Goal: Task Accomplishment & Management: Manage account settings

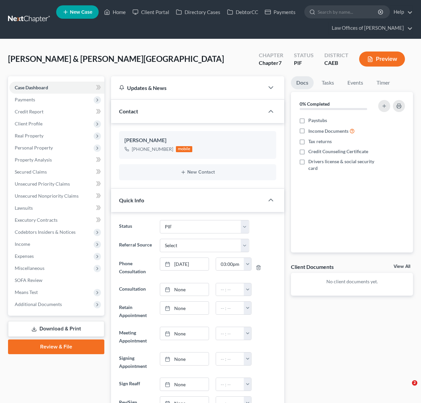
select select "11"
select select "0"
drag, startPoint x: 120, startPoint y: 14, endPoint x: 104, endPoint y: 1, distance: 20.9
click at [119, 13] on link "Home" at bounding box center [115, 12] width 28 height 12
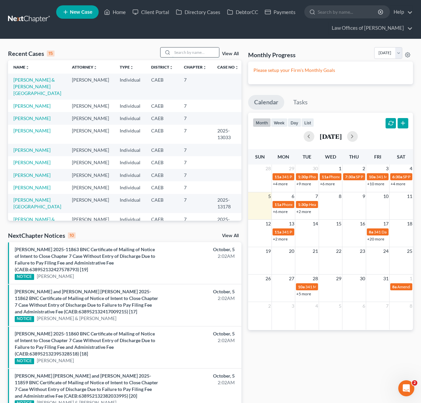
click at [193, 53] on input "search" at bounding box center [195, 53] width 47 height 10
type input "davis"
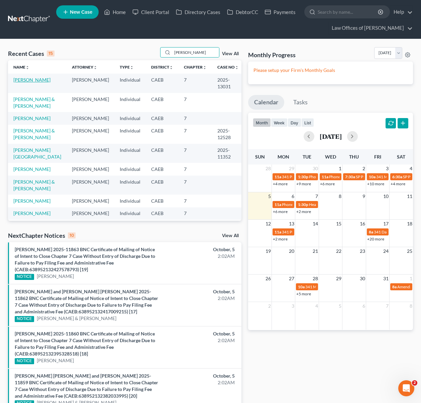
click at [35, 82] on link "Davis, Jessica" at bounding box center [31, 80] width 37 height 6
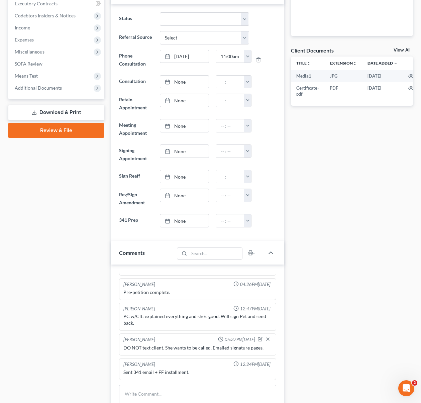
scroll to position [219, 0]
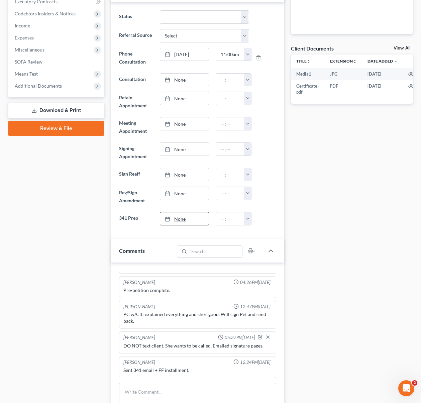
click at [182, 220] on link "None" at bounding box center [184, 219] width 49 height 13
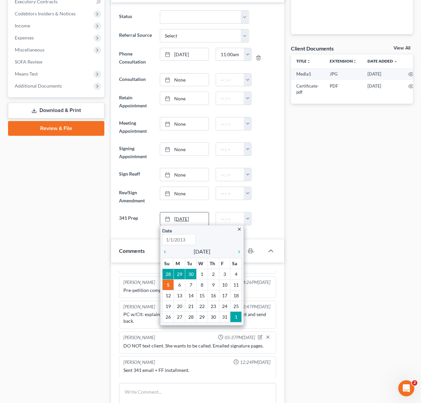
type input "10/5/2025"
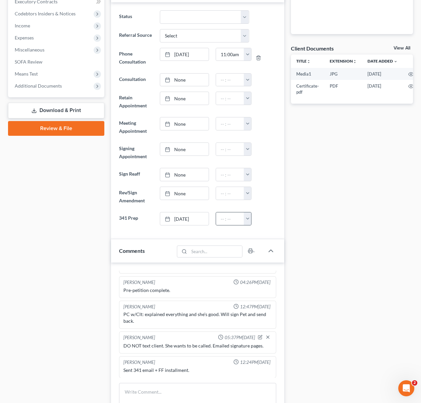
click at [249, 220] on button "button" at bounding box center [247, 219] width 7 height 13
click at [270, 273] on link "11:30am" at bounding box center [262, 272] width 37 height 11
click at [234, 222] on input "11:30am" at bounding box center [230, 219] width 28 height 13
type input "11:45am"
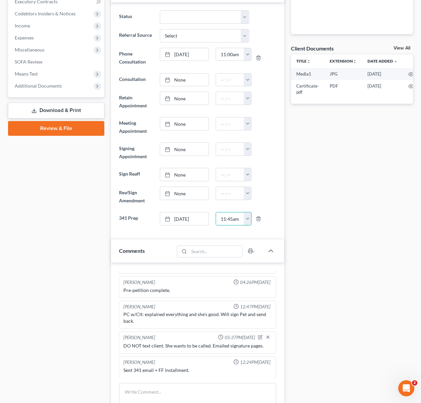
click at [325, 221] on div "Docs Tasks Events Timer 0% Completed Nothing here yet! Paystubs Income Document…" at bounding box center [352, 290] width 129 height 864
click at [215, 392] on textarea at bounding box center [198, 395] width 158 height 25
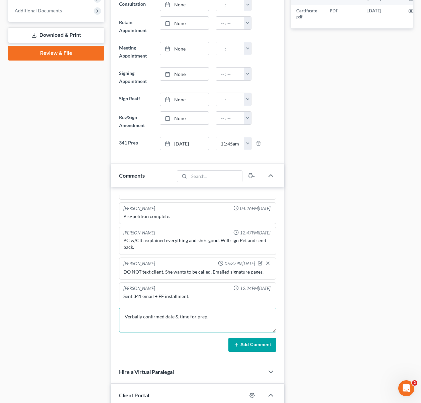
scroll to position [297, 0]
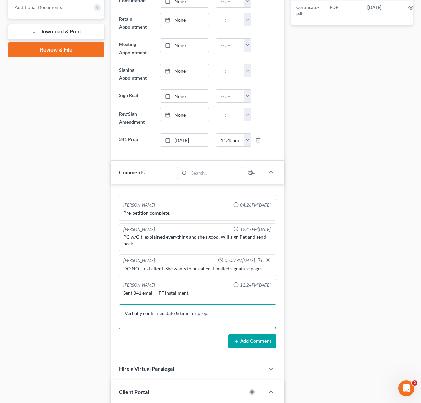
type textarea "Verbally confirmed date & time for prep."
click at [260, 342] on button "Add Comment" at bounding box center [253, 342] width 48 height 14
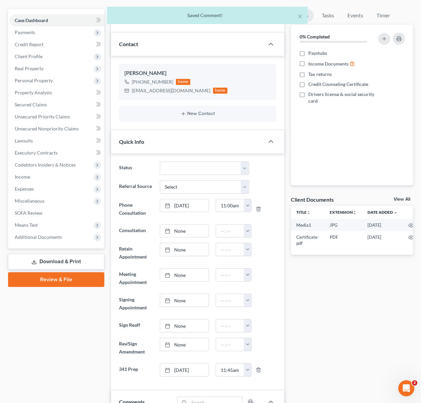
scroll to position [0, 0]
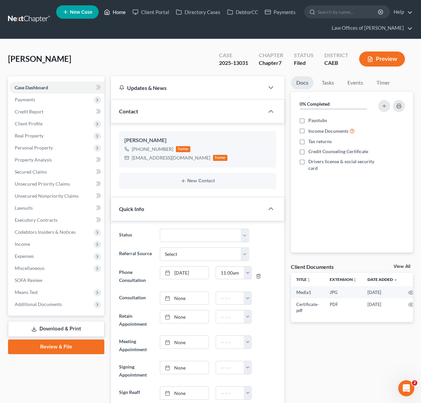
click at [120, 13] on link "Home" at bounding box center [115, 12] width 28 height 12
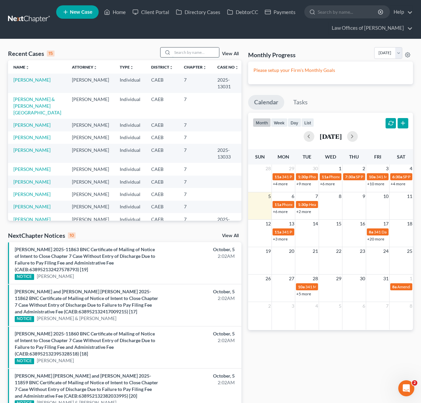
click at [206, 55] on input "search" at bounding box center [195, 53] width 47 height 10
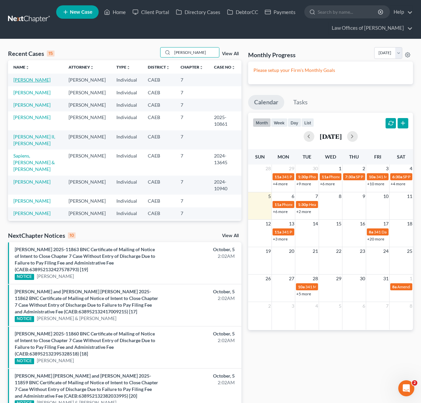
type input "Thomas"
click at [43, 81] on link "[PERSON_NAME]" at bounding box center [31, 80] width 37 height 6
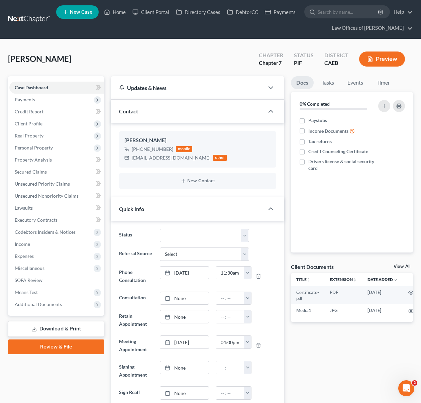
scroll to position [3268, 0]
click at [64, 151] on span "Personal Property" at bounding box center [56, 148] width 95 height 12
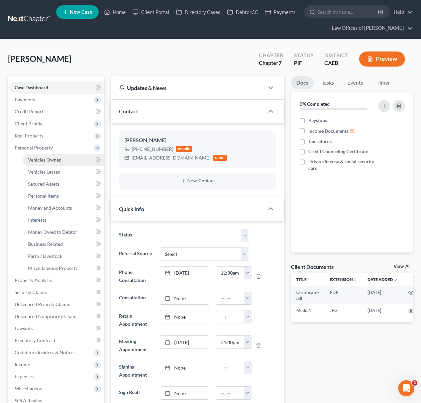
click at [67, 162] on link "Vehicles Owned" at bounding box center [64, 160] width 82 height 12
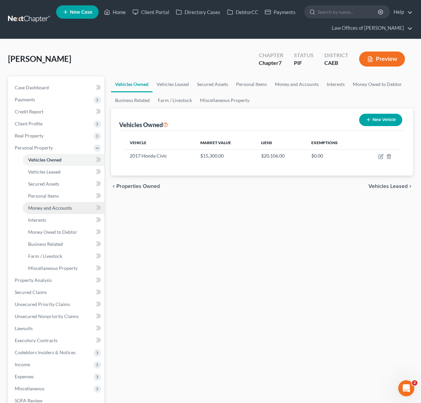
click at [54, 207] on span "Money and Accounts" at bounding box center [50, 208] width 44 height 6
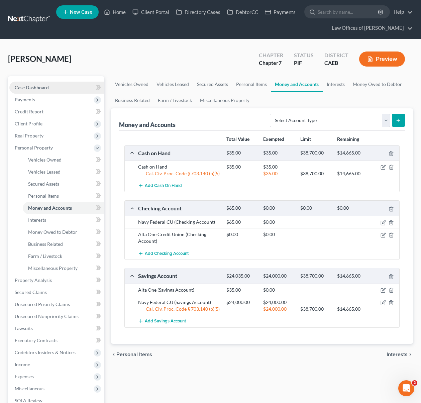
click at [49, 88] on link "Case Dashboard" at bounding box center [56, 88] width 95 height 12
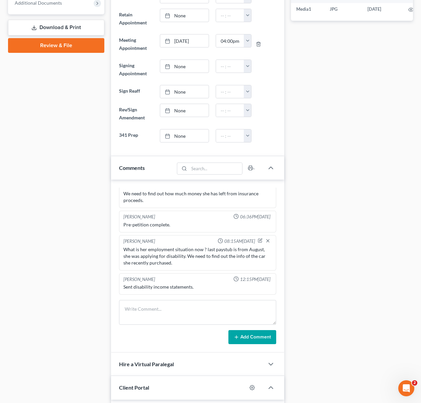
scroll to position [303, 0]
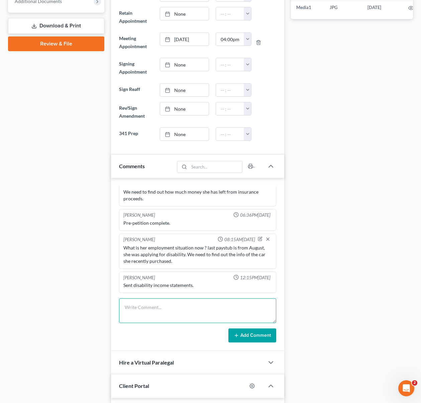
click at [156, 307] on textarea at bounding box center [198, 311] width 158 height 25
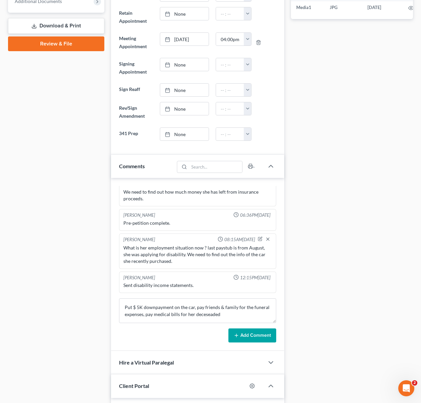
scroll to position [305, 0]
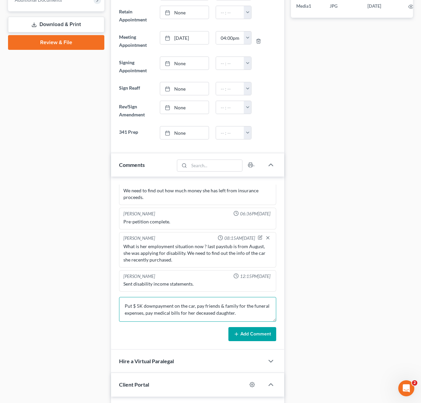
type textarea "Put $ 5K downpayment on the car, pay friends & family for the funeral expenses,…"
click at [257, 331] on button "Add Comment" at bounding box center [253, 334] width 48 height 14
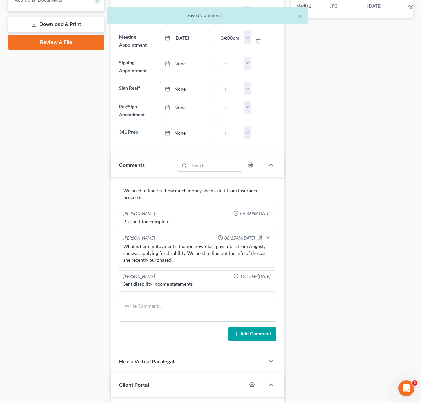
scroll to position [571, 0]
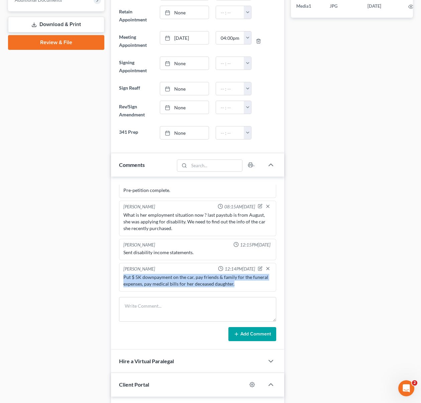
drag, startPoint x: 124, startPoint y: 278, endPoint x: 235, endPoint y: 278, distance: 110.8
click at [266, 282] on div "Put $ 5K downpayment on the car, pay friends & family for the funeral expenses,…" at bounding box center [197, 280] width 149 height 13
copy div "Put $ 5K downpayment on the car, pay friends & family for the funeral expenses,…"
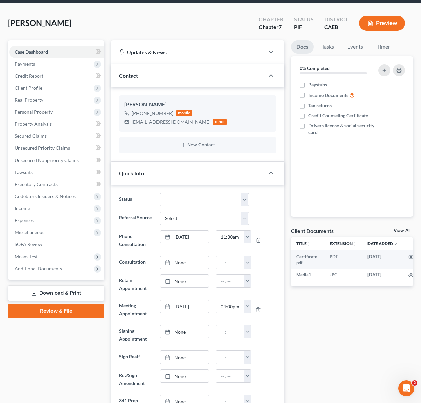
scroll to position [35, 0]
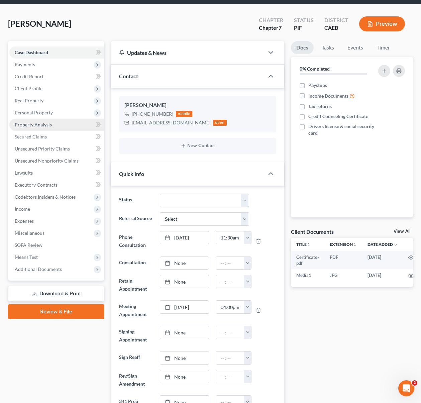
click at [39, 126] on span "Property Analysis" at bounding box center [33, 125] width 37 height 6
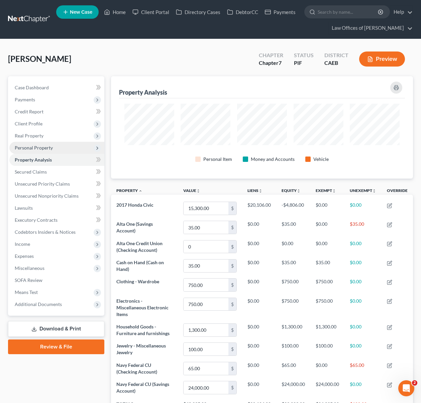
click at [62, 146] on span "Personal Property" at bounding box center [56, 148] width 95 height 12
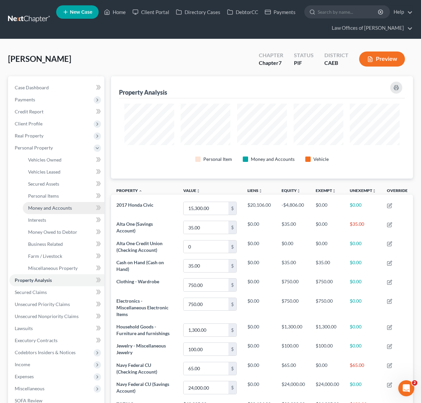
click at [72, 207] on link "Money and Accounts" at bounding box center [64, 208] width 82 height 12
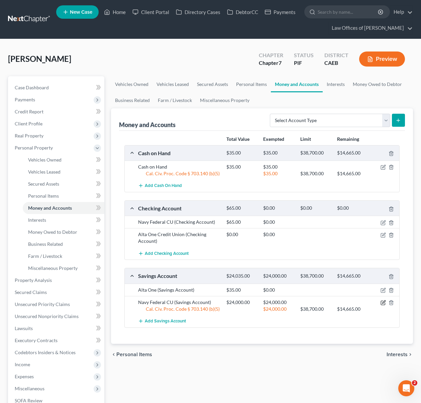
click at [382, 301] on icon "button" at bounding box center [383, 302] width 5 height 5
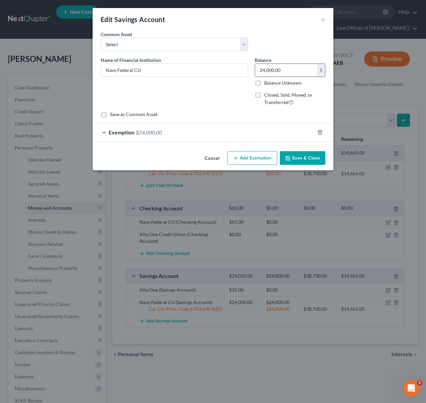
click at [287, 75] on input "24,000.00" at bounding box center [286, 70] width 62 height 13
type input "21,900"
click at [156, 135] on span "$24,000.00" at bounding box center [149, 132] width 26 height 6
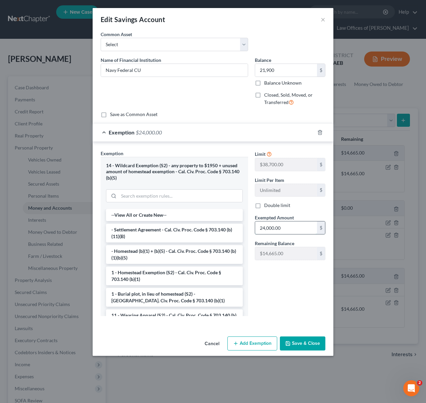
click at [295, 224] on input "24,000.00" at bounding box center [286, 228] width 62 height 13
drag, startPoint x: 294, startPoint y: 228, endPoint x: 235, endPoint y: 228, distance: 58.9
click at [235, 228] on div "Exemption Set must be selected for CA. Exemption * 14 - Wildcard Exemption (S2)…" at bounding box center [213, 236] width 232 height 172
type input "21,900"
click at [305, 343] on button "Save & Close" at bounding box center [303, 344] width 46 height 14
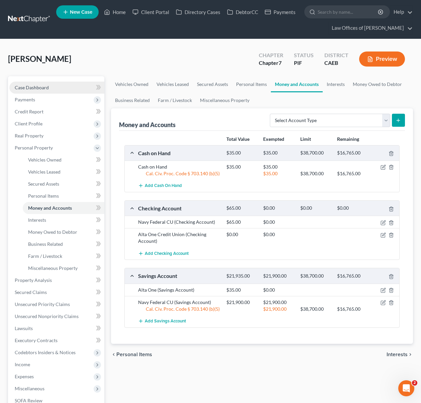
click at [61, 89] on link "Case Dashboard" at bounding box center [56, 88] width 95 height 12
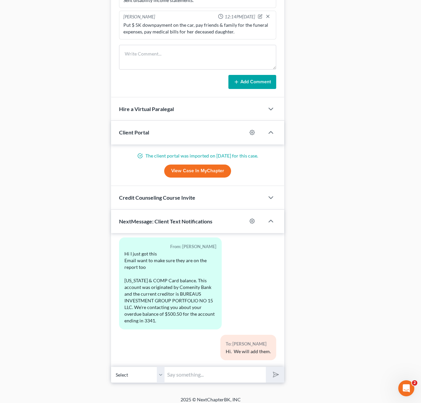
scroll to position [562, 0]
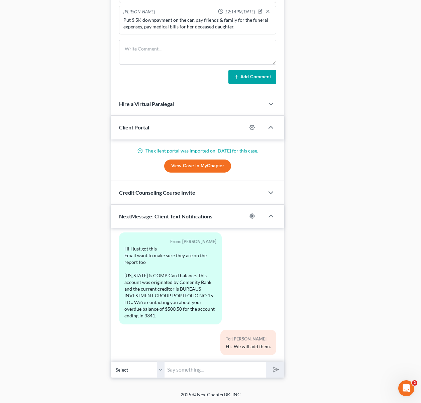
drag, startPoint x: 193, startPoint y: 365, endPoint x: 187, endPoint y: 366, distance: 6.7
click at [193, 366] on input "text" at bounding box center [215, 370] width 101 height 16
type input "Are you okay if we post-pone the date of your filing for a few week to put a li…"
click at [266, 362] on button "submit" at bounding box center [275, 370] width 18 height 16
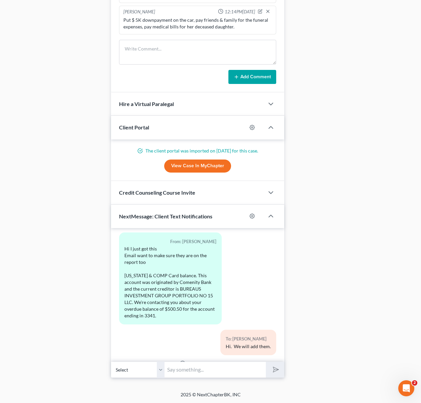
scroll to position [3330, 0]
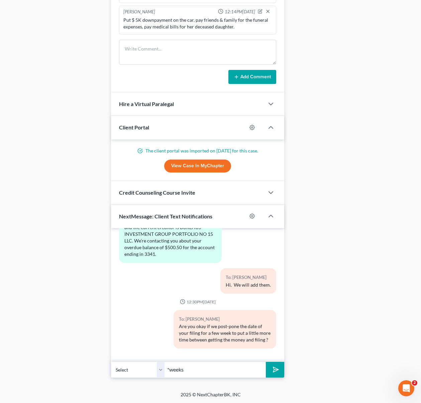
type input "*weeks"
click at [266, 362] on button "submit" at bounding box center [275, 370] width 18 height 16
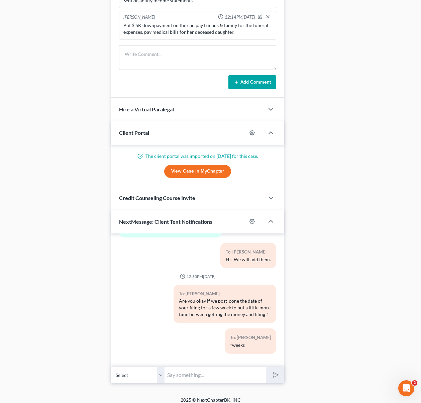
scroll to position [562, 0]
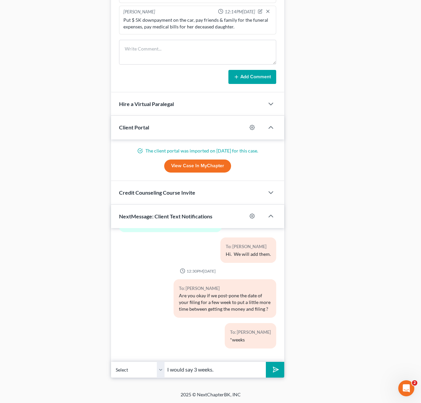
type input "I would say 3 weeks."
click at [266, 362] on button "submit" at bounding box center [275, 370] width 18 height 16
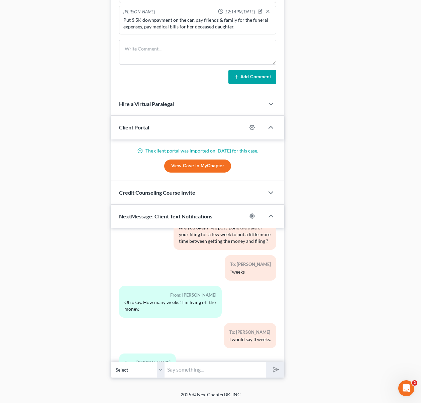
scroll to position [3459, 0]
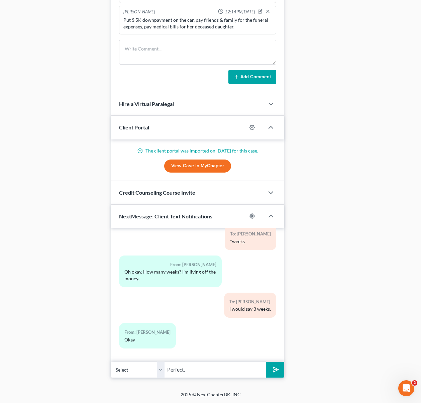
type input "Perfect."
click at [266, 362] on button "submit" at bounding box center [275, 370] width 18 height 16
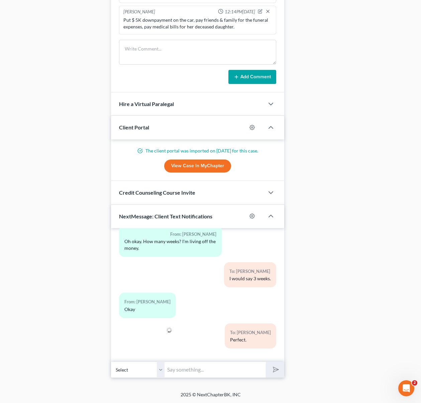
drag, startPoint x: 130, startPoint y: 341, endPoint x: 125, endPoint y: 311, distance: 30.5
click at [131, 341] on div at bounding box center [143, 339] width 55 height 30
click at [138, 46] on textarea at bounding box center [198, 52] width 158 height 25
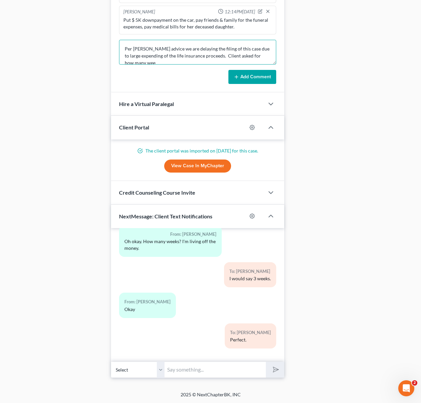
scroll to position [1, 0]
type textarea "Per Mr. Bell advice we are delaying the filing of this case due to large expend…"
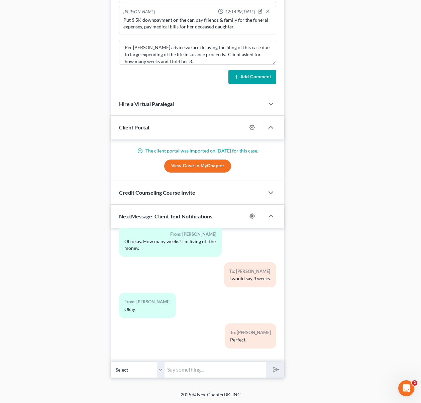
click at [242, 75] on button "Add Comment" at bounding box center [253, 77] width 48 height 14
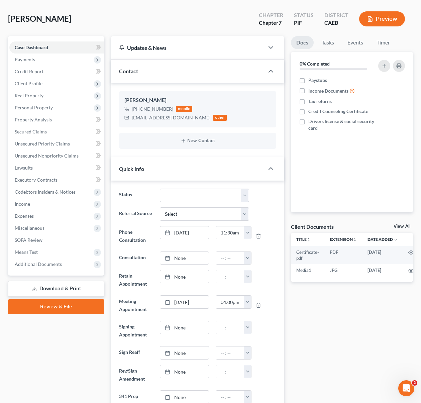
scroll to position [0, 0]
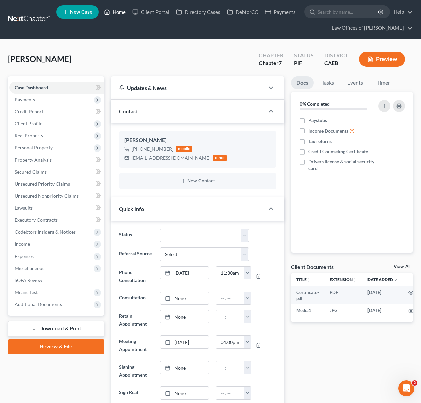
click at [122, 11] on link "Home" at bounding box center [115, 12] width 28 height 12
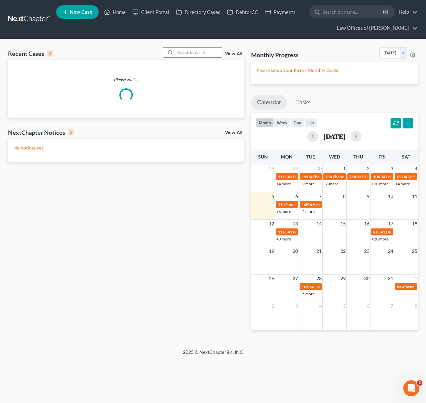
click at [198, 54] on input "search" at bounding box center [198, 53] width 47 height 10
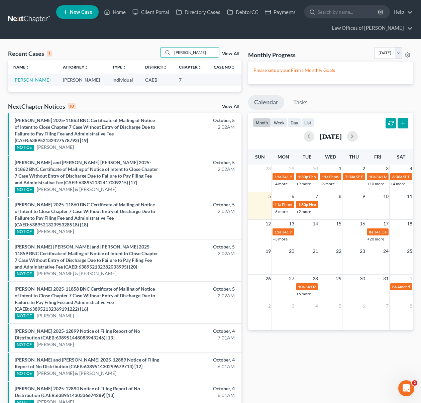
type input "Bivens"
click at [20, 82] on link "[PERSON_NAME]" at bounding box center [31, 80] width 37 height 6
select select "6"
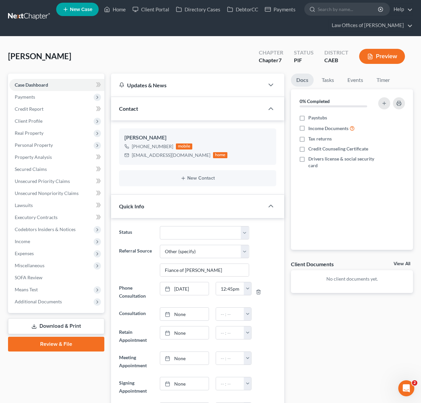
scroll to position [1, 0]
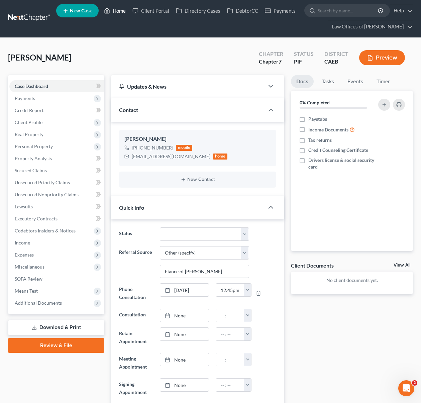
click at [123, 13] on link "Home" at bounding box center [115, 11] width 28 height 12
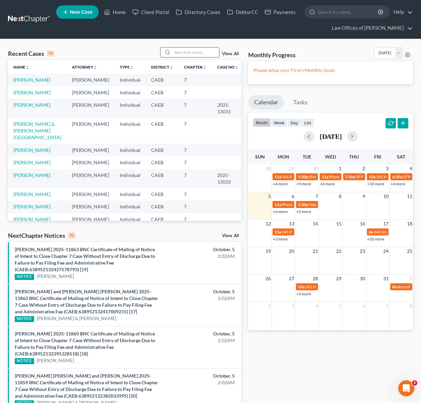
click at [192, 50] on input "search" at bounding box center [195, 53] width 47 height 10
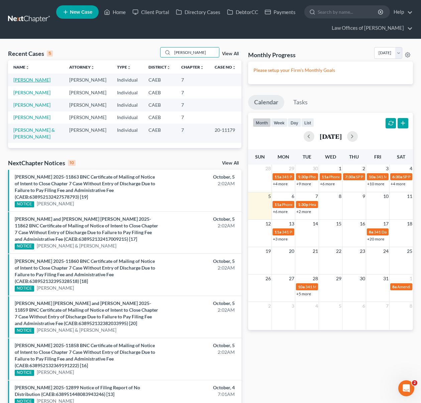
type input "Leonardo"
click at [49, 79] on link "[PERSON_NAME]" at bounding box center [31, 80] width 37 height 6
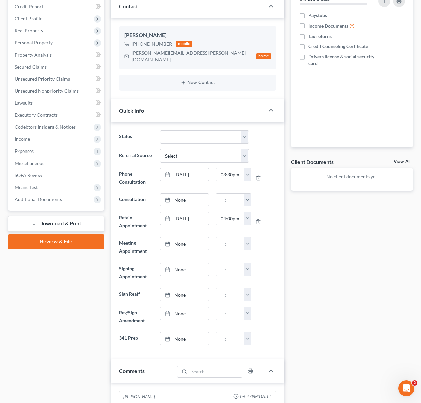
scroll to position [105, 0]
drag, startPoint x: 131, startPoint y: 53, endPoint x: 190, endPoint y: 56, distance: 58.9
click at [190, 56] on div "leo.rodriguez@advanced.edu home" at bounding box center [197, 56] width 147 height 15
copy div "leo.rodriguez@advanced.edu"
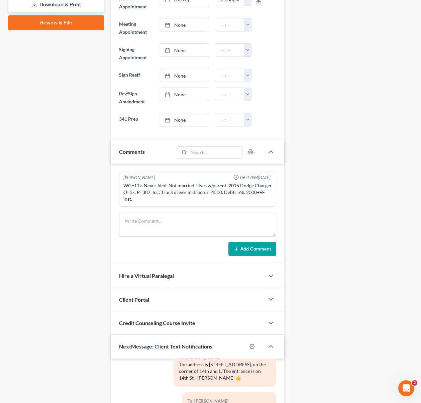
scroll to position [327, 0]
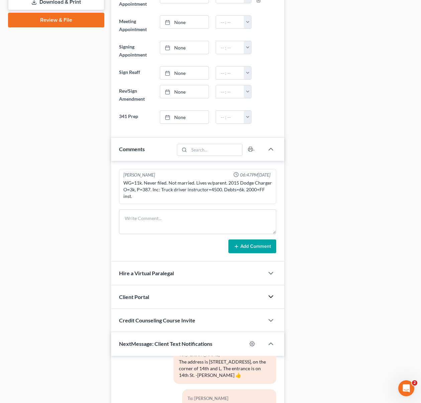
click at [273, 293] on icon "button" at bounding box center [271, 297] width 8 height 8
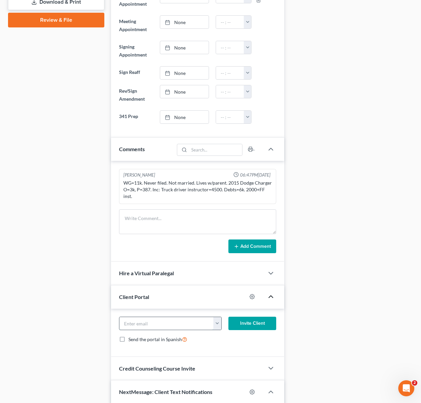
paste input "leo.rodriguez@advanced.edu"
type input "leo.rodriguez@advanced.edu"
click at [253, 317] on button "Invite Client" at bounding box center [253, 323] width 48 height 13
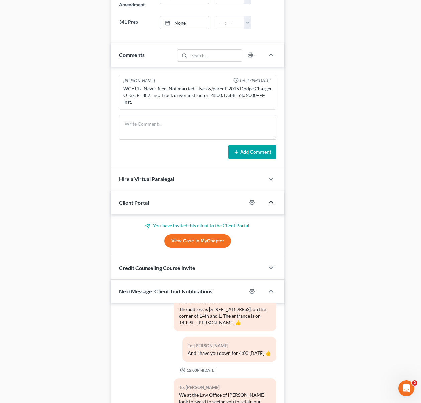
scroll to position [490, 0]
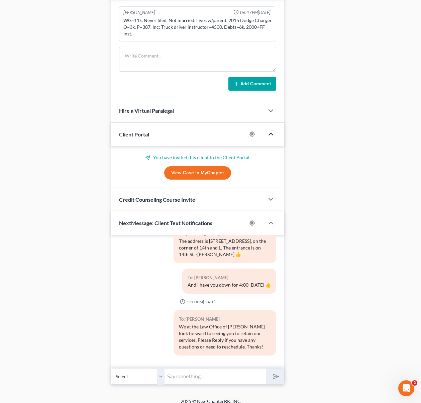
click at [199, 368] on input "text" at bounding box center [215, 376] width 101 height 16
type input "Hi Leonardo. We are working on your case and we just emailed you a questionnair…"
click at [266, 369] on button "submit" at bounding box center [275, 377] width 18 height 16
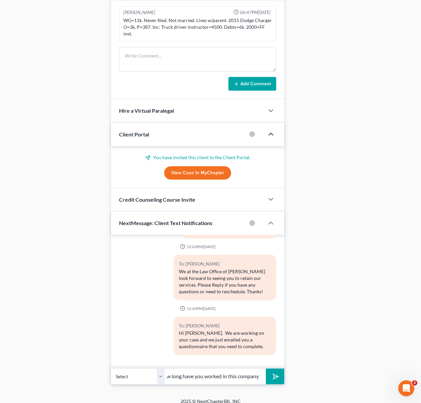
scroll to position [0, 29]
type input "Also, for how long have you worked in this company ?"
click at [266, 369] on button "submit" at bounding box center [275, 377] width 18 height 16
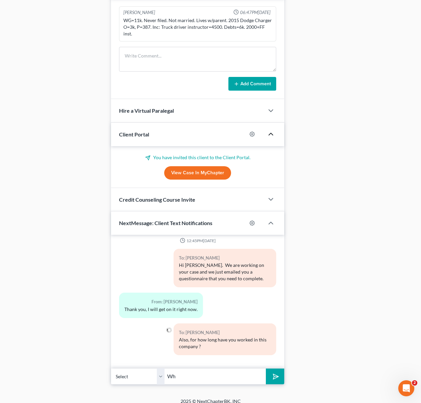
type input "W"
type input "A"
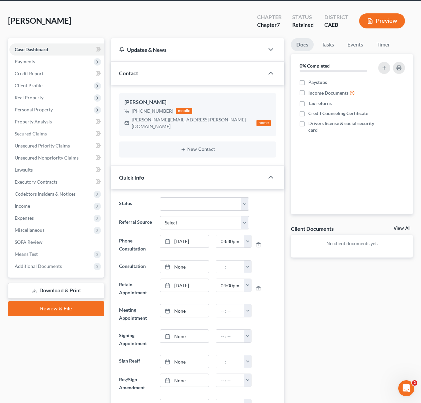
scroll to position [37, 0]
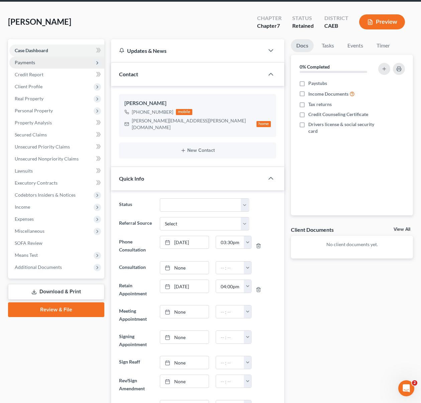
click at [54, 63] on span "Payments" at bounding box center [56, 63] width 95 height 12
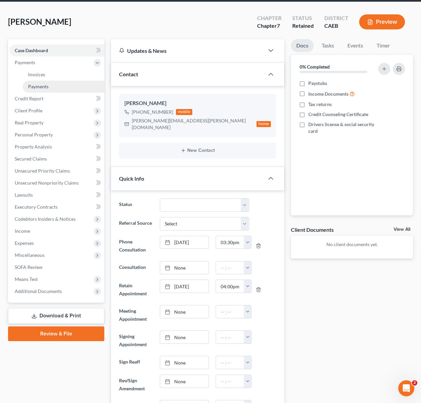
click at [50, 85] on link "Payments" at bounding box center [64, 87] width 82 height 12
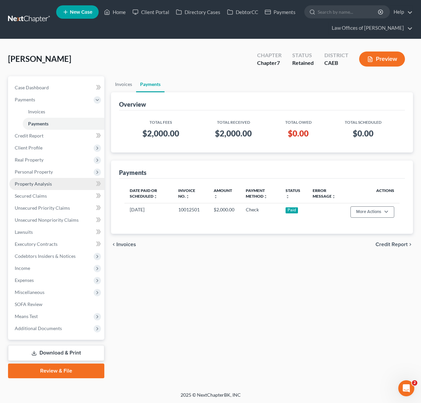
click at [53, 184] on link "Property Analysis" at bounding box center [56, 184] width 95 height 12
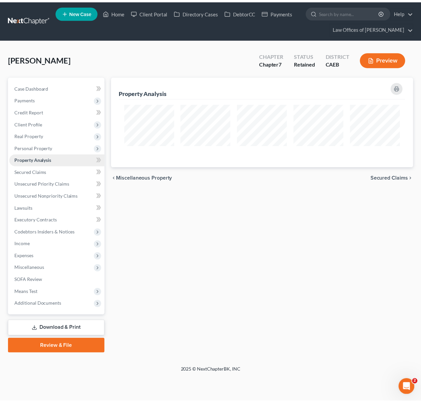
scroll to position [91, 306]
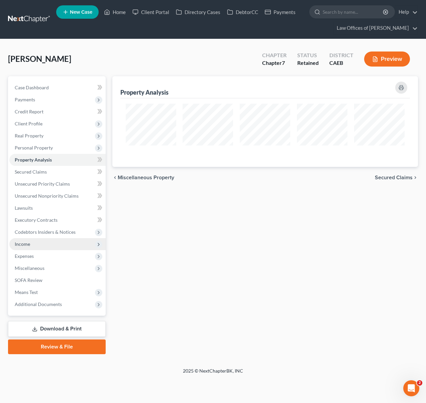
click at [35, 247] on span "Income" at bounding box center [57, 244] width 96 height 12
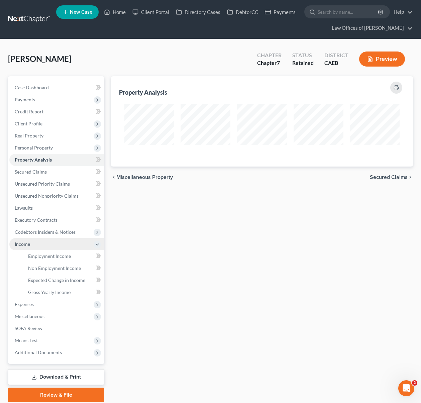
scroll to position [334581, 334369]
click at [67, 257] on span "Employment Income" at bounding box center [49, 256] width 43 height 6
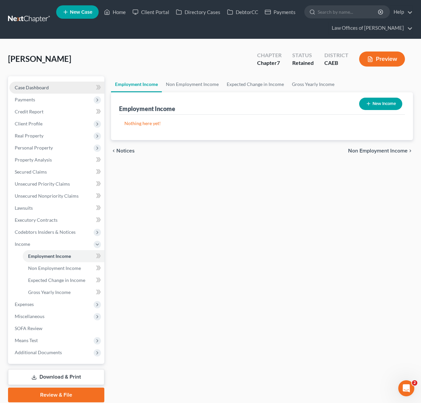
click at [46, 87] on span "Case Dashboard" at bounding box center [32, 88] width 34 height 6
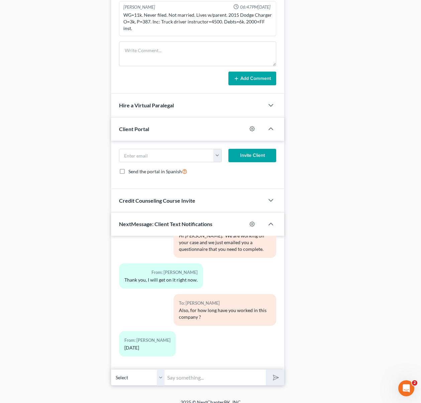
scroll to position [495, 0]
click at [200, 375] on input "text" at bounding box center [215, 377] width 101 height 16
type input "Do you know the name of the company that carries your retirement plan and appro…"
click at [266, 369] on button "submit" at bounding box center [275, 377] width 18 height 16
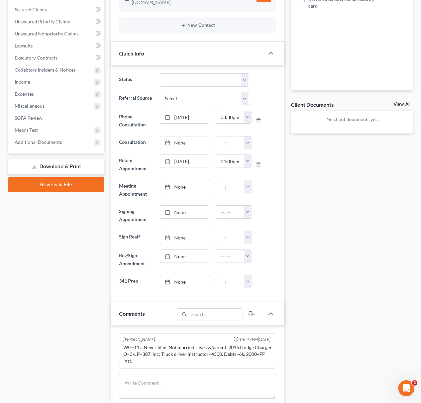
scroll to position [158, 0]
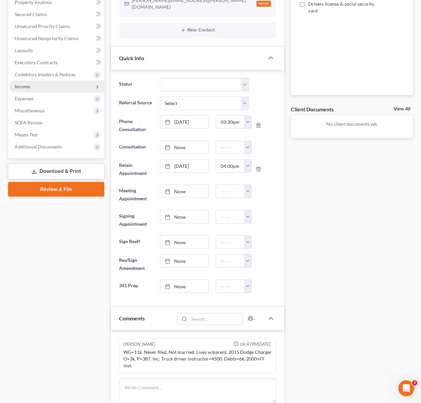
click at [45, 86] on span "Income" at bounding box center [56, 87] width 95 height 12
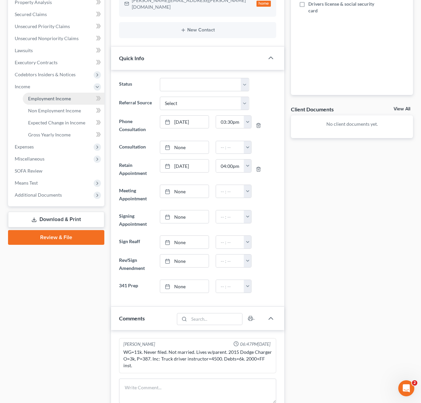
click at [75, 101] on link "Employment Income" at bounding box center [64, 99] width 82 height 12
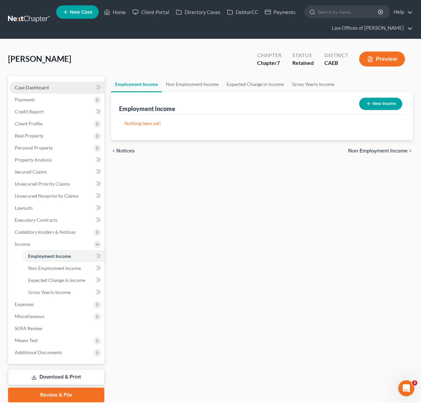
click at [40, 89] on span "Case Dashboard" at bounding box center [32, 88] width 34 height 6
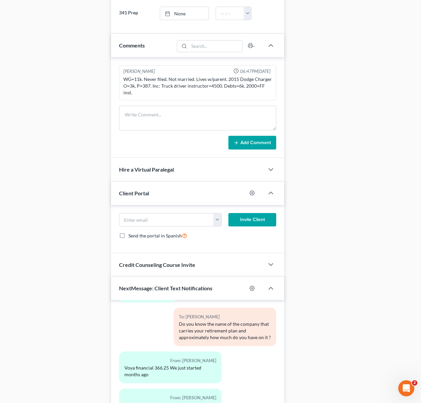
scroll to position [496, 0]
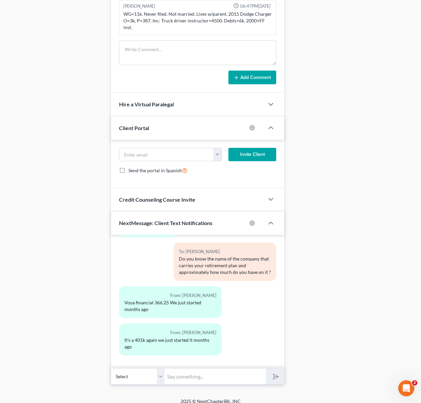
click at [188, 376] on input "text" at bounding box center [215, 376] width 101 height 16
type input "Correct."
click at [266, 369] on button "submit" at bounding box center [275, 377] width 18 height 16
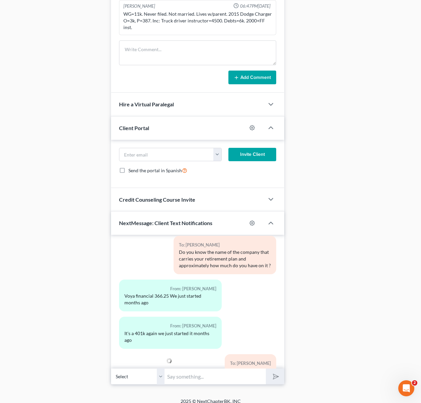
scroll to position [444, 0]
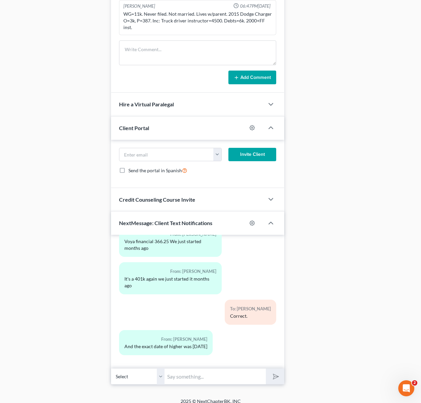
scroll to position [482, 0]
click at [203, 369] on input "text" at bounding box center [215, 376] width 101 height 16
type input "Ok."
click at [266, 369] on button "submit" at bounding box center [275, 377] width 18 height 16
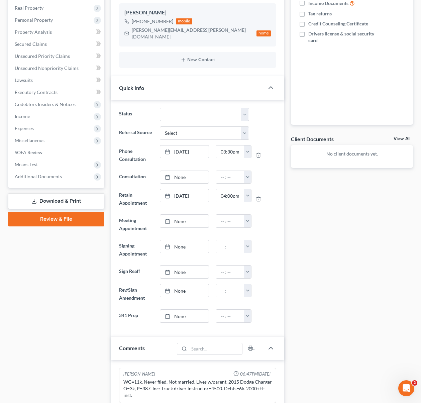
scroll to position [67, 0]
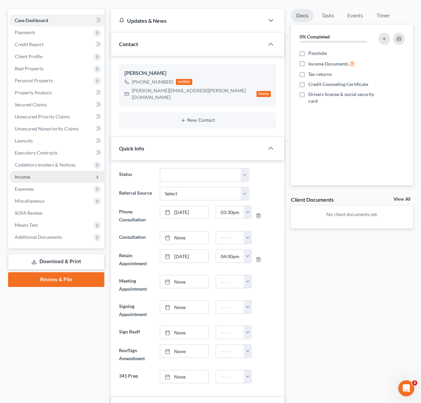
click at [60, 179] on span "Income" at bounding box center [56, 177] width 95 height 12
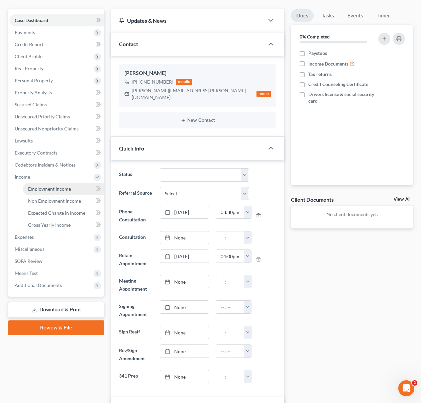
click at [63, 188] on span "Employment Income" at bounding box center [49, 189] width 43 height 6
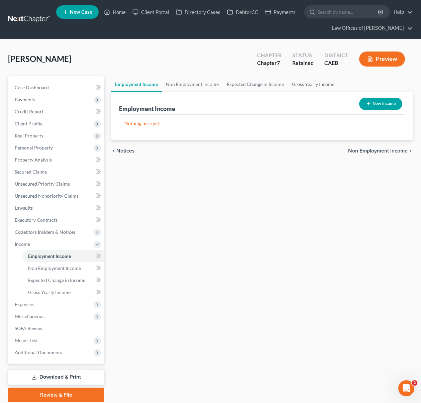
click at [379, 102] on button "New Income" at bounding box center [380, 104] width 43 height 12
select select "0"
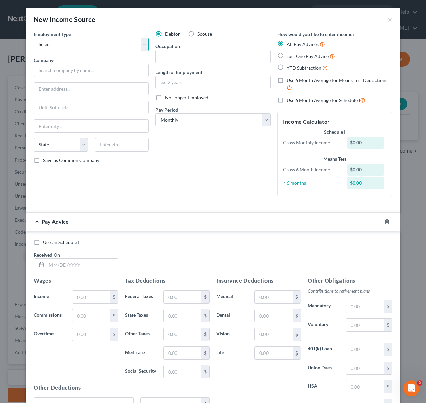
click at [143, 44] on select "Select Full or Part Time Employment Self Employment" at bounding box center [91, 44] width 115 height 13
click at [142, 46] on select "Select Full or Part Time Employment Self Employment" at bounding box center [91, 44] width 115 height 13
select select "0"
click at [34, 38] on select "Select Full or Part Time Employment Self Employment" at bounding box center [91, 44] width 115 height 13
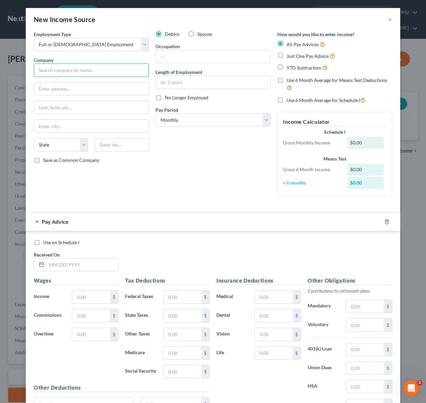
click at [55, 74] on input "text" at bounding box center [91, 70] width 115 height 13
type input "Advanced Career Institute"
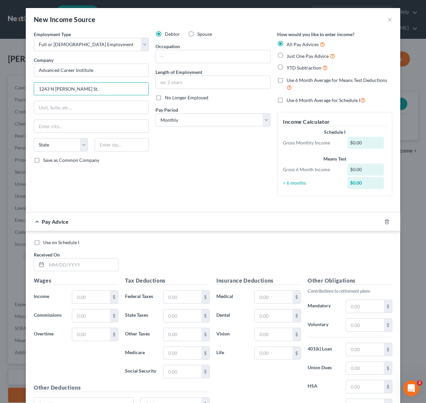
type input "1243 N Clancy St."
type input "93291"
type input "Visalia"
select select "4"
click at [192, 54] on input "text" at bounding box center [213, 56] width 114 height 13
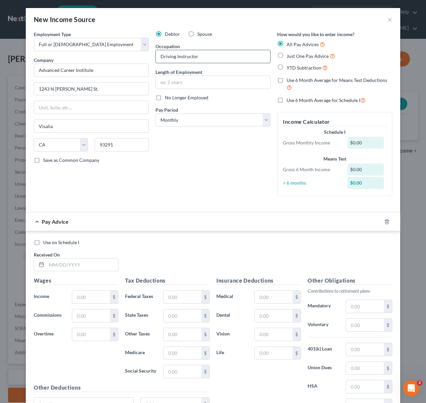
type input "Driving Instructor"
type input "4.5 Years"
click at [264, 119] on select "Select Monthly Twice Monthly Every Other Week Weekly" at bounding box center [213, 119] width 115 height 13
select select "2"
click at [156, 113] on select "Select Monthly Twice Monthly Every Other Week Weekly" at bounding box center [213, 119] width 115 height 13
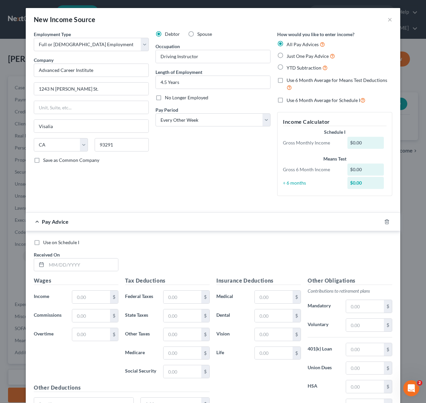
click at [287, 69] on label "YTD Subtraction" at bounding box center [307, 68] width 41 height 8
click at [289, 68] on input "YTD Subtraction" at bounding box center [291, 66] width 4 height 4
radio input "true"
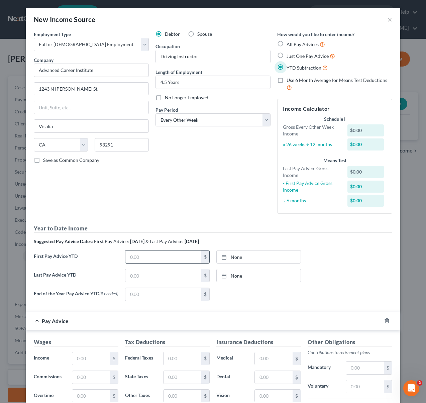
click at [159, 254] on input "text" at bounding box center [164, 257] width 76 height 13
type input "11,160"
click at [171, 275] on input "text" at bounding box center [164, 275] width 76 height 13
type input "36,502"
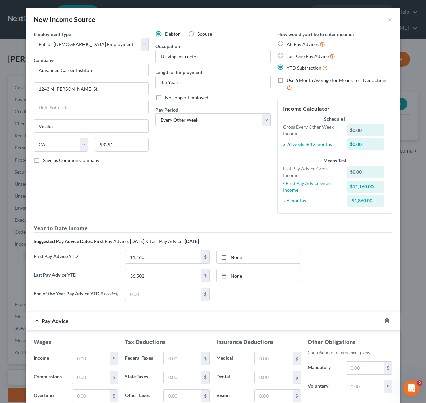
click at [350, 296] on div "End of the Year Pay Advice YTD (if needed) $ None close Date Time chevron_left …" at bounding box center [212, 297] width 365 height 19
click at [104, 356] on input "text" at bounding box center [91, 358] width 38 height 13
type input "1,750."
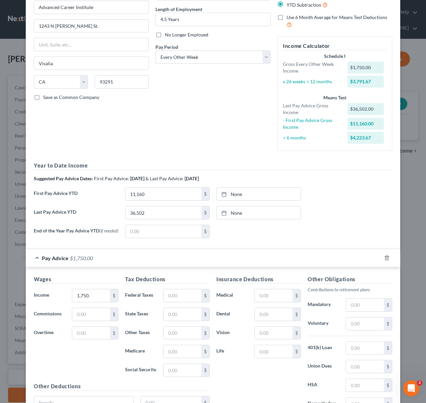
scroll to position [63, 0]
click at [193, 299] on input "text" at bounding box center [183, 295] width 38 height 13
type input "124"
type input "26"
type input "107"
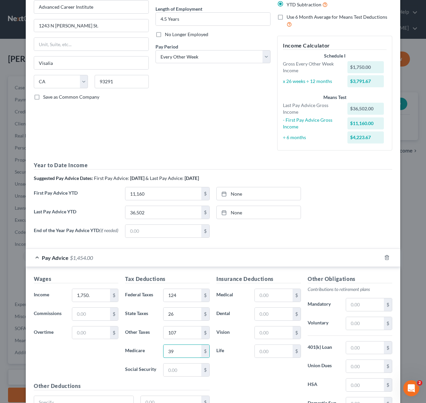
type input "39"
type input "20"
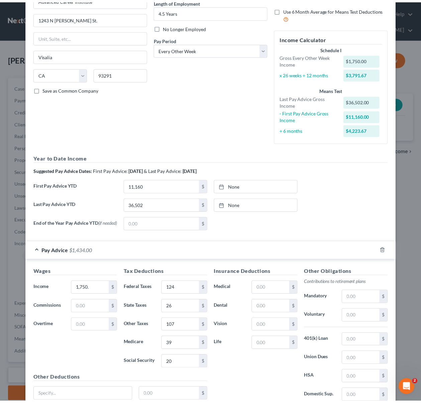
scroll to position [129, 0]
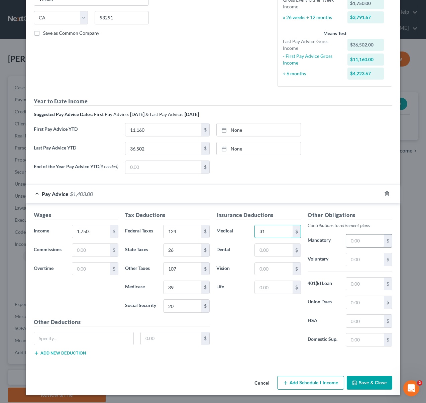
type input "31"
type input "35.00"
click at [374, 382] on button "Save & Close" at bounding box center [370, 383] width 46 height 14
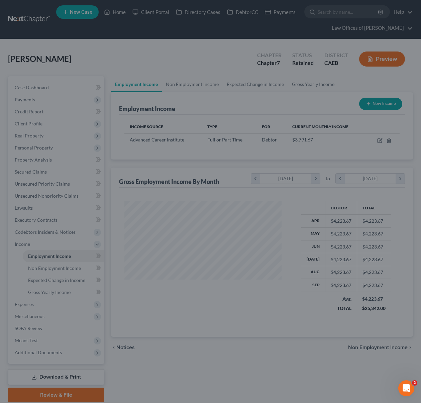
scroll to position [334551, 334502]
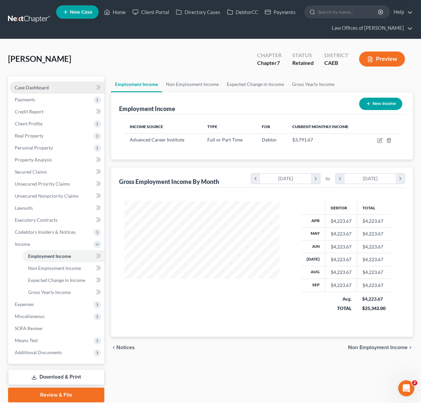
click at [50, 88] on link "Case Dashboard" at bounding box center [56, 88] width 95 height 12
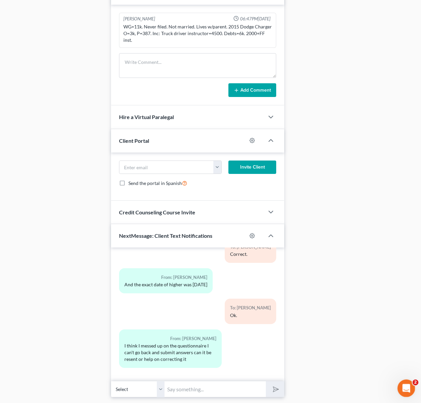
scroll to position [484, 0]
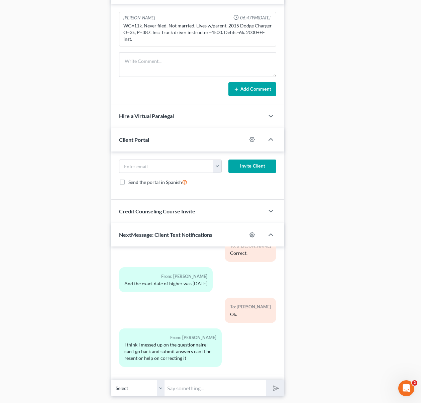
click at [201, 380] on input "text" at bounding box center [215, 388] width 101 height 16
type input "No worries, we can make the changes here. Where was the error ?"
click at [266, 381] on button "submit" at bounding box center [275, 389] width 18 height 16
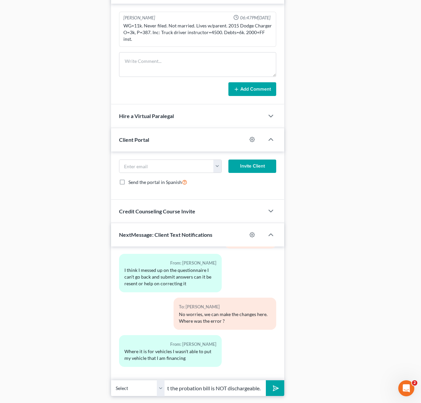
scroll to position [0, 118]
type input "We will add that. Also wanted to let you know that the probation bill is NOT di…"
click at [266, 381] on button "submit" at bounding box center [275, 389] width 18 height 16
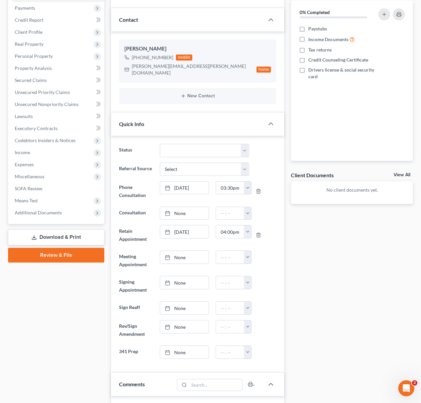
scroll to position [89, 0]
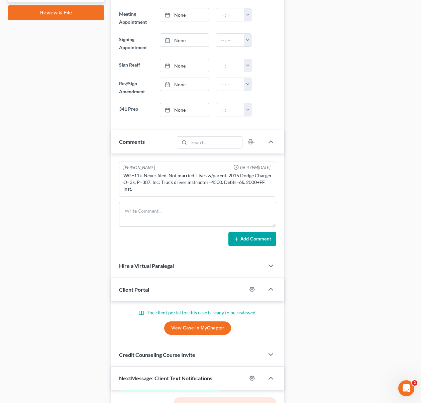
scroll to position [335, 0]
click at [195, 321] on link "View Case in MyChapter" at bounding box center [197, 327] width 67 height 13
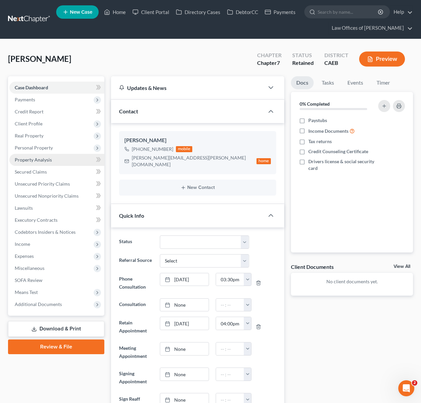
click at [49, 162] on span "Property Analysis" at bounding box center [33, 160] width 37 height 6
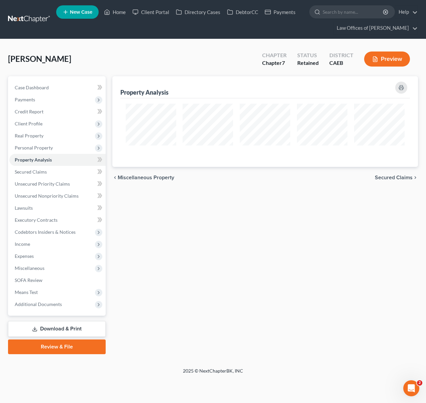
scroll to position [91, 306]
click at [55, 126] on span "Client Profile" at bounding box center [57, 124] width 96 height 12
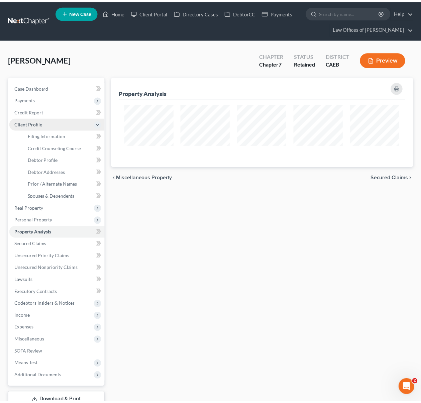
scroll to position [334581, 334369]
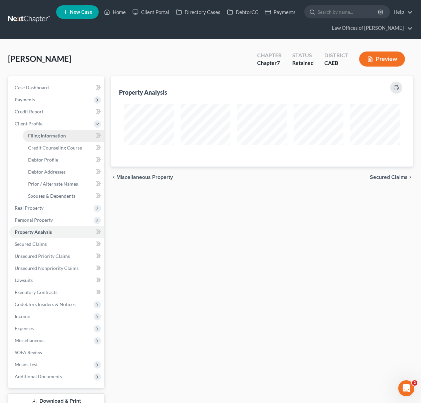
click at [58, 136] on span "Filing Information" at bounding box center [47, 136] width 38 height 6
select select "1"
select select "0"
select select "4"
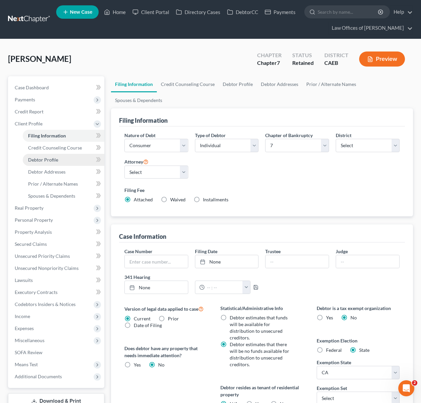
click at [63, 162] on link "Debtor Profile" at bounding box center [64, 160] width 82 height 12
select select "0"
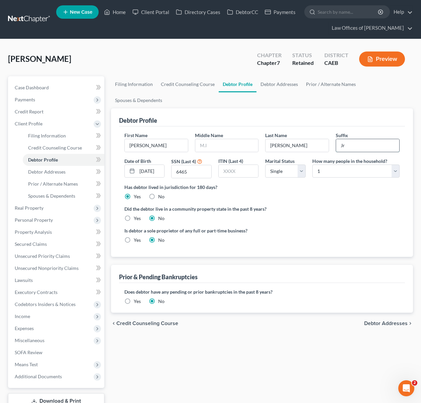
click at [360, 139] on input "Jr" at bounding box center [367, 145] width 63 height 13
type input "JR"
click at [46, 90] on span "Case Dashboard" at bounding box center [32, 88] width 34 height 6
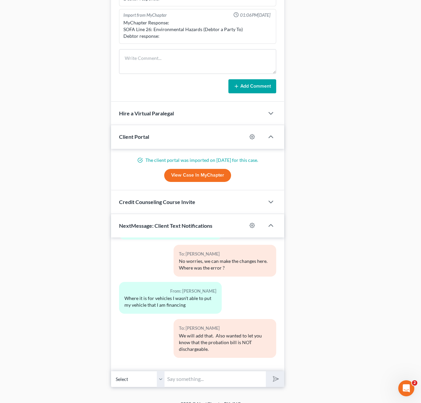
scroll to position [562, 0]
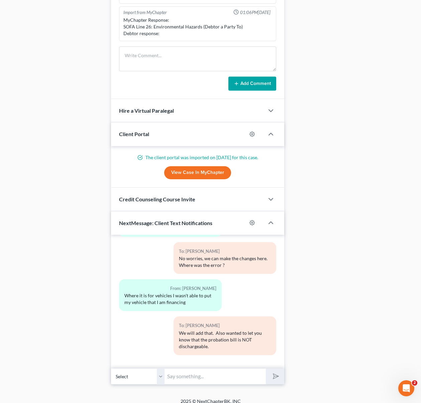
click at [203, 371] on input "text" at bounding box center [215, 376] width 101 height 16
type input "Which bank do you bank with ?"
click at [266, 369] on button "submit" at bounding box center [275, 377] width 18 height 16
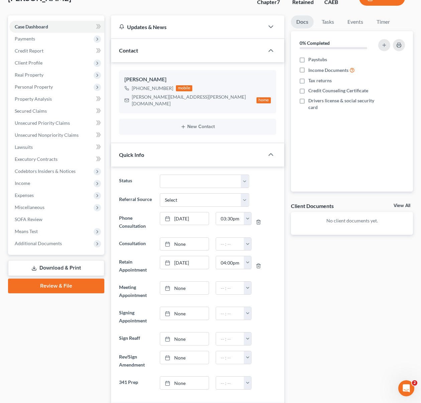
scroll to position [40, 0]
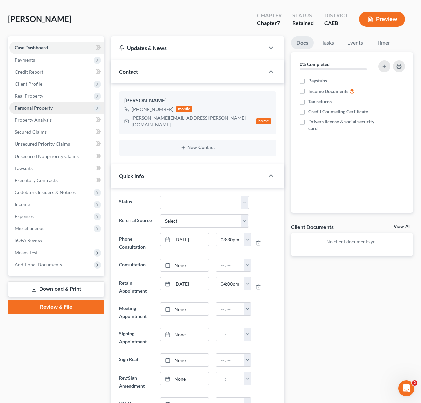
click at [53, 110] on span "Personal Property" at bounding box center [56, 108] width 95 height 12
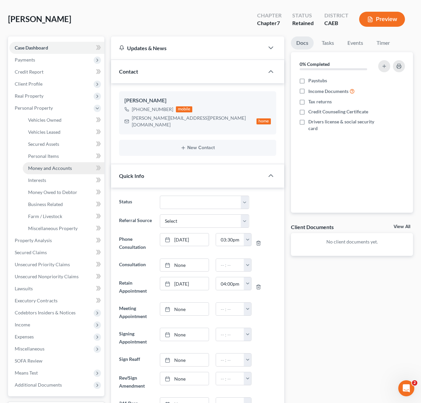
click at [74, 168] on link "Money and Accounts" at bounding box center [64, 168] width 82 height 12
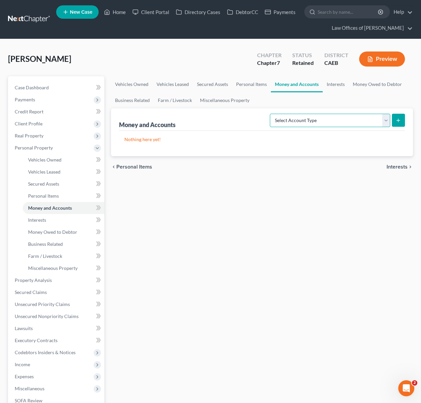
click at [385, 121] on select "Select Account Type Brokerage Cash on Hand Certificates of Deposit Checking Acc…" at bounding box center [330, 120] width 120 height 13
select select "checking"
click at [271, 114] on select "Select Account Type Brokerage Cash on Hand Certificates of Deposit Checking Acc…" at bounding box center [330, 120] width 120 height 13
click at [396, 120] on icon "submit" at bounding box center [398, 120] width 5 height 5
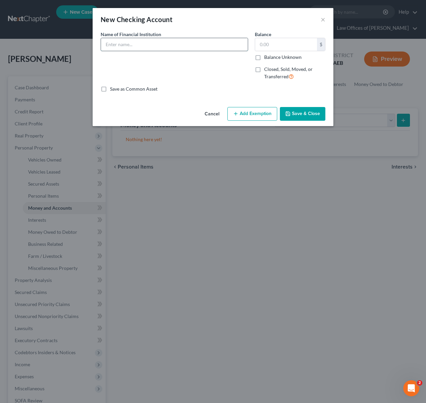
click at [131, 43] on input "text" at bounding box center [174, 44] width 147 height 13
type input "Chase Bank"
click at [279, 46] on input "text" at bounding box center [286, 44] width 62 height 13
type input "78."
click at [253, 117] on button "Add Exemption" at bounding box center [253, 114] width 50 height 14
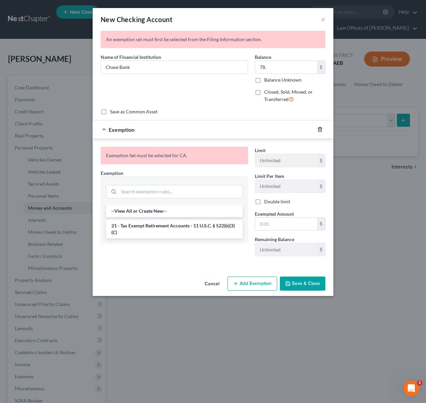
click at [321, 130] on line "button" at bounding box center [321, 130] width 0 height 1
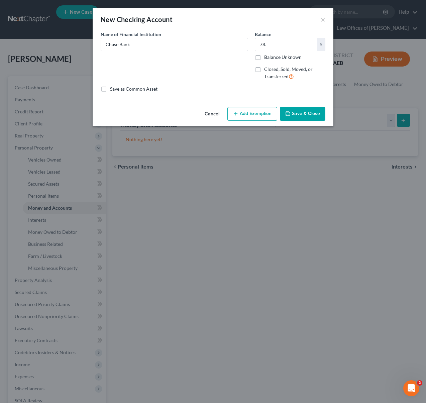
click at [307, 119] on button "Save & Close" at bounding box center [303, 114] width 46 height 14
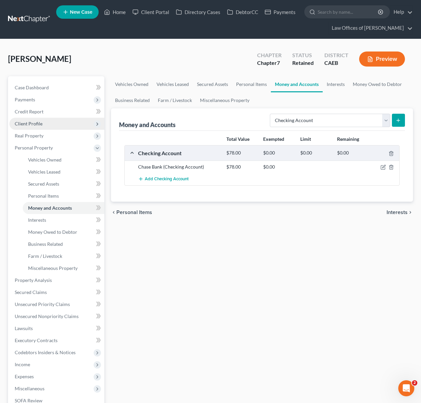
click at [57, 126] on span "Client Profile" at bounding box center [56, 124] width 95 height 12
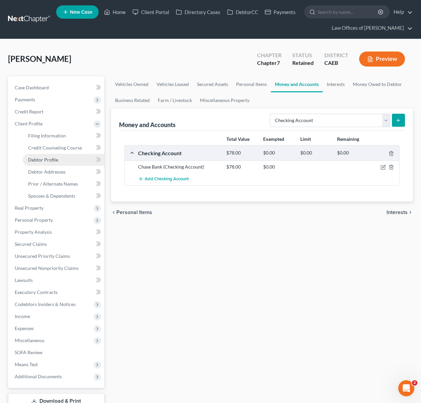
click at [73, 158] on link "Debtor Profile" at bounding box center [64, 160] width 82 height 12
select select "0"
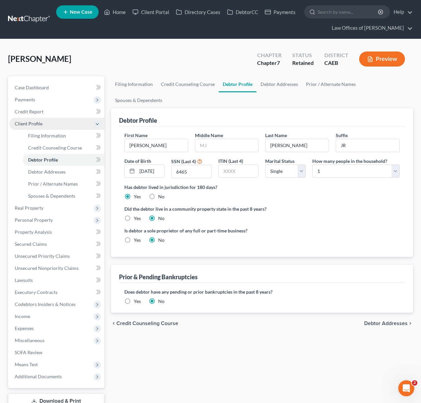
click at [56, 126] on span "Client Profile" at bounding box center [56, 124] width 95 height 12
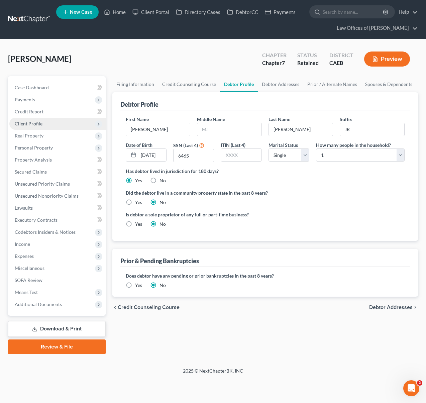
click at [58, 123] on span "Client Profile" at bounding box center [57, 124] width 96 height 12
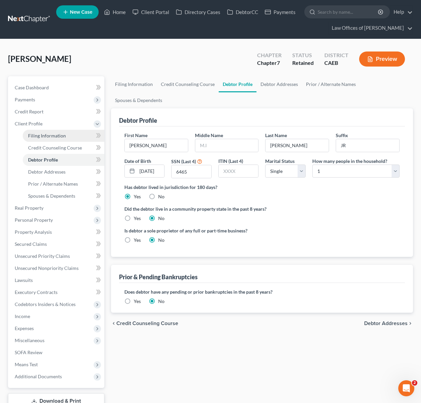
click at [69, 135] on link "Filing Information" at bounding box center [64, 136] width 82 height 12
select select "1"
select select "0"
select select "8"
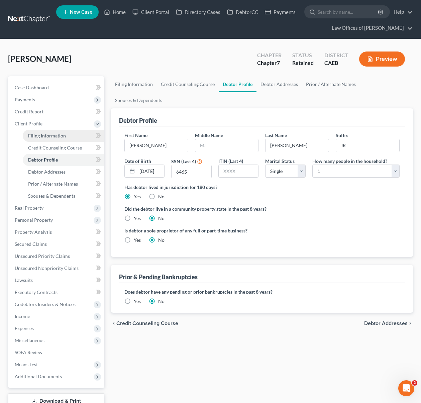
select select "0"
select select "4"
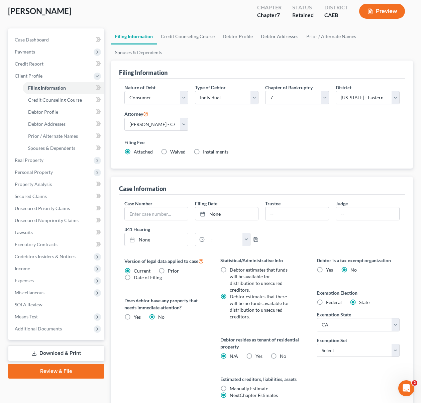
scroll to position [53, 0]
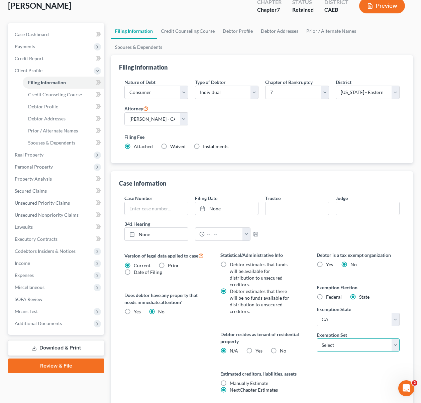
click at [398, 339] on select "Select 703 704" at bounding box center [358, 345] width 83 height 13
select select "0"
click at [317, 339] on select "Select 703 704" at bounding box center [358, 345] width 83 height 13
click at [256, 348] on label "Yes Yes" at bounding box center [259, 351] width 7 height 7
click at [258, 348] on input "Yes Yes" at bounding box center [260, 350] width 4 height 4
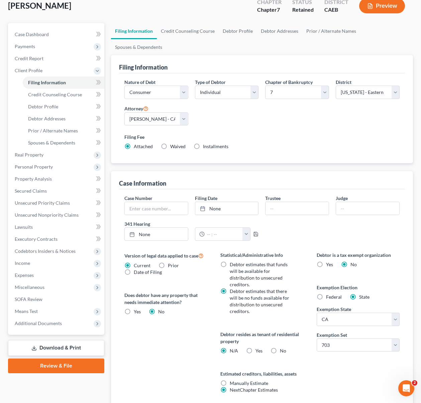
radio input "true"
radio input "false"
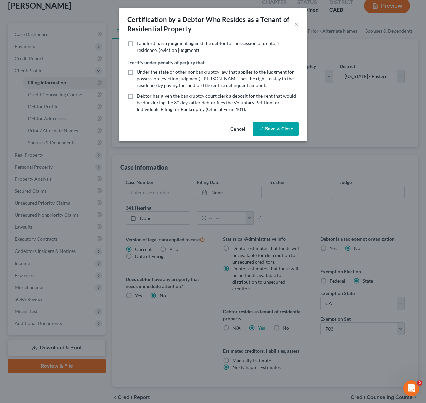
click at [269, 129] on button "Save & Close" at bounding box center [276, 129] width 46 height 14
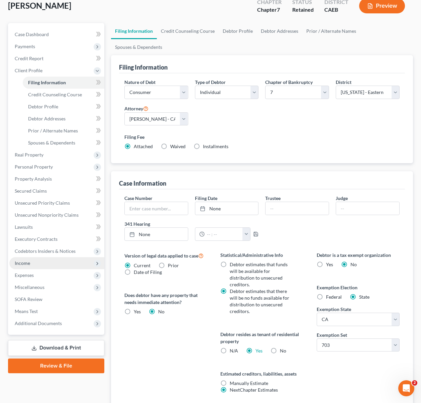
click at [48, 266] on span "Income" at bounding box center [56, 263] width 95 height 12
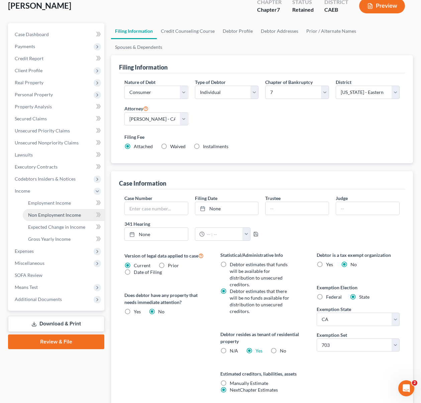
click at [83, 214] on link "Non Employment Income" at bounding box center [64, 215] width 82 height 12
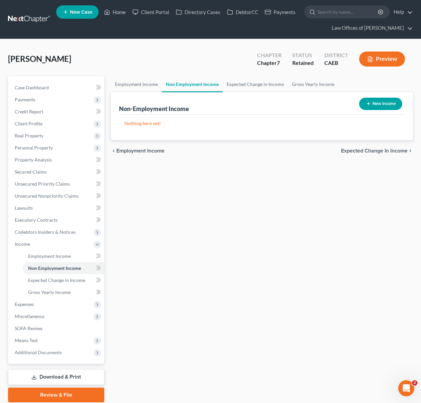
click at [385, 105] on button "New Income" at bounding box center [380, 104] width 43 height 12
select select "0"
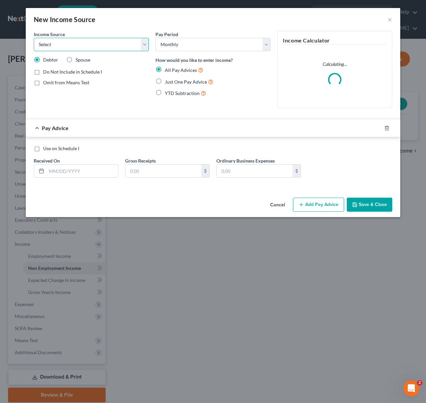
click at [144, 43] on select "Select Unemployment Disability (from employer) Pension Retirement Social Securi…" at bounding box center [91, 44] width 115 height 13
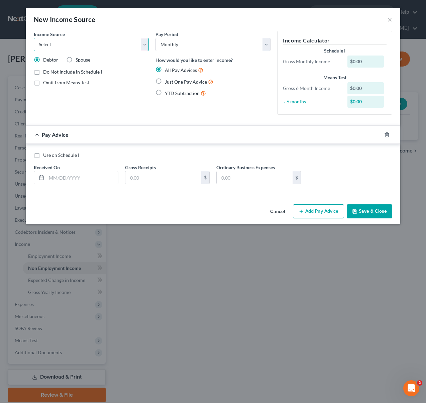
select select "13"
click at [34, 38] on select "Select Unemployment Disability (from employer) Pension Retirement Social Securi…" at bounding box center [91, 44] width 115 height 13
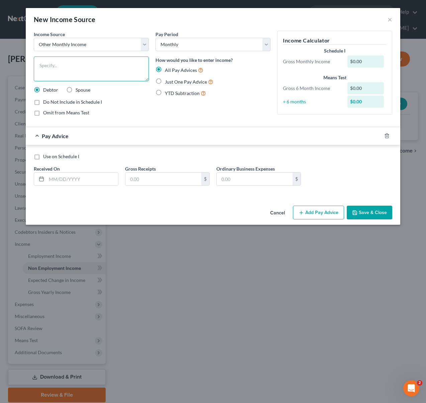
click at [55, 66] on textarea at bounding box center [91, 69] width 115 height 25
type textarea "Disability Income"
click at [43, 104] on label "Do Not Include in Schedule I" at bounding box center [72, 102] width 59 height 7
click at [46, 103] on input "Do Not Include in Schedule I" at bounding box center [48, 101] width 4 height 4
checkbox input "true"
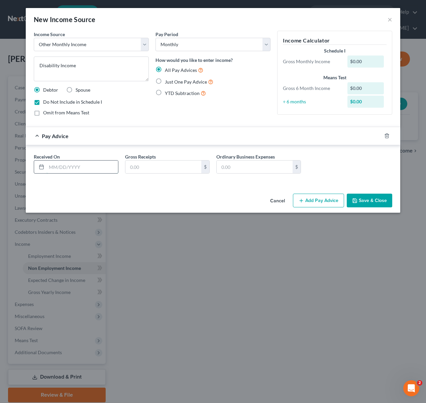
click at [99, 168] on input "text" at bounding box center [83, 167] width 72 height 13
type input "0"
type input "06/30/2025"
type input "650."
click at [366, 202] on button "Save & Close" at bounding box center [370, 201] width 46 height 14
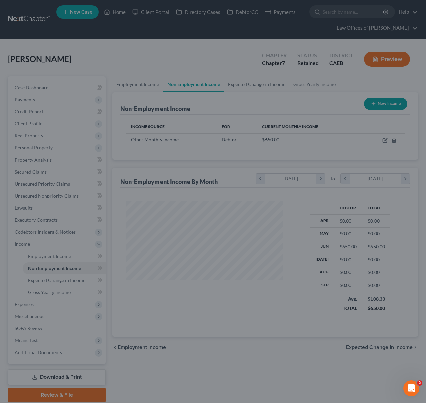
scroll to position [120, 168]
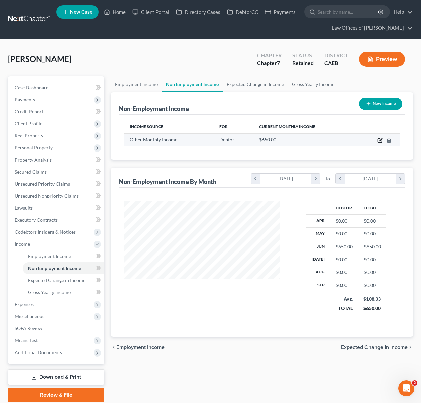
click at [379, 139] on icon "button" at bounding box center [380, 141] width 4 height 4
select select "13"
select select "0"
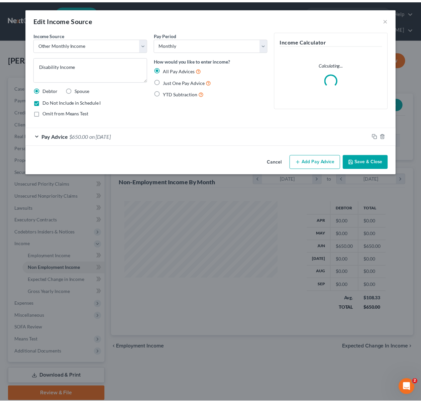
scroll to position [120, 171]
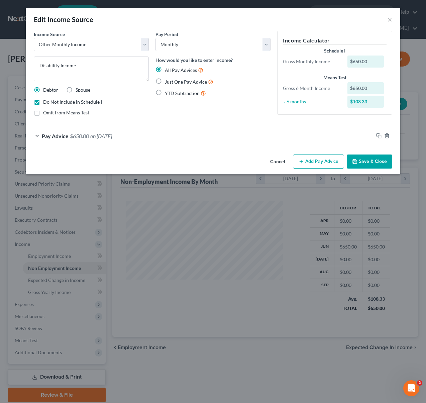
click at [376, 160] on button "Save & Close" at bounding box center [370, 162] width 46 height 14
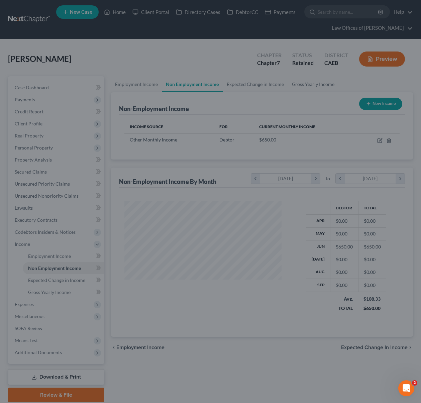
scroll to position [334551, 334502]
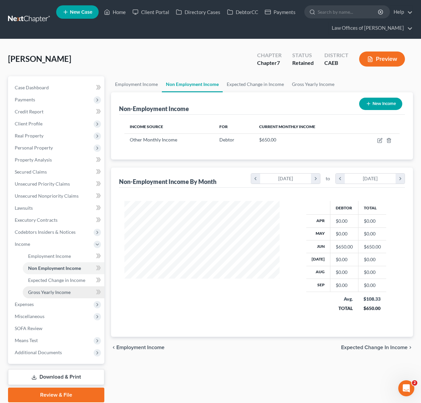
click at [60, 295] on link "Gross Yearly Income" at bounding box center [64, 292] width 82 height 12
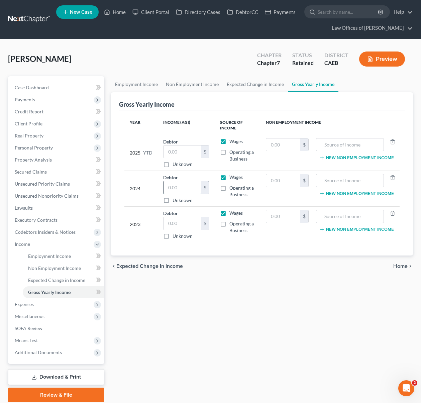
click at [190, 187] on input "text" at bounding box center [182, 187] width 37 height 13
type input "48,910."
click at [191, 221] on input "text" at bounding box center [182, 223] width 37 height 13
type input "47,610"
click at [180, 154] on input "text" at bounding box center [182, 152] width 37 height 13
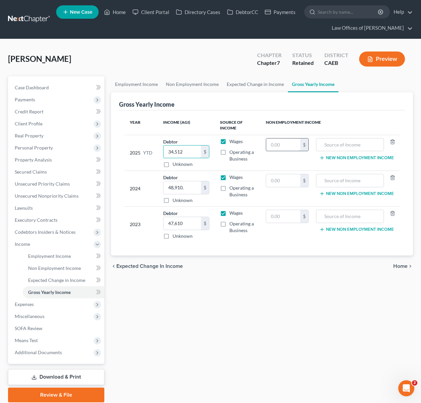
type input "34,512"
click at [290, 146] on input "text" at bounding box center [283, 145] width 34 height 13
click at [68, 137] on span "Real Property" at bounding box center [56, 136] width 95 height 12
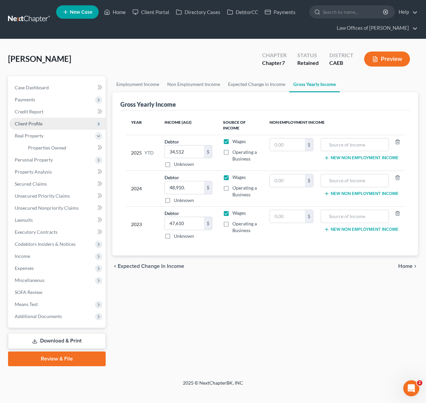
click at [47, 125] on span "Client Profile" at bounding box center [57, 124] width 96 height 12
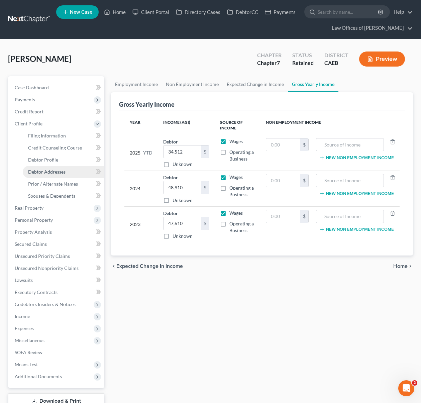
click at [68, 170] on link "Debtor Addresses" at bounding box center [64, 172] width 82 height 12
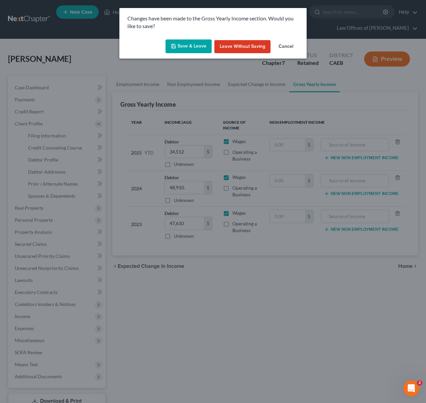
click at [190, 49] on button "Save & Leave" at bounding box center [189, 46] width 46 height 14
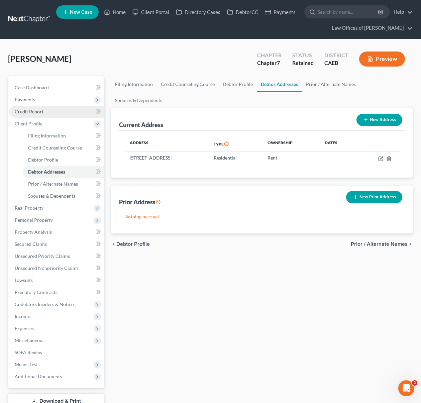
click at [49, 111] on link "Credit Report" at bounding box center [56, 112] width 95 height 12
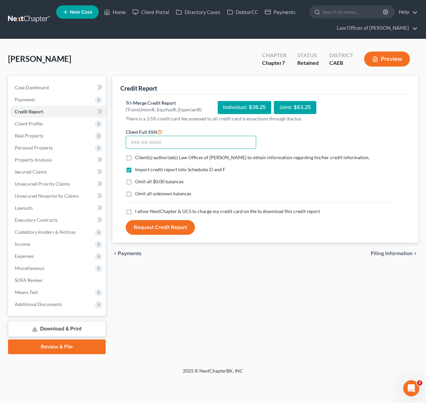
click at [173, 144] on input "text" at bounding box center [191, 142] width 131 height 13
type input "556-49-6465"
drag, startPoint x: 129, startPoint y: 159, endPoint x: 137, endPoint y: 176, distance: 19.0
click at [135, 159] on label "Client(s) authorize(s) Law Offices of Scott Bell to obtain information regardin…" at bounding box center [252, 157] width 235 height 7
click at [138, 159] on input "Client(s) authorize(s) Law Offices of Scott Bell to obtain information regardin…" at bounding box center [140, 156] width 4 height 4
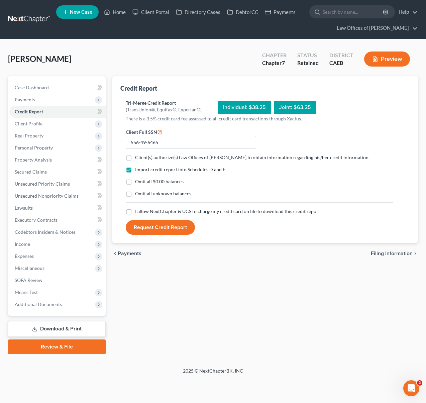
checkbox input "true"
drag, startPoint x: 128, startPoint y: 181, endPoint x: 144, endPoint y: 187, distance: 16.5
click at [135, 181] on label "Omit all $0.00 balances" at bounding box center [159, 181] width 49 height 7
click at [138, 181] on input "Omit all $0.00 balances" at bounding box center [140, 180] width 4 height 4
checkbox input "true"
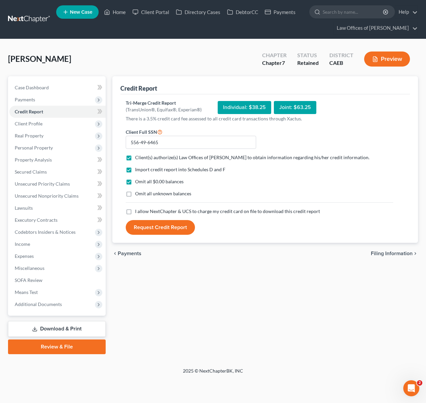
click at [135, 211] on label "I allow NextChapter & UCS to charge my credit card on file to download this cre…" at bounding box center [227, 211] width 185 height 7
click at [138, 211] on input "I allow NextChapter & UCS to charge my credit card on file to download this cre…" at bounding box center [140, 210] width 4 height 4
checkbox input "true"
click at [171, 230] on button "Request Credit Report" at bounding box center [160, 227] width 69 height 15
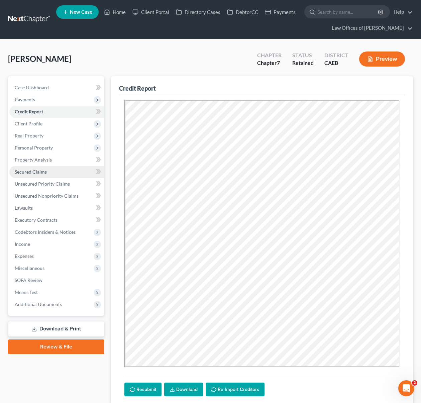
click at [47, 171] on link "Secured Claims" at bounding box center [56, 172] width 95 height 12
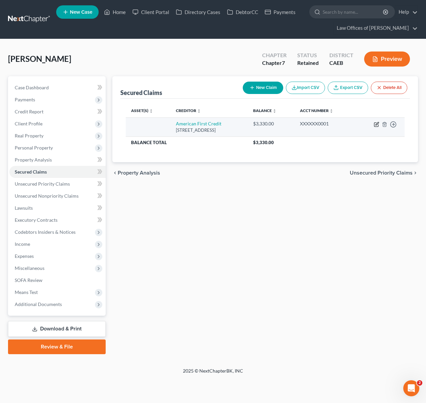
click at [374, 125] on icon "button" at bounding box center [376, 125] width 4 height 4
select select "4"
select select "0"
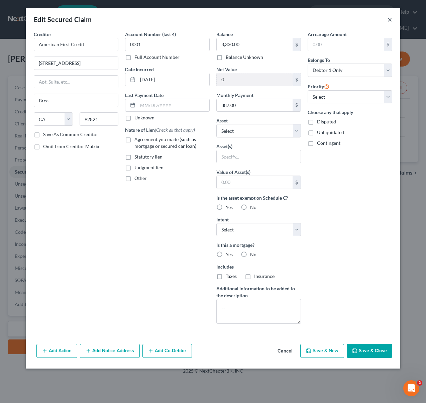
click at [392, 19] on button "×" at bounding box center [390, 19] width 5 height 8
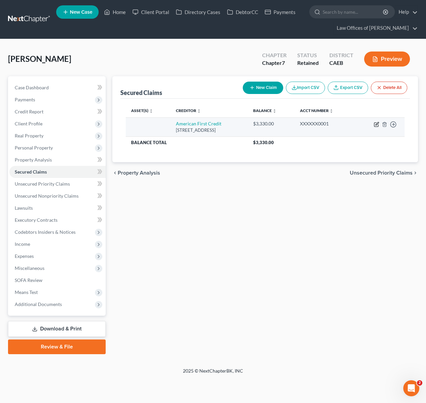
click at [377, 123] on icon "button" at bounding box center [376, 124] width 5 height 5
select select "4"
select select "0"
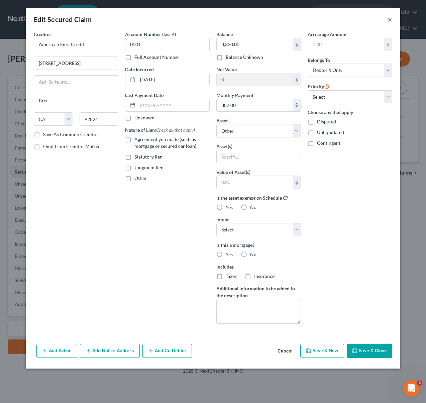
click at [389, 19] on button "×" at bounding box center [390, 19] width 5 height 8
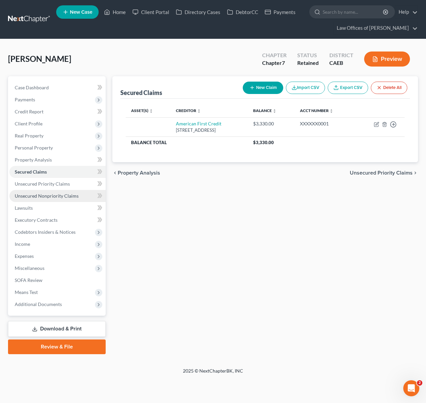
click at [48, 194] on span "Unsecured Nonpriority Claims" at bounding box center [47, 196] width 64 height 6
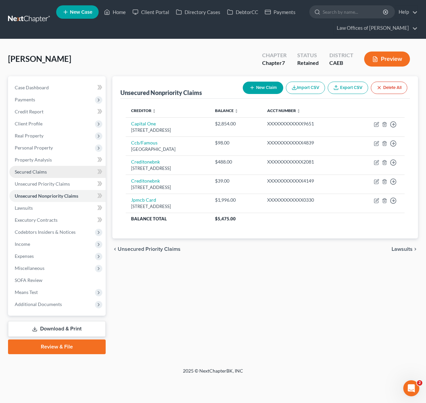
click at [58, 173] on link "Secured Claims" at bounding box center [57, 172] width 96 height 12
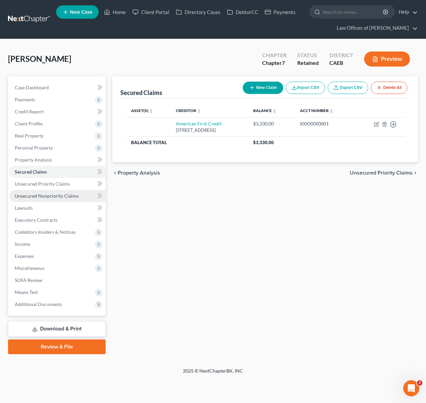
click at [61, 198] on link "Unsecured Nonpriority Claims" at bounding box center [57, 196] width 96 height 12
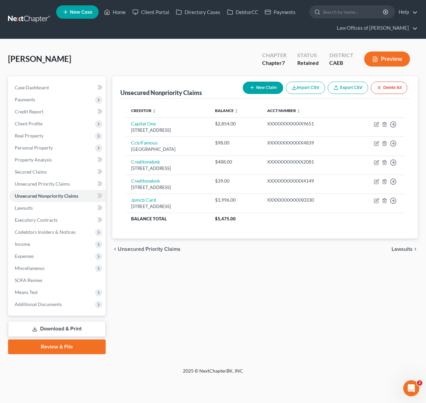
click at [251, 86] on icon "button" at bounding box center [252, 87] width 5 height 5
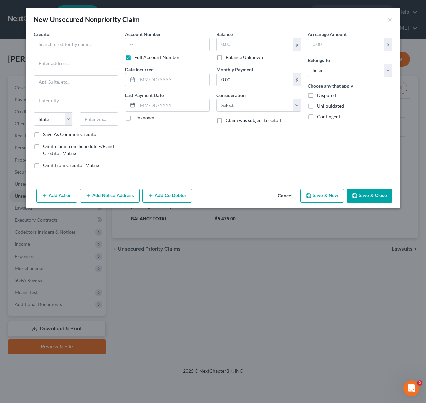
click at [70, 46] on input "text" at bounding box center [76, 44] width 85 height 13
type input "Financial Credit Network c/o Gubler & Abbott"
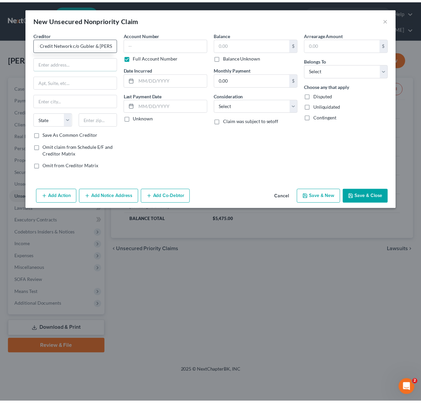
scroll to position [0, 0]
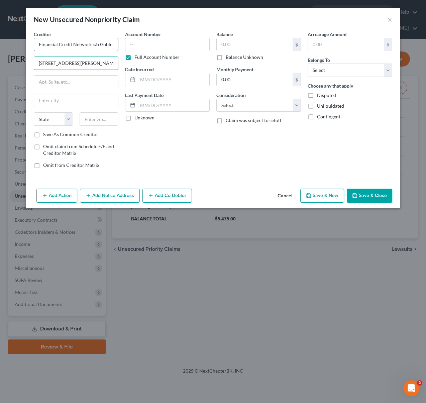
type input "1110 N. Chinowth St."
type input "93291"
type input "Visalia"
select select "4"
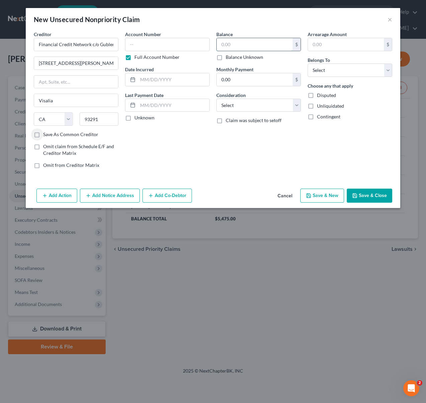
click at [252, 41] on input "text" at bounding box center [255, 44] width 76 height 13
type input "11,330."
click at [388, 70] on select "Select Debtor 1 Only Debtor 2 Only Debtor 1 And Debtor 2 Only At Least One Of T…" at bounding box center [350, 70] width 85 height 13
select select "0"
click at [308, 64] on select "Select Debtor 1 Only Debtor 2 Only Debtor 1 And Debtor 2 Only At Least One Of T…" at bounding box center [350, 70] width 85 height 13
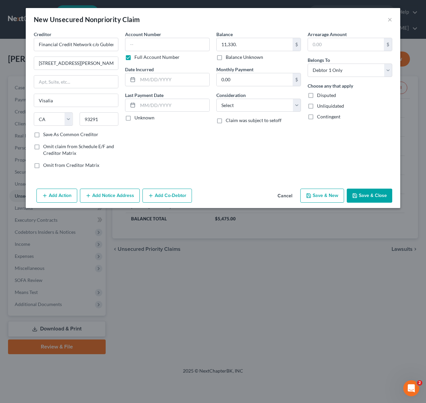
click at [367, 193] on button "Save & Close" at bounding box center [370, 196] width 46 height 14
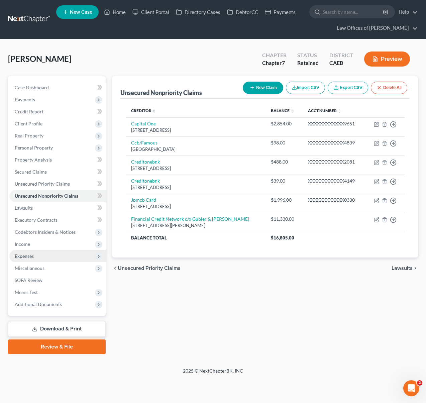
click at [36, 254] on span "Expenses" at bounding box center [57, 256] width 96 height 12
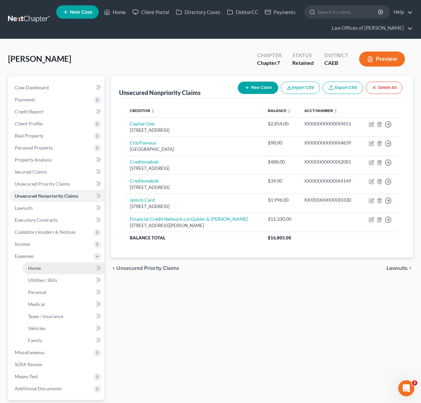
click at [39, 266] on span "Home" at bounding box center [34, 268] width 13 height 6
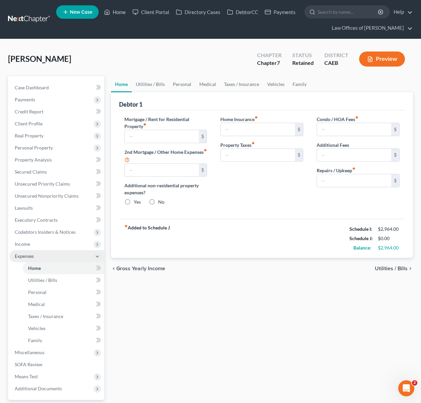
radio input "true"
click at [65, 86] on link "Case Dashboard" at bounding box center [56, 88] width 95 height 12
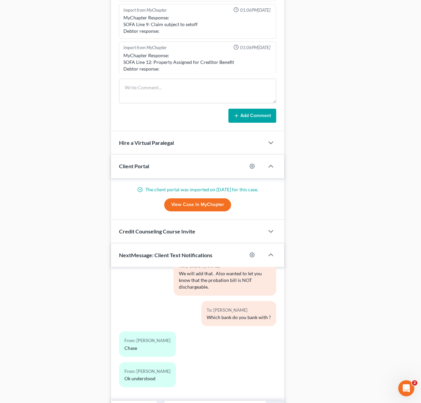
scroll to position [562, 0]
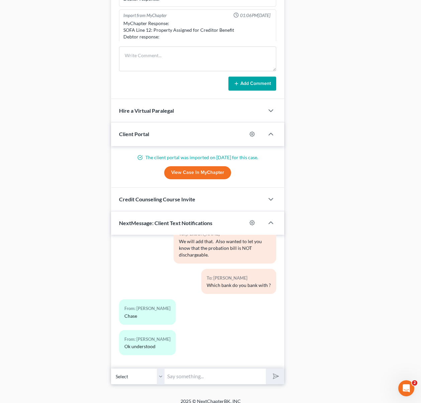
click at [181, 370] on input "text" at bounding box center [215, 376] width 101 height 16
type input "What is the mileage on your car ?"
click at [281, 369] on button "submit" at bounding box center [275, 377] width 18 height 16
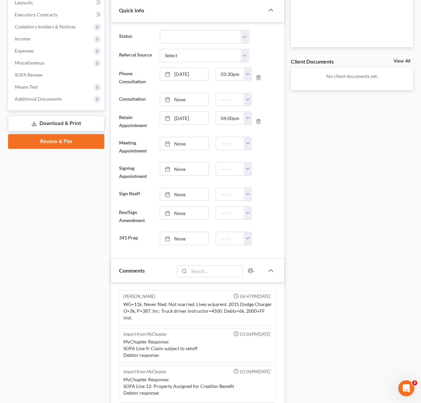
scroll to position [206, 0]
click at [44, 41] on span "Income" at bounding box center [56, 38] width 95 height 12
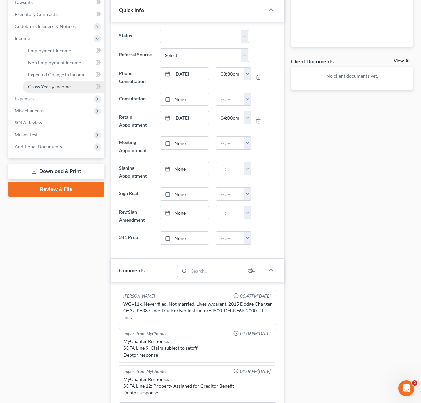
click at [68, 88] on span "Gross Yearly Income" at bounding box center [49, 87] width 43 height 6
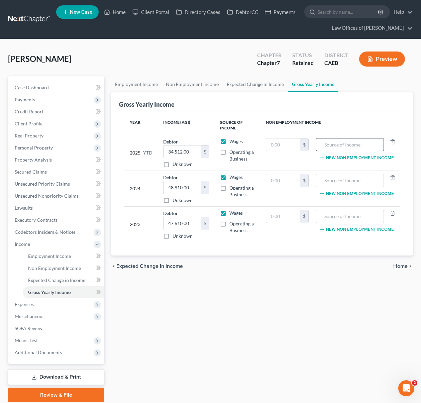
click at [329, 146] on input "text" at bounding box center [350, 145] width 61 height 13
type input "Disability"
click at [285, 141] on input "text" at bounding box center [283, 145] width 34 height 13
type input "1,310."
click at [143, 367] on div "Employment Income Non Employment Income Expected Change in Income Gross Yearly …" at bounding box center [262, 239] width 309 height 326
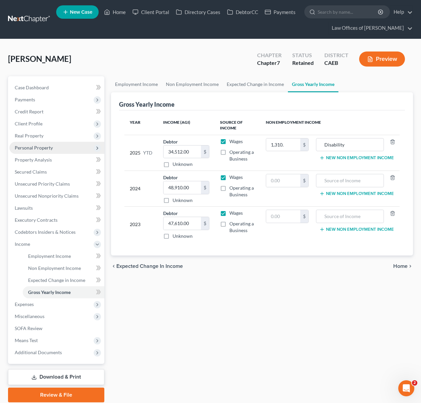
click at [55, 147] on span "Personal Property" at bounding box center [56, 148] width 95 height 12
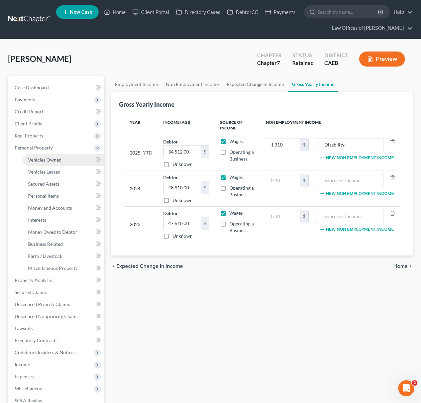
click at [62, 157] on link "Vehicles Owned" at bounding box center [64, 160] width 82 height 12
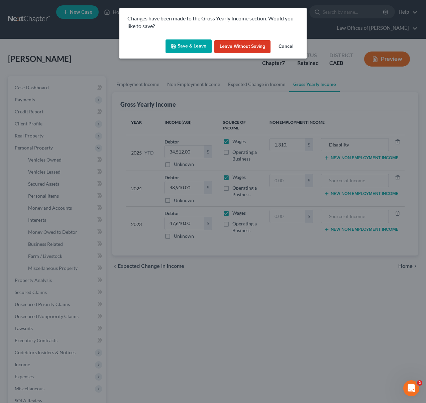
click at [187, 45] on button "Save & Leave" at bounding box center [189, 46] width 46 height 14
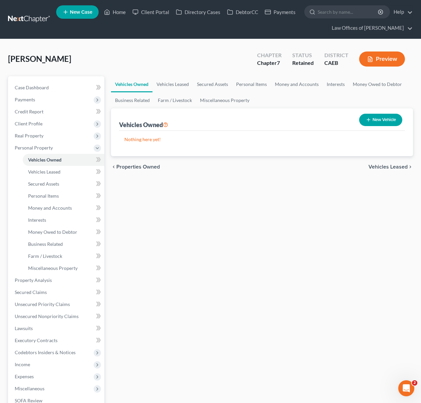
click at [372, 121] on button "New Vehicle" at bounding box center [380, 120] width 43 height 12
select select "0"
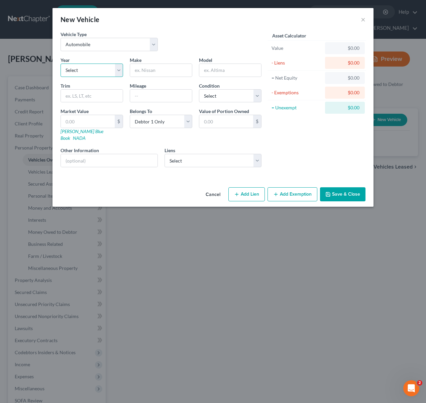
click at [118, 69] on select "Select 2026 2025 2024 2023 2022 2021 2020 2019 2018 2017 2016 2015 2014 2013 20…" at bounding box center [92, 70] width 63 height 13
select select "11"
click at [61, 64] on select "Select 2026 2025 2024 2023 2022 2021 2020 2019 2018 2017 2016 2015 2014 2013 20…" at bounding box center [92, 70] width 63 height 13
click at [171, 75] on input "text" at bounding box center [161, 70] width 62 height 13
type input "Dodge"
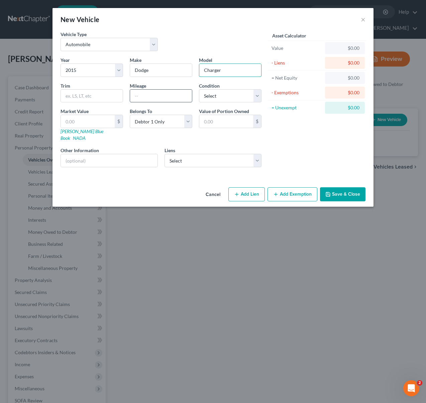
type input "Charger"
click at [152, 96] on input "text" at bounding box center [161, 96] width 62 height 13
type input "87,800"
click at [94, 122] on input "text" at bounding box center [88, 121] width 54 height 13
type input "7"
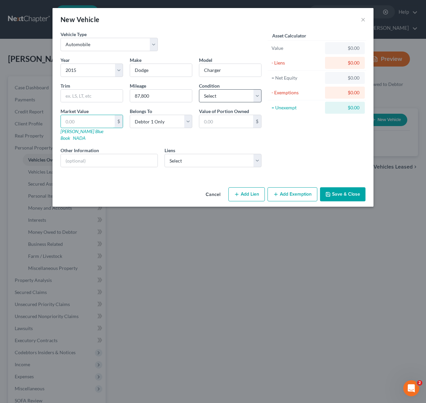
type input "7.00"
type input "8"
type input "8.00"
type input "84"
type input "84.00"
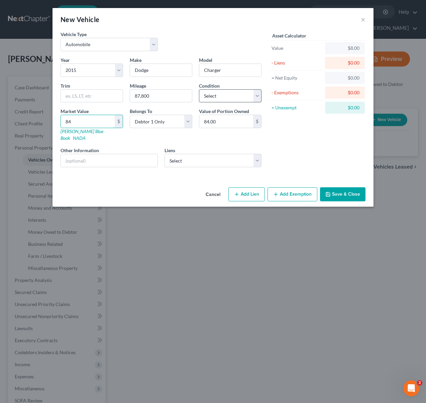
type input "840"
type input "840.00"
type input "8400"
type input "8,400.00"
type input "8,400."
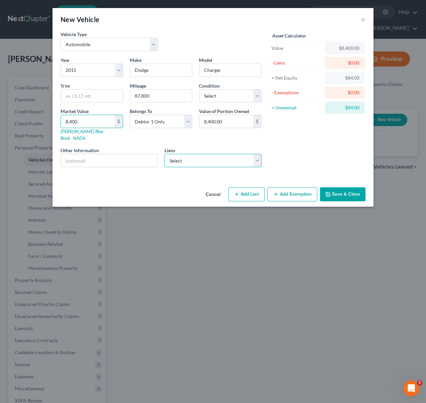
click at [258, 155] on select "Select American First Credit - $3,330.00" at bounding box center [213, 160] width 97 height 13
click select "Select American First Credit - $3,330.00" at bounding box center [213, 160] width 97 height 13
select select "4"
select select "0"
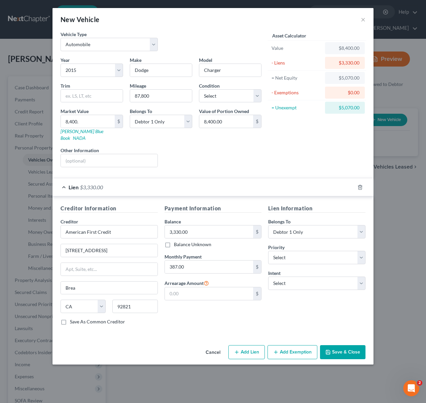
click at [296, 345] on button "Add Exemption" at bounding box center [293, 352] width 50 height 14
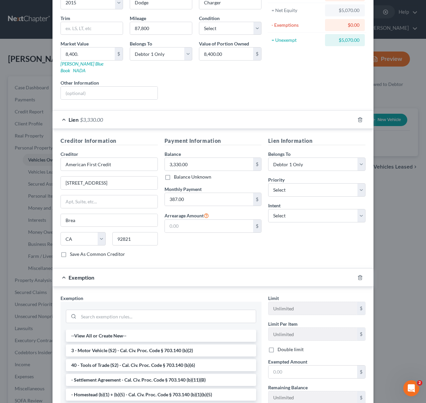
scroll to position [68, 0]
click at [223, 348] on li "3 - Motor Vehicle (S2) - Cal. Civ. Proc. Code § 703.140 (b)(2)" at bounding box center [161, 350] width 190 height 12
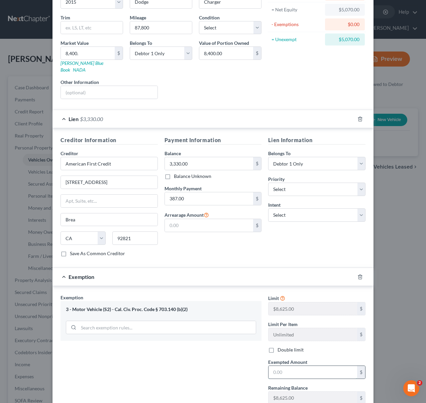
click at [302, 366] on input "text" at bounding box center [313, 372] width 89 height 13
type input "5,070."
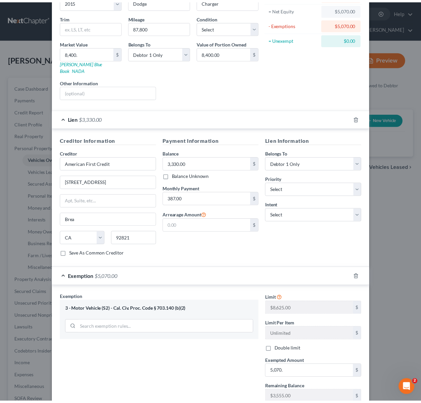
scroll to position [111, 0]
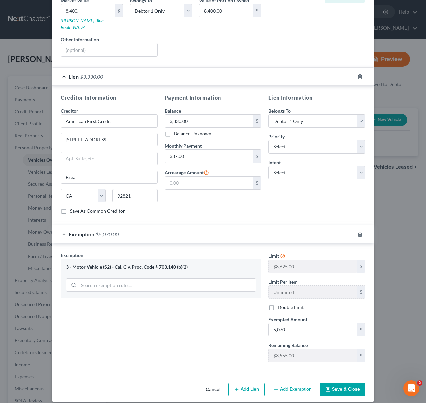
click at [340, 383] on button "Save & Close" at bounding box center [343, 390] width 46 height 14
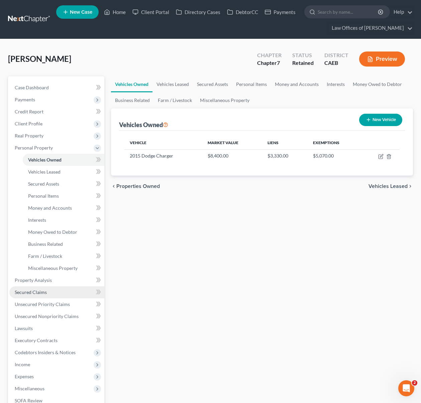
click at [53, 294] on link "Secured Claims" at bounding box center [56, 292] width 95 height 12
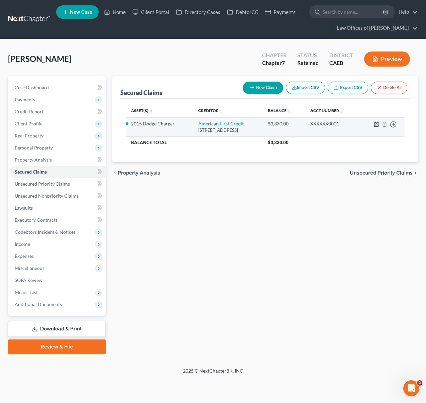
click at [375, 126] on icon "button" at bounding box center [376, 124] width 5 height 5
select select "4"
select select "0"
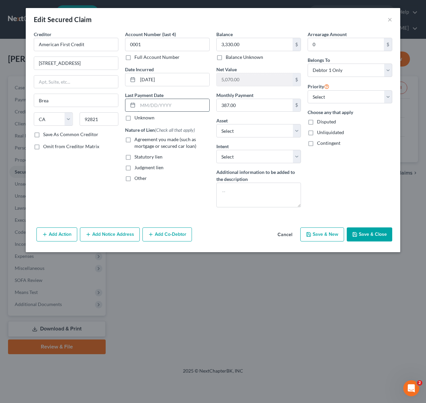
drag, startPoint x: 186, startPoint y: 105, endPoint x: 196, endPoint y: 104, distance: 9.7
click at [186, 105] on input "text" at bounding box center [174, 105] width 72 height 13
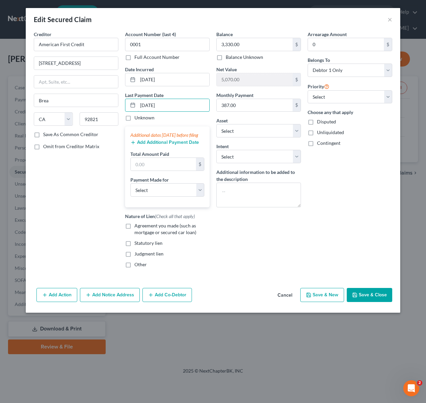
type input "10/05/2025"
click at [164, 194] on select "Select Car Credit Card Loan Repayment Mortgage Other Suppliers Or Vendors" at bounding box center [168, 189] width 74 height 13
drag, startPoint x: 179, startPoint y: 170, endPoint x: 191, endPoint y: 166, distance: 13.2
click at [179, 170] on input "text" at bounding box center [163, 164] width 65 height 13
type input "1,171."
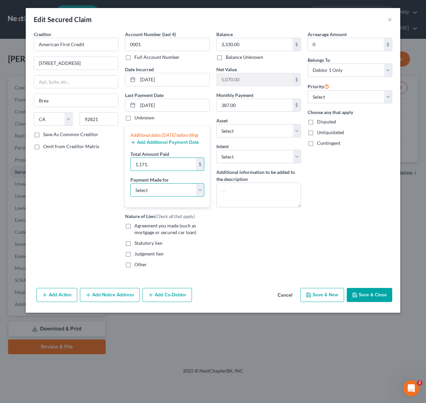
click at [201, 197] on select "Select Car Credit Card Loan Repayment Mortgage Other Suppliers Or Vendors" at bounding box center [168, 189] width 74 height 13
select select "0"
click at [131, 190] on select "Select Car Credit Card Loan Repayment Mortgage Other Suppliers Or Vendors" at bounding box center [168, 189] width 74 height 13
click at [300, 157] on select "Select Surrender Redeem Reaffirm Avoid Other" at bounding box center [259, 156] width 85 height 13
select select "4"
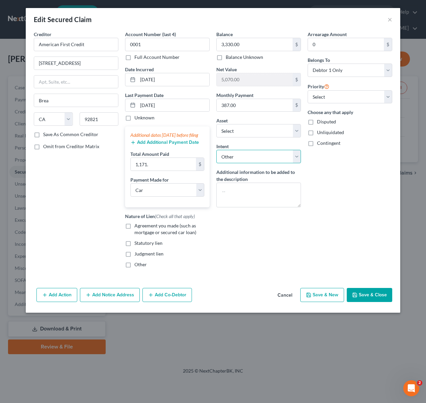
click at [217, 150] on select "Select Surrender Redeem Reaffirm Avoid Other" at bounding box center [259, 156] width 85 height 13
click at [246, 174] on div "Other Intent" at bounding box center [259, 179] width 85 height 20
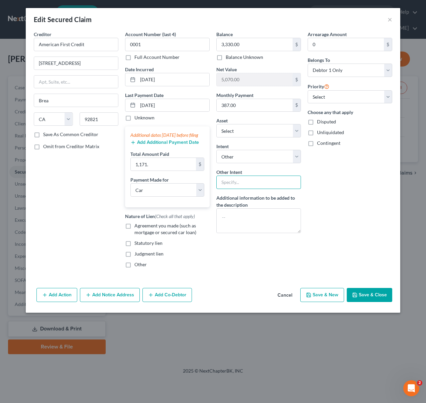
click at [246, 182] on input "text" at bounding box center [259, 182] width 85 height 13
type input "Retain & Pay"
click at [389, 96] on select "Select 1st 2nd 3rd 4th 5th 6th 7th 8th 9th 10th 11th 12th 13th 14th 15th 16th 1…" at bounding box center [350, 96] width 85 height 13
select select "0"
click at [308, 90] on select "Select 1st 2nd 3rd 4th 5th 6th 7th 8th 9th 10th 11th 12th 13th 14th 15th 16th 1…" at bounding box center [350, 96] width 85 height 13
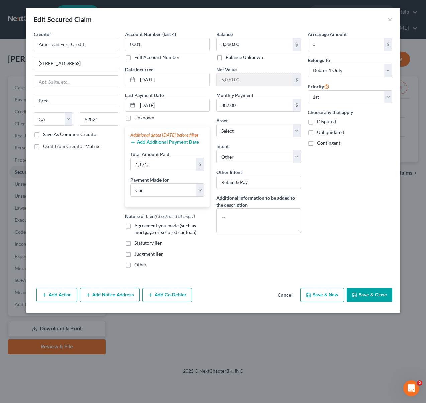
click at [378, 302] on button "Save & Close" at bounding box center [370, 295] width 46 height 14
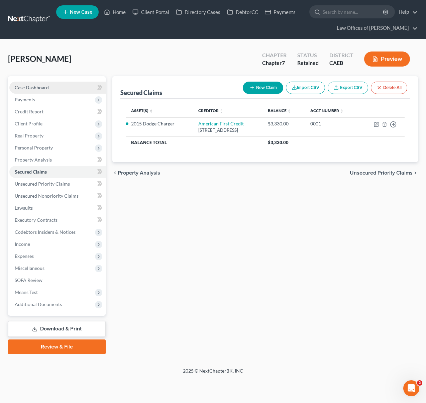
drag, startPoint x: 56, startPoint y: 90, endPoint x: 59, endPoint y: 92, distance: 4.4
click at [56, 90] on link "Case Dashboard" at bounding box center [57, 88] width 96 height 12
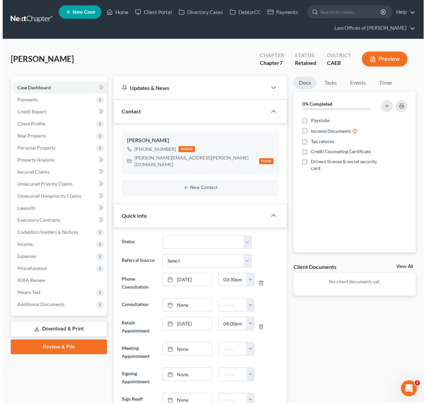
scroll to position [828, 0]
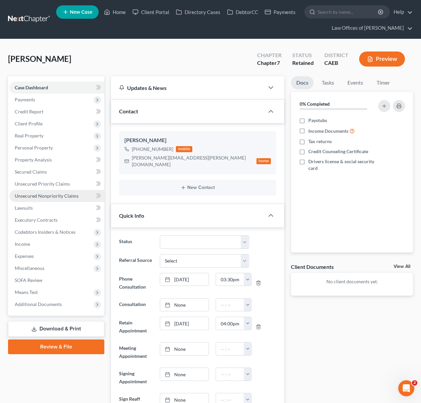
click at [47, 198] on span "Unsecured Nonpriority Claims" at bounding box center [47, 196] width 64 height 6
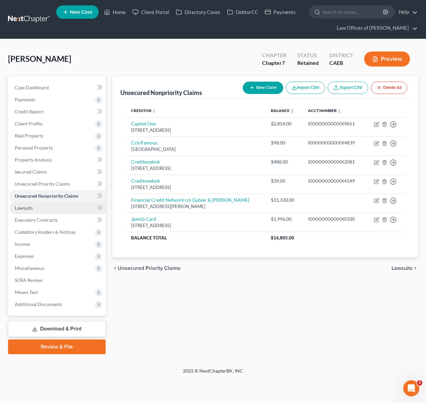
click at [35, 205] on link "Lawsuits" at bounding box center [57, 208] width 96 height 12
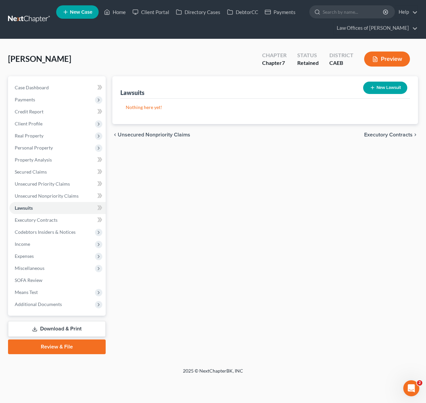
click at [386, 87] on button "New Lawsuit" at bounding box center [385, 88] width 44 height 12
select select "0"
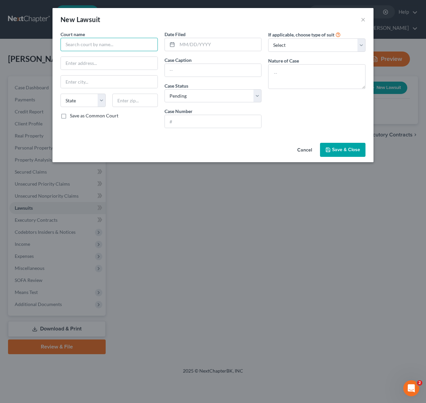
click at [98, 43] on input "text" at bounding box center [109, 44] width 97 height 13
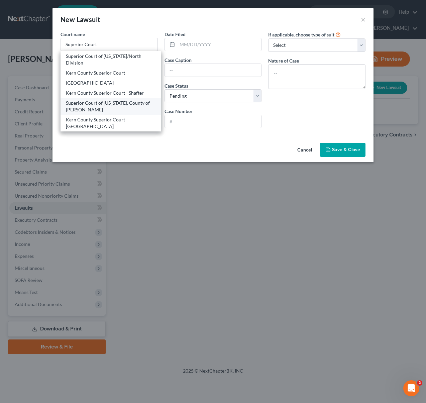
click at [112, 108] on div "Superior Court of California, County of Kern" at bounding box center [111, 106] width 90 height 13
type input "Superior Court of California, County of Kern"
type input "1415 Truxtun Ave."
type input "Bakersfield"
select select "4"
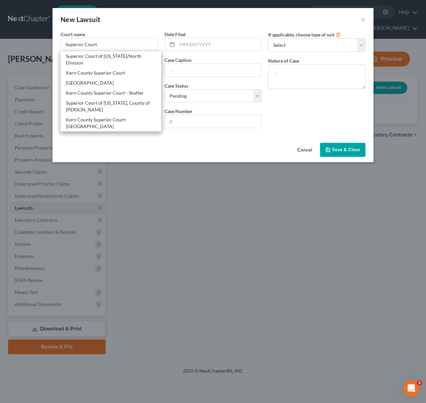
type input "93301"
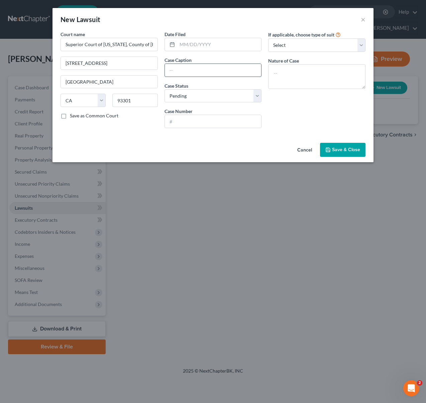
click at [192, 72] on input "text" at bounding box center [213, 70] width 97 height 13
type input "Financial Credit Network Vs. Leonardo Rodriguez"
click at [181, 124] on input "225-" at bounding box center [213, 121] width 97 height 13
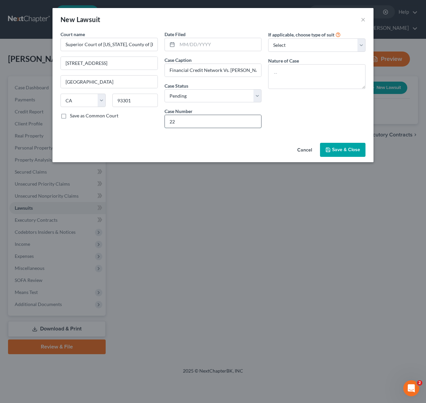
type input "2"
type input "2025-"
drag, startPoint x: 199, startPoint y: 124, endPoint x: 150, endPoint y: 116, distance: 49.2
click at [150, 116] on div "Court name * Superior Court of California, County of Kern 1415 Truxtun Ave. Bak…" at bounding box center [213, 82] width 312 height 103
click at [289, 69] on textarea at bounding box center [316, 76] width 97 height 25
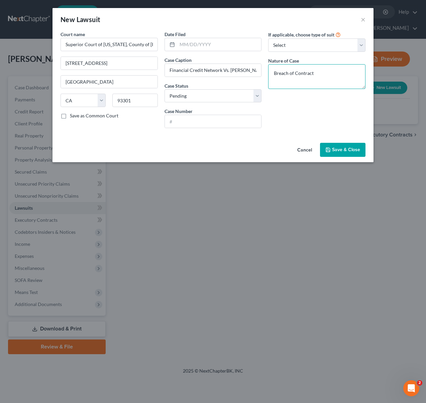
type textarea "Breach of Contract"
click at [338, 149] on span "Save & Close" at bounding box center [346, 150] width 28 height 6
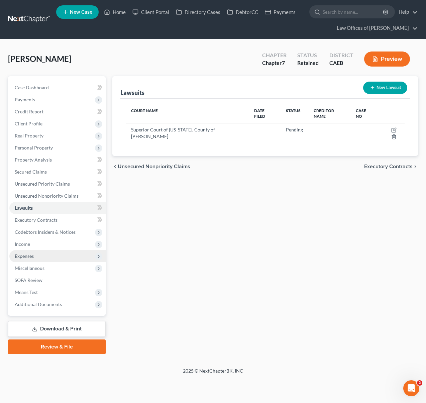
click at [56, 257] on span "Expenses" at bounding box center [57, 256] width 96 height 12
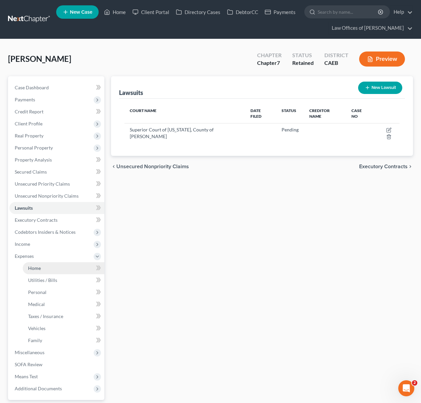
click at [51, 266] on link "Home" at bounding box center [64, 268] width 82 height 12
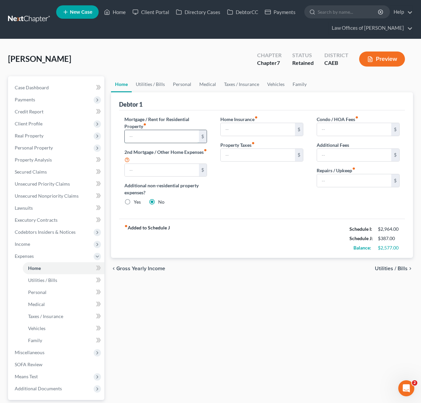
click at [159, 132] on input "text" at bounding box center [162, 136] width 74 height 13
click at [48, 210] on link "Lawsuits" at bounding box center [56, 208] width 95 height 12
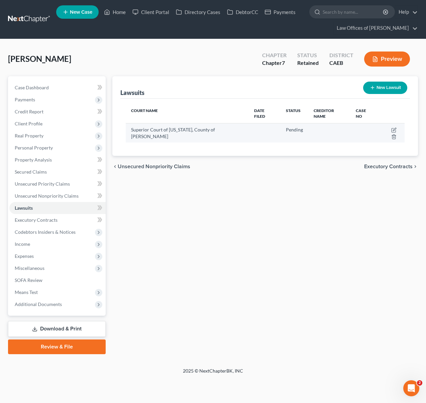
click at [382, 125] on td at bounding box center [391, 132] width 27 height 19
click at [392, 128] on icon "button" at bounding box center [394, 130] width 5 height 5
select select "4"
select select "0"
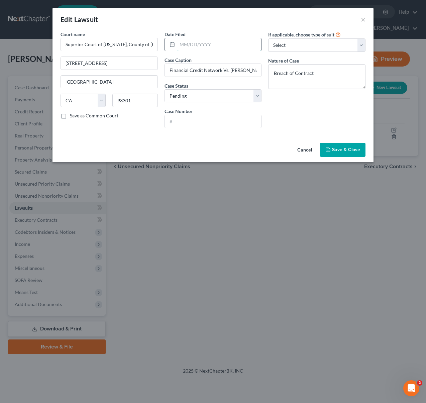
click at [216, 42] on input "text" at bounding box center [219, 44] width 84 height 13
type input "07/10/2008"
click at [197, 120] on input "text" at bounding box center [213, 121] width 97 height 13
type input "S-1500-CL228440"
click at [340, 148] on span "Save & Close" at bounding box center [346, 150] width 28 height 6
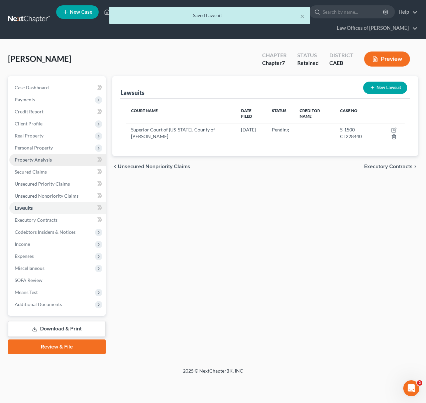
click at [54, 160] on link "Property Analysis" at bounding box center [57, 160] width 96 height 12
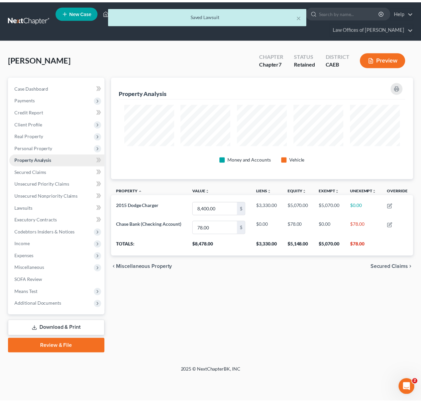
scroll to position [103, 306]
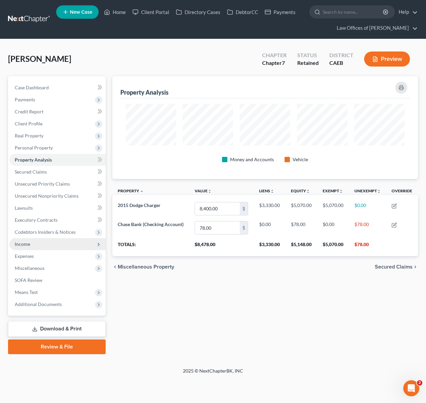
click at [38, 247] on span "Income" at bounding box center [57, 244] width 96 height 12
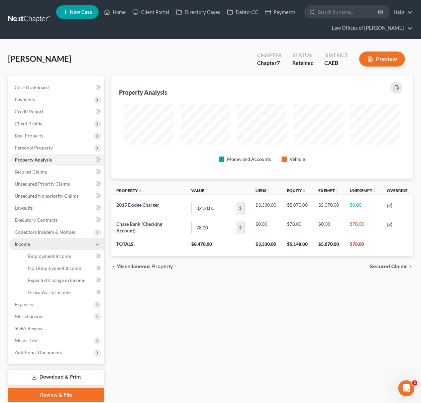
scroll to position [334569, 334369]
click at [49, 254] on span "Employment Income" at bounding box center [49, 256] width 43 height 6
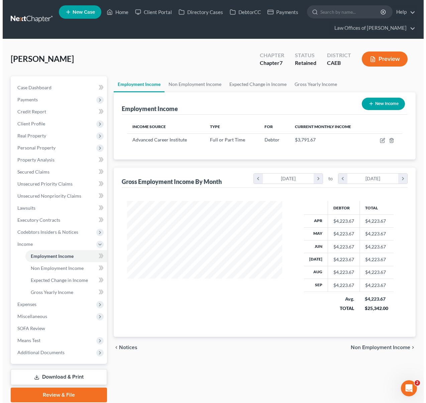
scroll to position [120, 168]
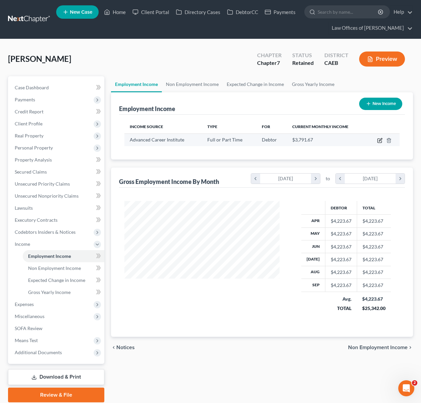
click at [380, 140] on icon "button" at bounding box center [380, 139] width 3 height 3
select select "0"
select select "4"
select select "2"
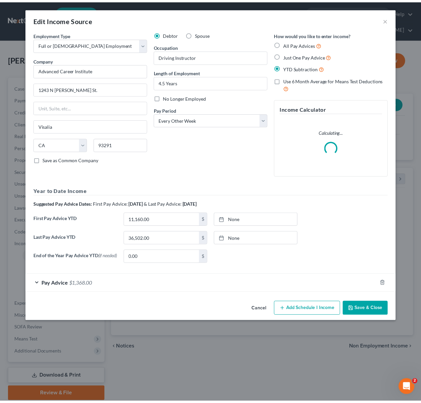
scroll to position [120, 171]
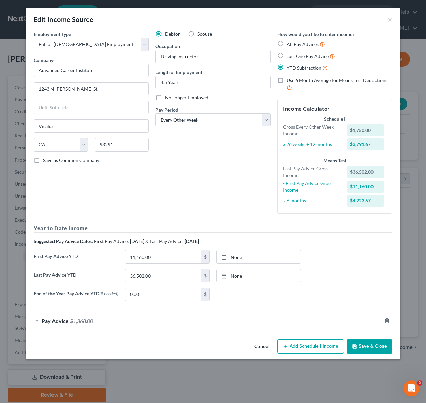
click at [374, 348] on button "Save & Close" at bounding box center [370, 347] width 46 height 14
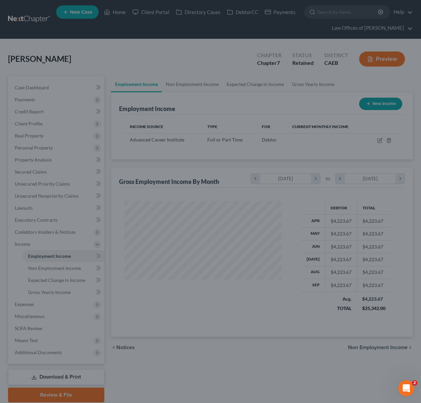
scroll to position [334551, 334502]
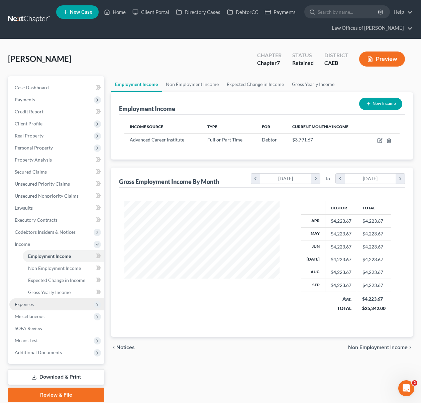
click at [25, 305] on span "Expenses" at bounding box center [24, 305] width 19 height 6
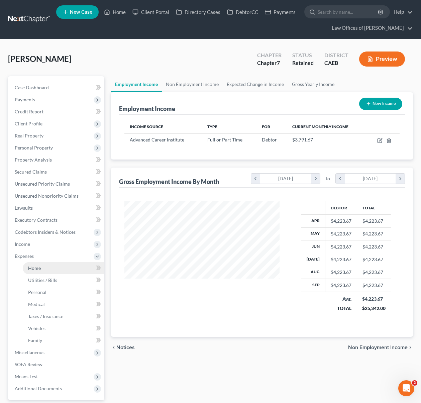
click at [41, 269] on link "Home" at bounding box center [64, 268] width 82 height 12
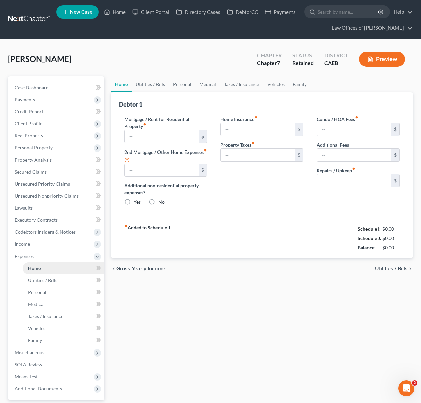
radio input "true"
click at [152, 139] on input "text" at bounding box center [162, 136] width 74 height 13
type input "800"
click at [132, 76] on link "Utilities / Bills" at bounding box center [150, 84] width 37 height 16
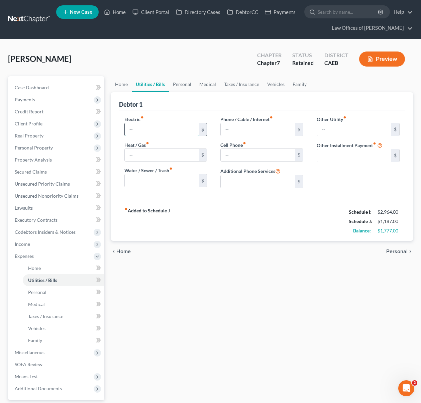
drag, startPoint x: 176, startPoint y: 126, endPoint x: 186, endPoint y: 127, distance: 9.4
click at [176, 126] on input "text" at bounding box center [162, 129] width 74 height 13
type input "175."
type input "125."
type input "110."
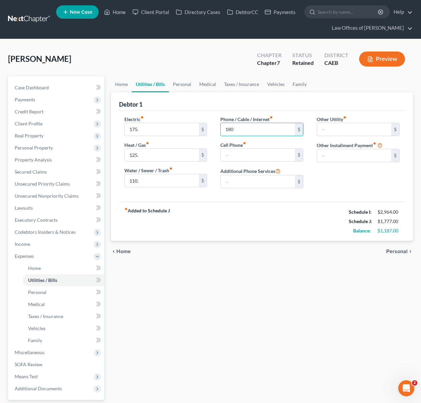
type input "180"
type input "250."
click at [180, 85] on link "Personal" at bounding box center [182, 84] width 26 height 16
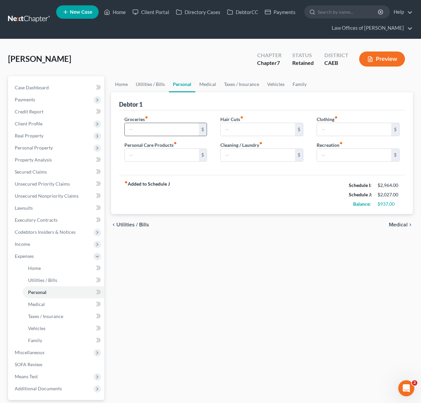
click at [151, 132] on input "text" at bounding box center [162, 129] width 74 height 13
type input "400."
type input "175"
type input "75"
type input "50."
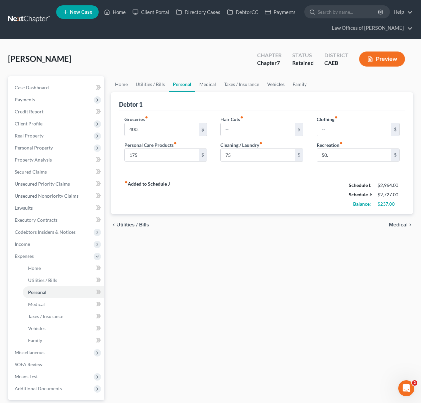
click at [267, 86] on link "Vehicles" at bounding box center [275, 84] width 25 height 16
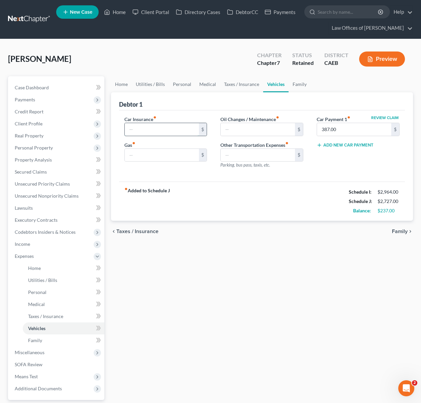
drag, startPoint x: 154, startPoint y: 127, endPoint x: 161, endPoint y: 127, distance: 6.7
click at [154, 127] on input "text" at bounding box center [162, 129] width 74 height 13
type input "155."
type input "200."
click at [114, 85] on link "Home" at bounding box center [121, 84] width 21 height 16
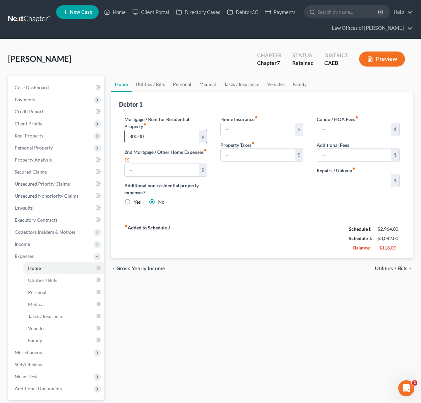
click at [151, 139] on input "800.00" at bounding box center [162, 136] width 74 height 13
type input "700."
click at [139, 80] on link "Utilities / Bills" at bounding box center [150, 84] width 37 height 16
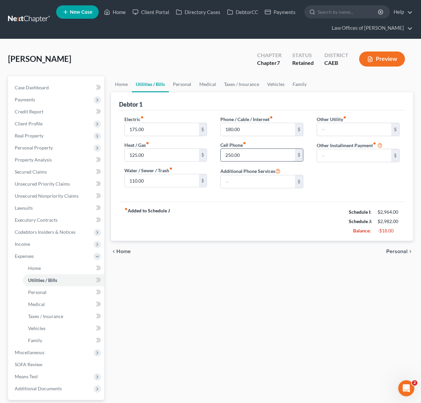
click at [245, 156] on input "250.00" at bounding box center [258, 155] width 74 height 13
type input "90"
click at [119, 86] on link "Home" at bounding box center [121, 84] width 21 height 16
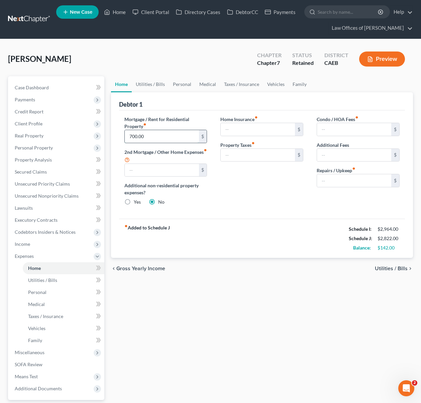
click at [160, 140] on input "700.00" at bounding box center [162, 136] width 74 height 13
type input "800."
click at [148, 86] on link "Utilities / Bills" at bounding box center [150, 84] width 37 height 16
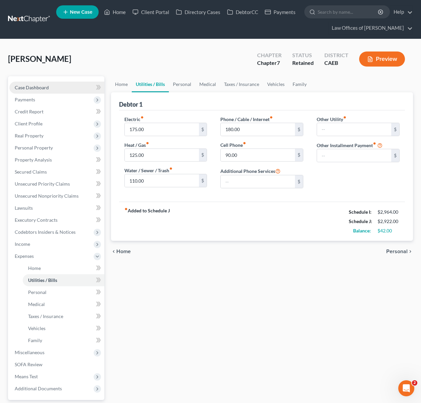
click at [59, 86] on link "Case Dashboard" at bounding box center [56, 88] width 95 height 12
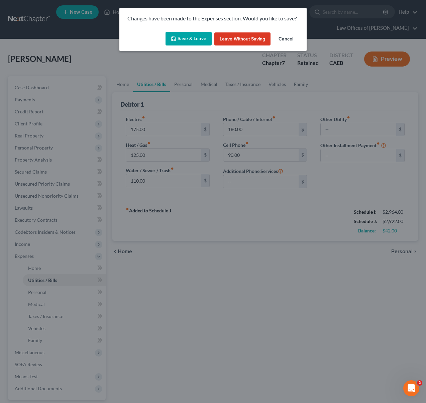
click at [179, 40] on button "Save & Leave" at bounding box center [189, 39] width 46 height 14
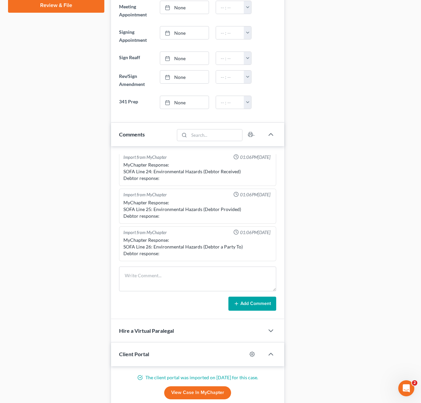
scroll to position [346, 0]
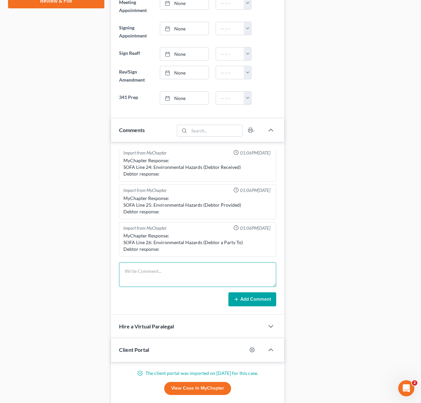
click at [142, 268] on textarea at bounding box center [198, 274] width 158 height 25
type textarea "Skeleton ready, otherwise ready."
click at [232, 293] on button "Add Comment" at bounding box center [253, 300] width 48 height 14
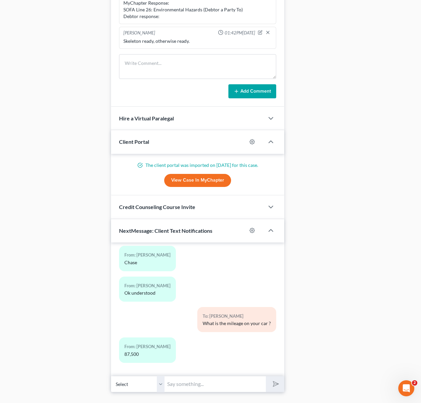
scroll to position [562, 0]
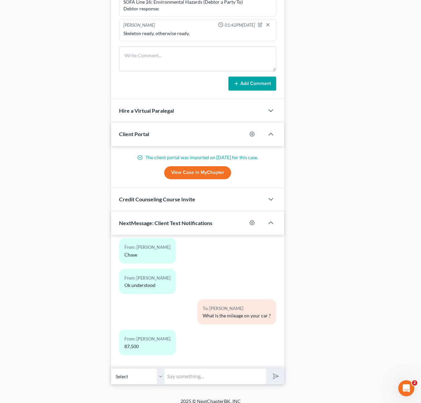
click at [190, 368] on input "text" at bounding box center [215, 376] width 101 height 16
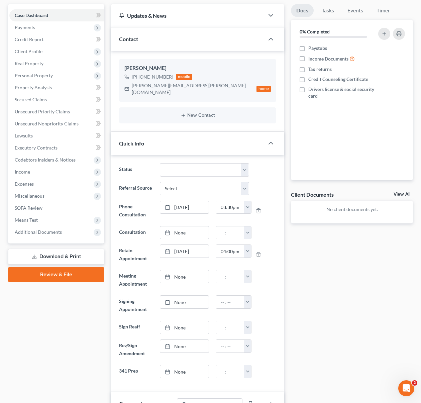
scroll to position [59, 0]
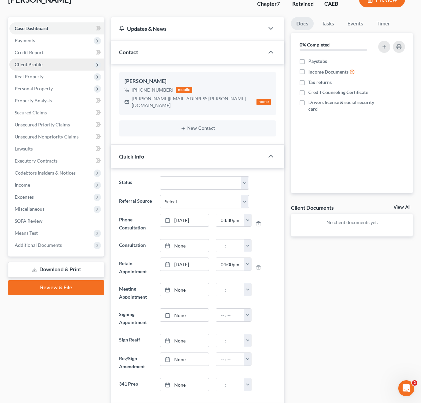
drag, startPoint x: 45, startPoint y: 65, endPoint x: 56, endPoint y: 69, distance: 12.2
click at [45, 65] on span "Client Profile" at bounding box center [56, 65] width 95 height 12
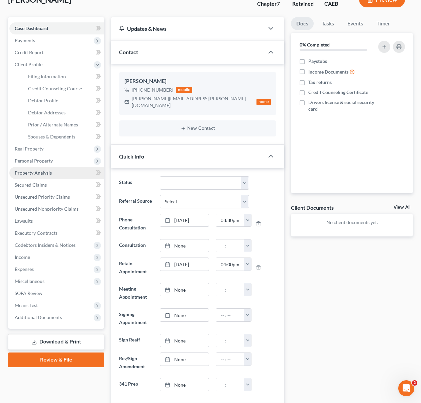
click at [51, 171] on span "Property Analysis" at bounding box center [33, 173] width 37 height 6
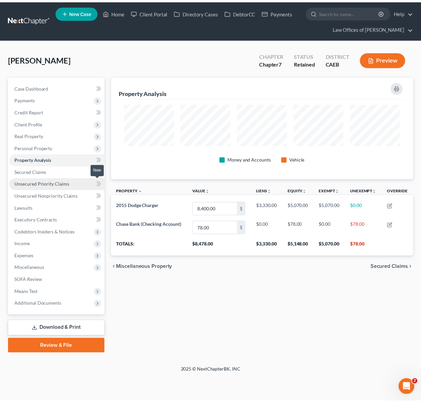
scroll to position [103, 306]
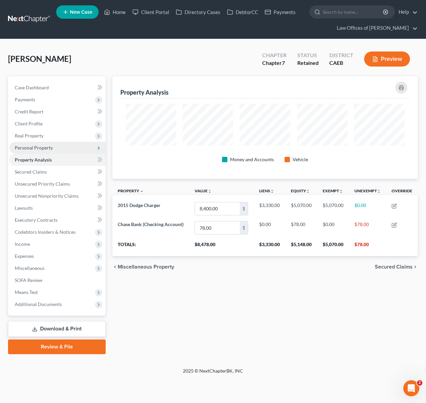
click at [58, 149] on span "Personal Property" at bounding box center [57, 148] width 96 height 12
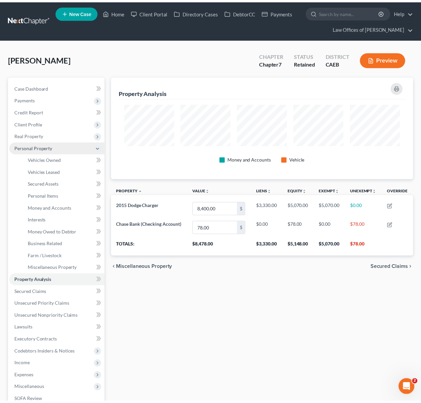
scroll to position [334569, 334369]
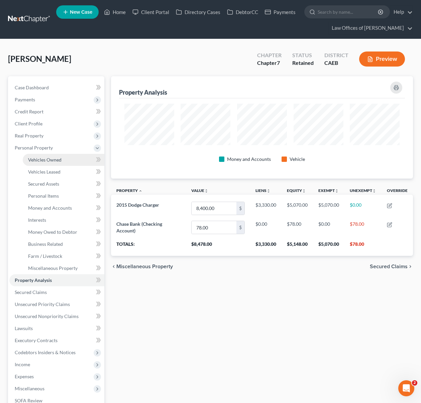
click at [62, 160] on link "Vehicles Owned" at bounding box center [64, 160] width 82 height 12
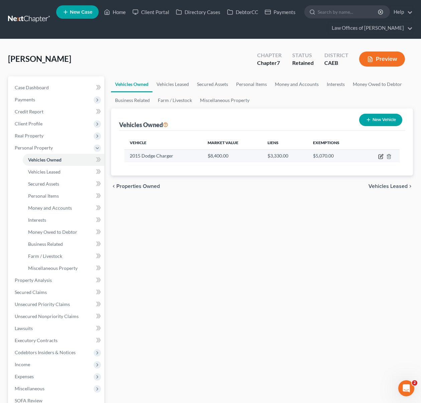
click at [379, 157] on icon "button" at bounding box center [381, 157] width 4 height 4
select select "0"
select select "11"
select select "0"
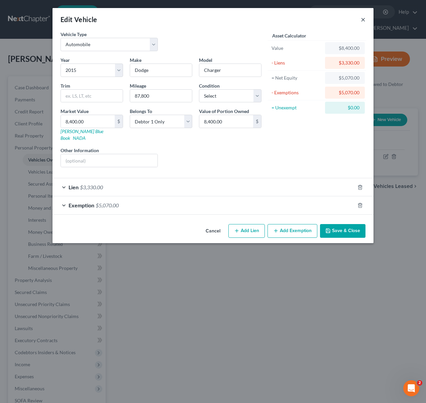
click at [362, 17] on button "×" at bounding box center [363, 19] width 5 height 8
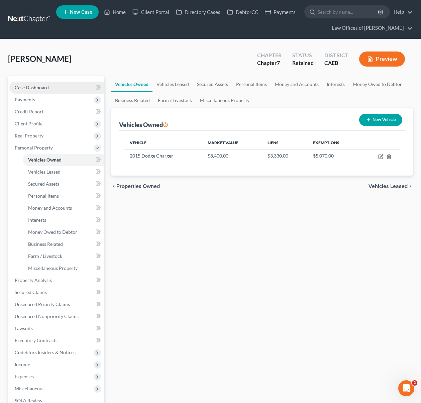
click at [64, 90] on link "Case Dashboard" at bounding box center [56, 88] width 95 height 12
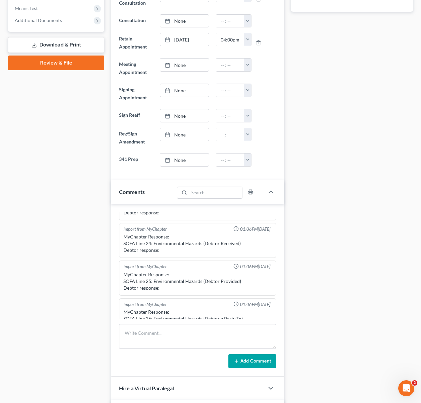
scroll to position [179, 0]
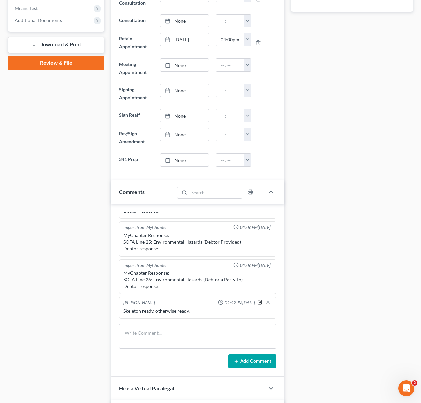
click at [258, 300] on icon "button" at bounding box center [260, 302] width 5 height 5
click at [126, 309] on textarea "Skeleton ready, otherwise ready." at bounding box center [197, 320] width 149 height 25
type textarea "Skeleton ready, otherwise ready."
click at [265, 299] on icon "button" at bounding box center [267, 301] width 5 height 5
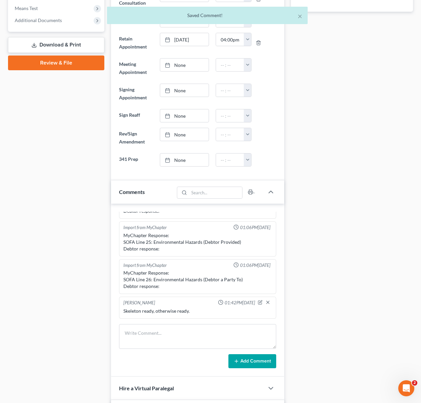
scroll to position [179, 0]
click at [258, 300] on icon "button" at bounding box center [260, 302] width 5 height 5
click at [126, 310] on textarea "Skeleton ready, otherwise ready." at bounding box center [197, 320] width 149 height 25
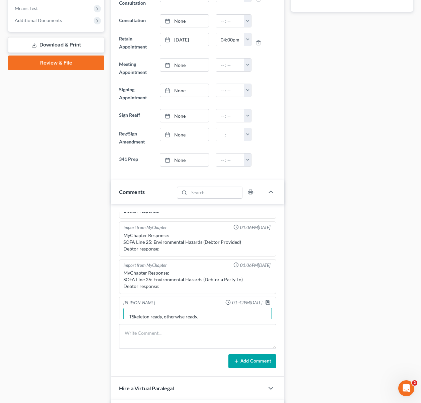
scroll to position [179, 0]
type textarea "The case for the WG is a 2008 case. Skeleton ready, otherwise ready."
click at [267, 300] on polyline "button" at bounding box center [268, 300] width 2 height 1
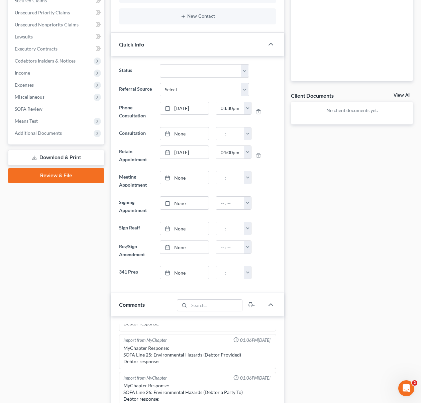
scroll to position [0, 0]
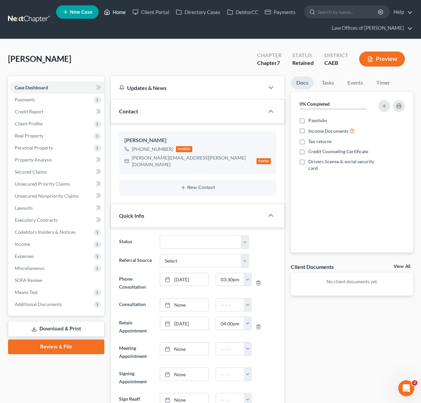
click at [117, 15] on link "Home" at bounding box center [115, 12] width 28 height 12
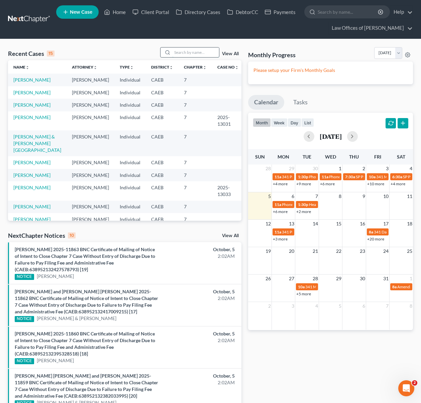
click at [199, 54] on input "search" at bounding box center [195, 53] width 47 height 10
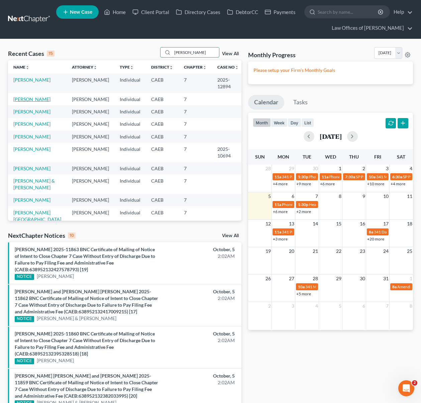
type input "Aguilar"
click at [31, 99] on link "[PERSON_NAME]" at bounding box center [31, 99] width 37 height 6
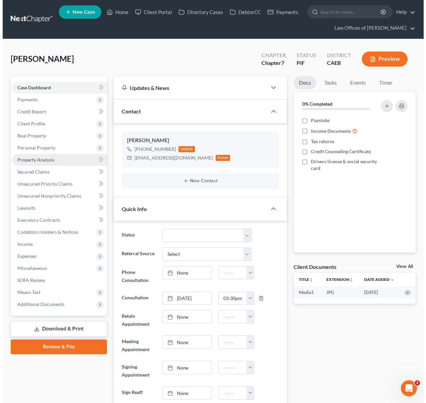
scroll to position [50, 0]
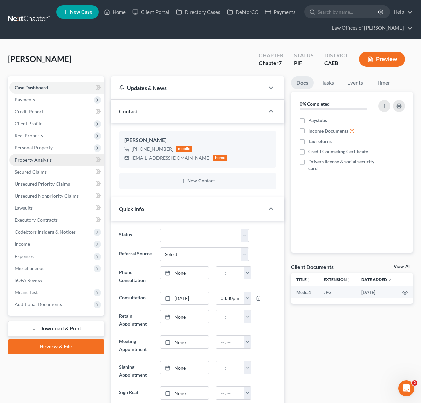
click at [57, 160] on link "Property Analysis" at bounding box center [56, 160] width 95 height 12
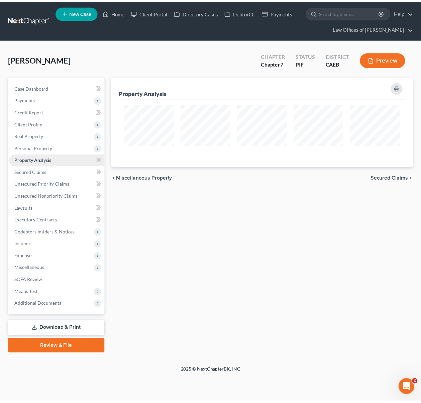
scroll to position [91, 306]
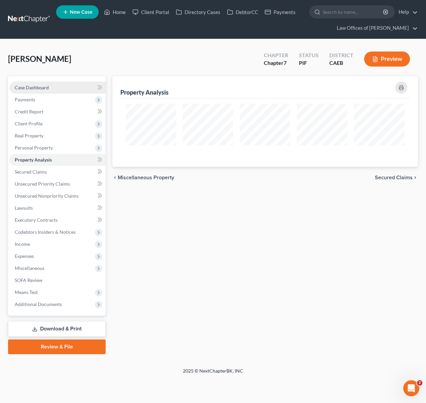
click at [45, 89] on span "Case Dashboard" at bounding box center [32, 88] width 34 height 6
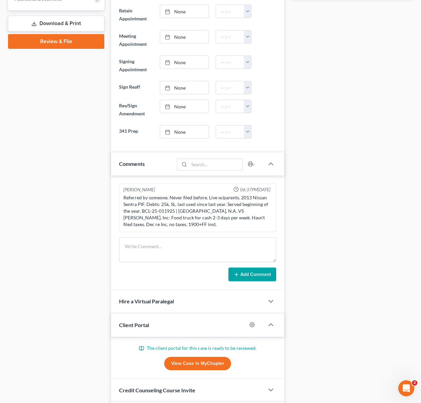
scroll to position [305, 0]
click at [202, 364] on link "View Case in MyChapter" at bounding box center [197, 363] width 67 height 13
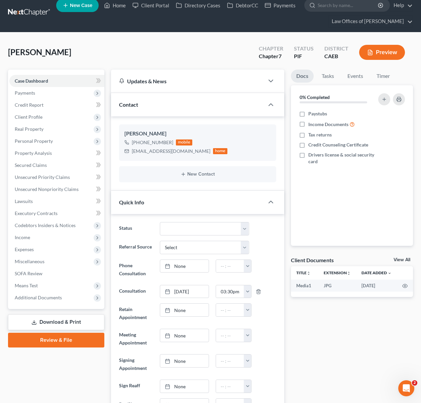
scroll to position [0, 0]
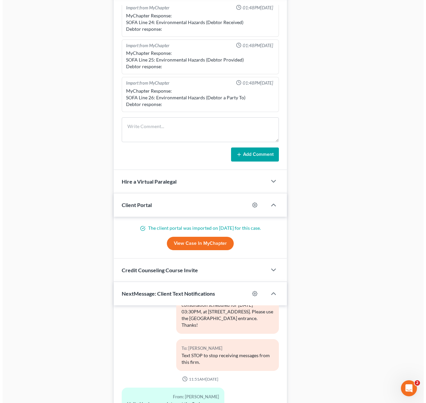
scroll to position [628, 0]
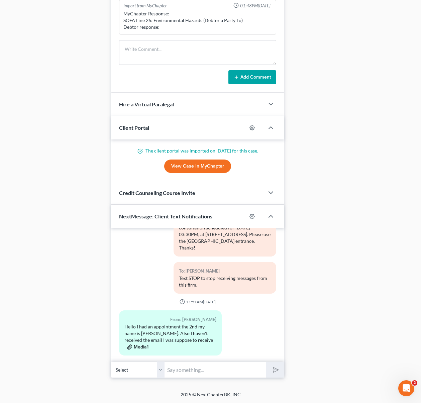
click at [138, 345] on button "Media1" at bounding box center [137, 347] width 21 height 5
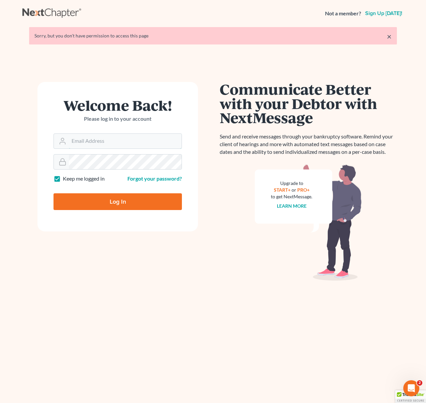
type input "[EMAIL_ADDRESS][DOMAIN_NAME]"
click at [123, 205] on input "Log In" at bounding box center [118, 201] width 129 height 17
type input "Thinking..."
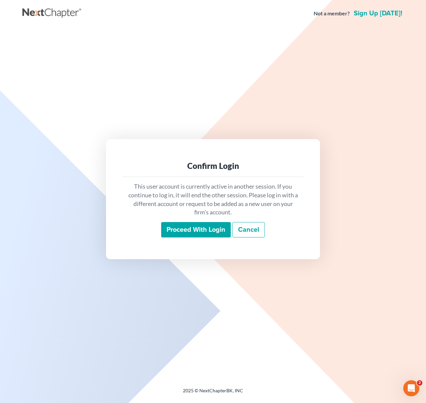
click at [203, 232] on input "Proceed with login" at bounding box center [196, 229] width 70 height 15
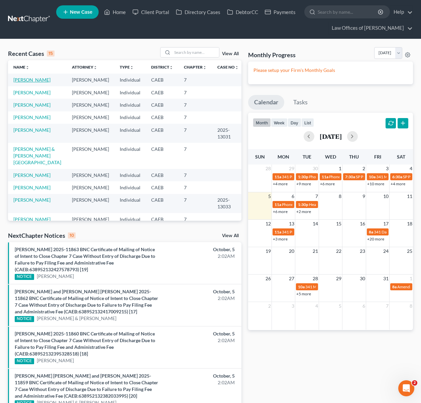
click at [40, 82] on link "[PERSON_NAME]" at bounding box center [31, 80] width 37 height 6
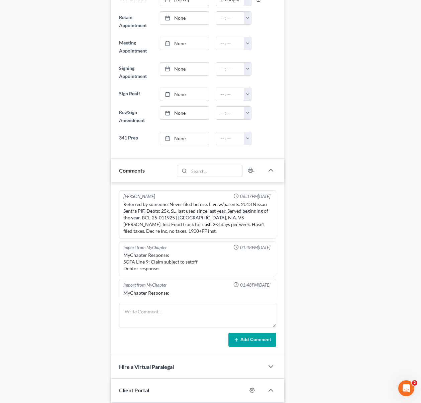
click at [121, 205] on div "[PERSON_NAME] 06:37PM[DATE] Referred by someone. Never filed before. Live w/par…" at bounding box center [198, 214] width 158 height 49
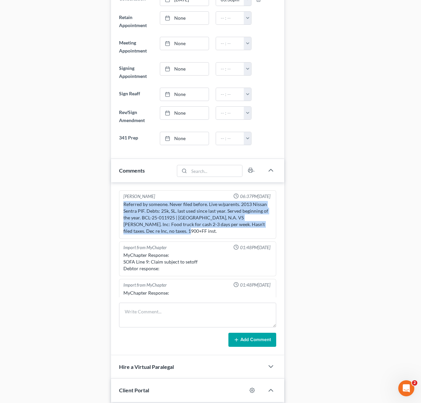
drag, startPoint x: 122, startPoint y: 204, endPoint x: 249, endPoint y: 234, distance: 129.6
click at [249, 234] on div "Referred by someone. Never filed before. Live w/parents. 2013 Nissan Sentra PIF…" at bounding box center [198, 218] width 152 height 36
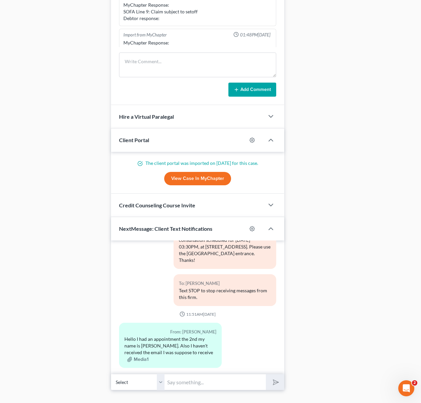
scroll to position [628, 0]
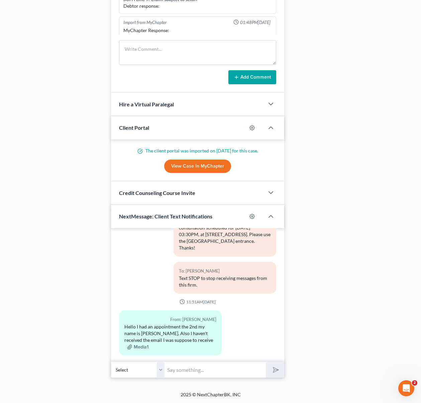
click at [203, 363] on input "text" at bounding box center [215, 370] width 101 height 16
click at [191, 365] on input "text" at bounding box center [215, 370] width 101 height 16
type input "Hi [PERSON_NAME]. We are working on your case and we need the front page of the…"
click at [266, 362] on button "submit" at bounding box center [275, 370] width 18 height 16
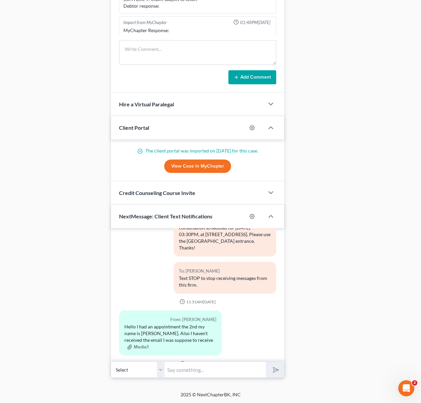
scroll to position [105, 0]
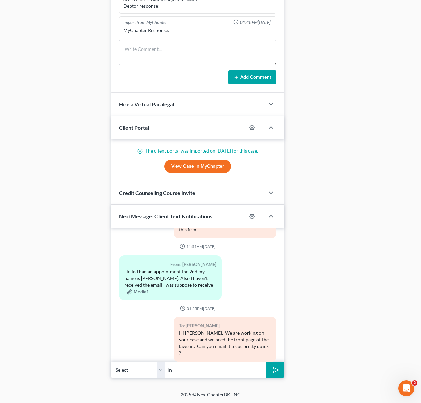
type input "[EMAIL_ADDRESS][DOMAIN_NAME]"
click at [269, 370] on button "submit" at bounding box center [275, 370] width 18 height 16
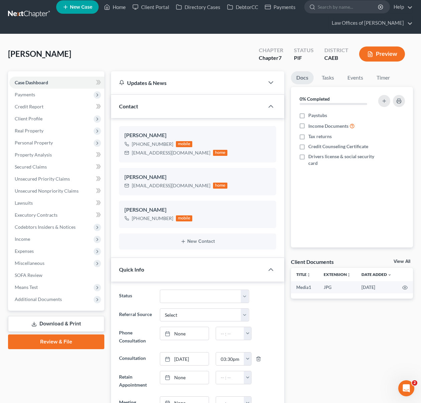
scroll to position [0, 0]
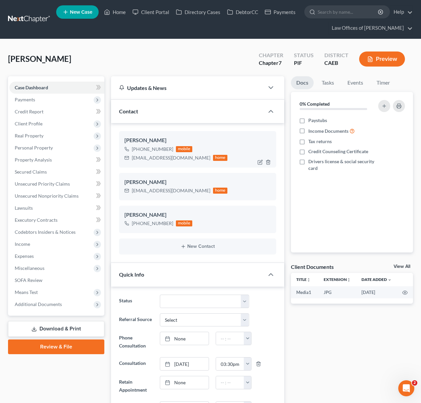
scroll to position [135, 0]
click at [50, 127] on span "Client Profile" at bounding box center [56, 124] width 95 height 12
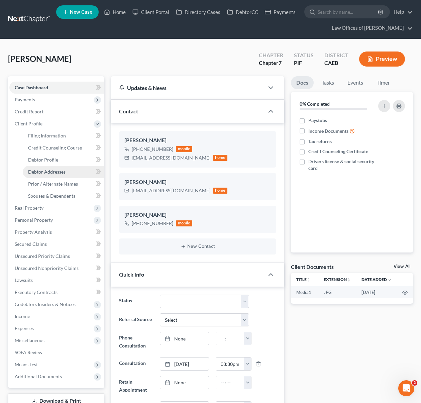
click at [72, 175] on link "Debtor Addresses" at bounding box center [64, 172] width 82 height 12
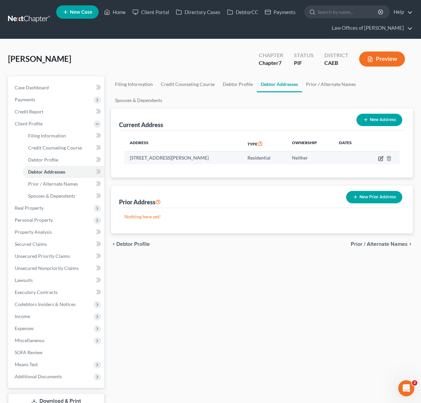
click at [380, 156] on icon "button" at bounding box center [381, 158] width 5 height 5
select select "4"
select select "0"
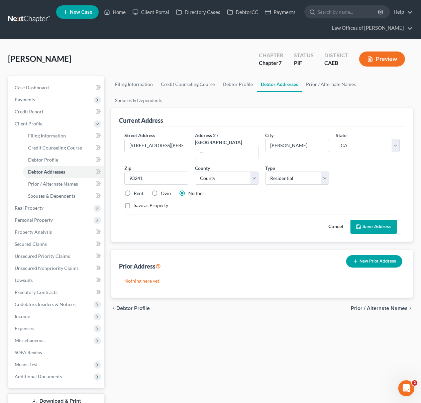
click at [134, 190] on label "Rent" at bounding box center [139, 193] width 10 height 7
click at [137, 190] on input "Rent" at bounding box center [139, 192] width 4 height 4
radio input "true"
click at [182, 139] on input "10708 Santa Barbara St" at bounding box center [156, 145] width 63 height 13
type input "10708 Santa Barbara St."
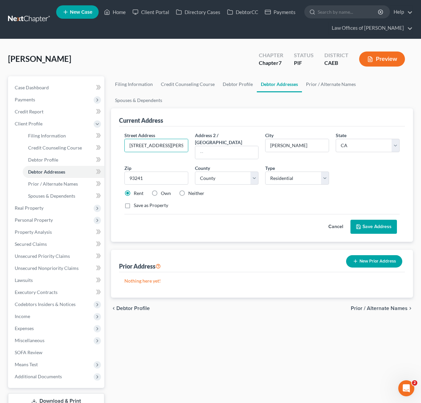
click at [384, 220] on button "Save Address" at bounding box center [374, 227] width 47 height 14
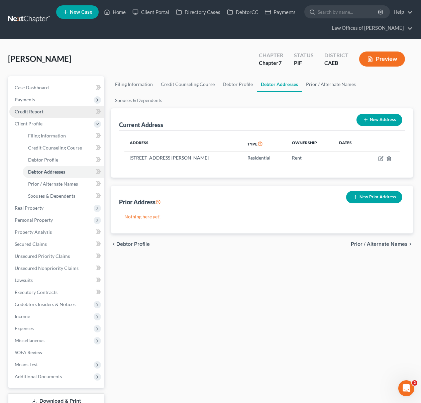
click at [56, 115] on link "Credit Report" at bounding box center [56, 112] width 95 height 12
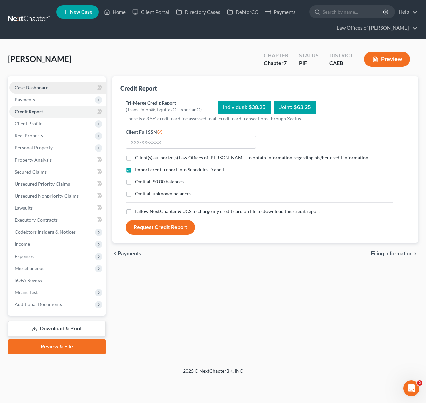
click at [55, 86] on link "Case Dashboard" at bounding box center [57, 88] width 96 height 12
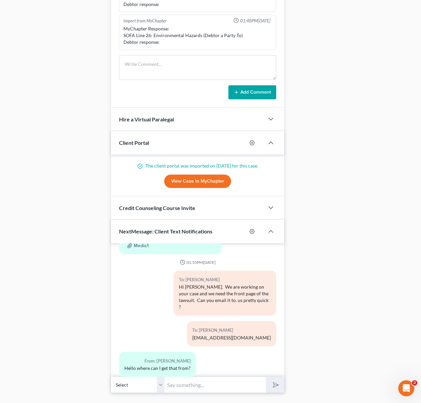
scroll to position [628, 0]
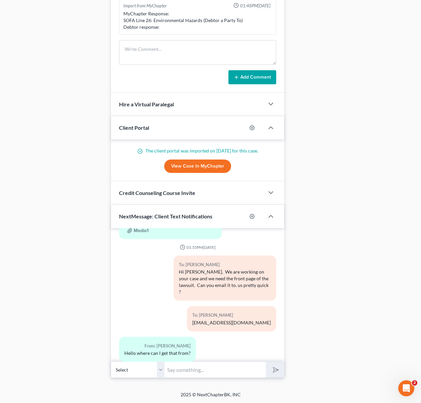
drag, startPoint x: 423, startPoint y: 144, endPoint x: 13, endPoint y: 6, distance: 431.9
click at [198, 367] on input "text" at bounding box center [215, 370] width 101 height 16
type input "T"
type input "Y"
type input "They served you the documents."
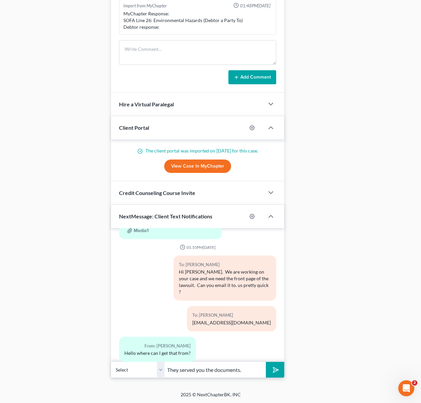
click at [266, 362] on button "submit" at bounding box center [275, 370] width 18 height 16
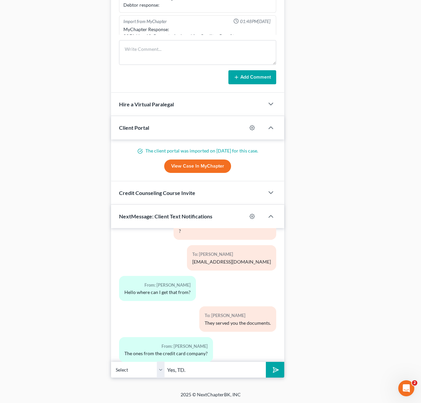
type input "Yes, TD."
click at [266, 362] on button "submit" at bounding box center [275, 370] width 18 height 16
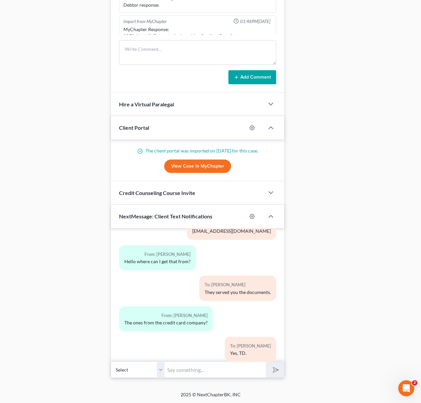
scroll to position [295, 0]
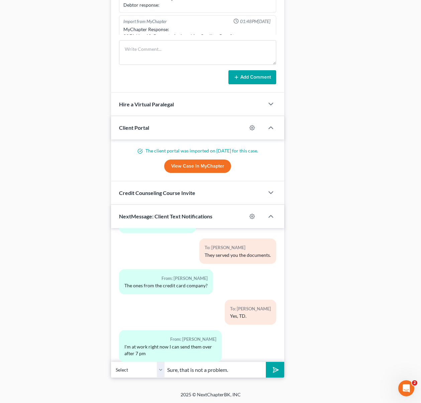
type input "Sure, that is not a problem."
click at [266, 362] on button "submit" at bounding box center [275, 370] width 18 height 16
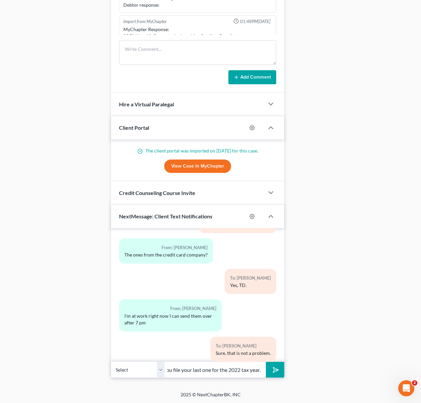
scroll to position [0, 136]
type input "Also we will need your last filed taxes, I understand that you file your last o…"
click at [266, 362] on button "submit" at bounding box center [275, 370] width 18 height 16
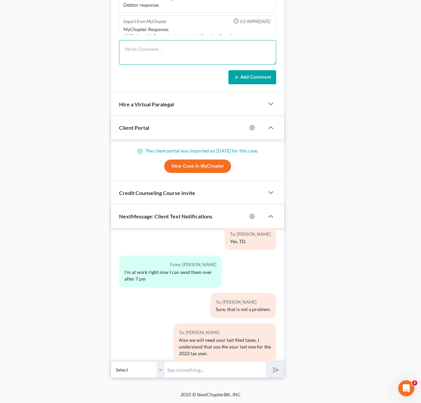
click at [153, 54] on textarea at bounding box center [198, 52] width 158 height 25
type textarea "I"
type textarea "Client pending to send the lawsuit, last filed taxes; it appears she filed last…"
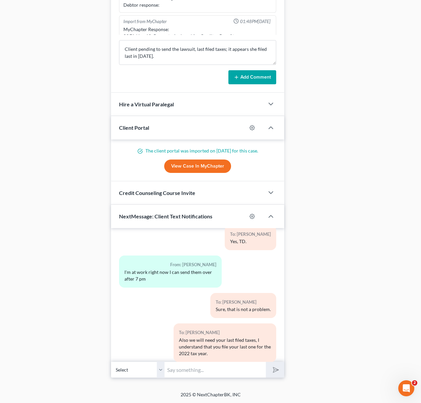
click at [252, 74] on button "Add Comment" at bounding box center [253, 77] width 48 height 14
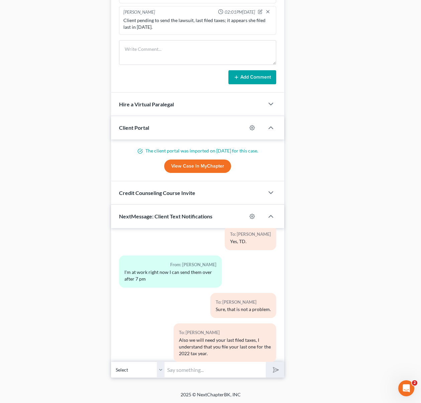
scroll to position [400, 0]
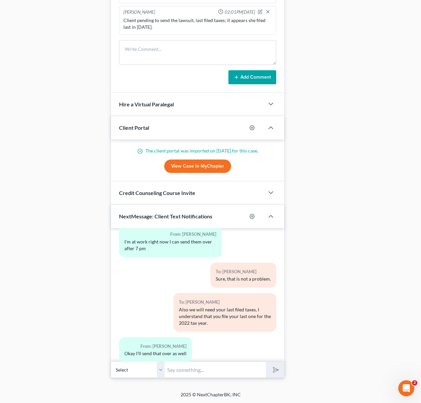
click at [193, 370] on input "text" at bounding box center [215, 370] width 101 height 16
type input "t"
type input "Thank you !"
click at [266, 362] on button "submit" at bounding box center [275, 370] width 18 height 16
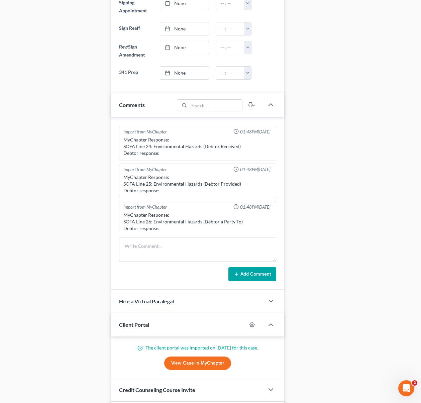
scroll to position [199, 0]
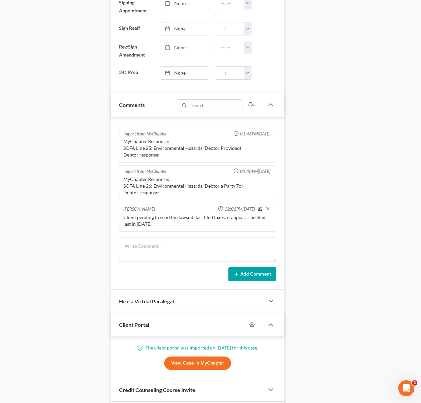
click at [258, 207] on icon "button" at bounding box center [260, 209] width 4 height 4
click at [190, 233] on div "Scott Bell 06:37PM, 09/02/2025 Referred by someone. Never filed before. Live w/…" at bounding box center [198, 203] width 174 height 173
click at [179, 231] on div "Scott Bell 06:37PM, 09/02/2025 Referred by someone. Never filed before. Live w/…" at bounding box center [198, 203] width 174 height 173
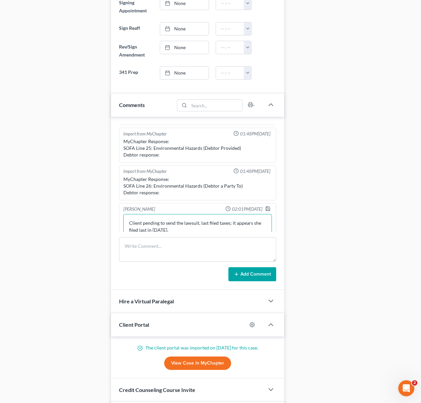
click at [178, 231] on textarea "Client pending to send the lawsuit, last filed taxes; it appears she filed last…" at bounding box center [197, 226] width 149 height 25
type textarea "Client pending to send the lawsuit, last filed taxes; it appears she filed last…"
click at [261, 204] on div "Dora Solis 02:01PM, 10/05/2025 Client pending to send the lawsuit, last filed t…" at bounding box center [198, 222] width 158 height 40
click at [265, 206] on icon "button" at bounding box center [267, 207] width 5 height 5
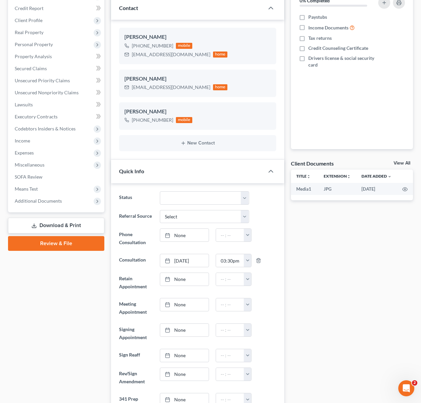
scroll to position [103, 0]
click at [42, 143] on span "Income" at bounding box center [56, 141] width 95 height 12
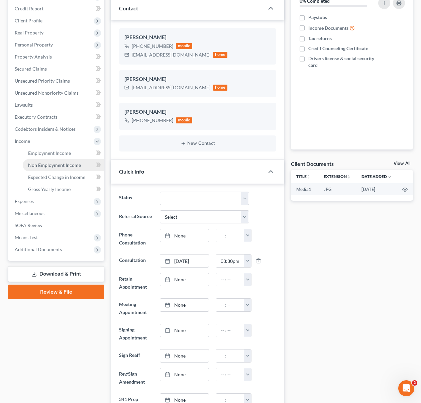
click at [77, 167] on span "Non Employment Income" at bounding box center [54, 165] width 53 height 6
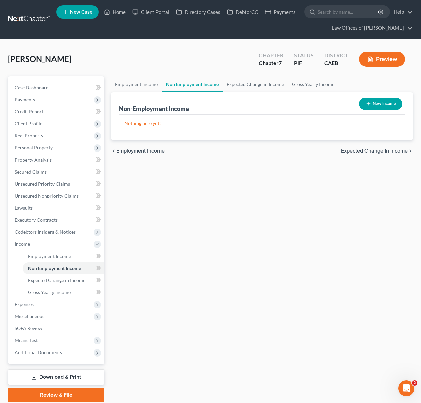
click at [374, 107] on button "New Income" at bounding box center [380, 104] width 43 height 12
select select "0"
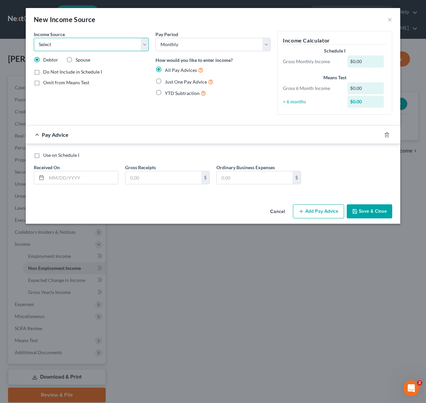
click at [144, 46] on select "Select Unemployment Disability (from employer) Pension Retirement Social Securi…" at bounding box center [91, 44] width 115 height 13
select select "13"
click at [34, 38] on select "Select Unemployment Disability (from employer) Pension Retirement Social Securi…" at bounding box center [91, 44] width 115 height 13
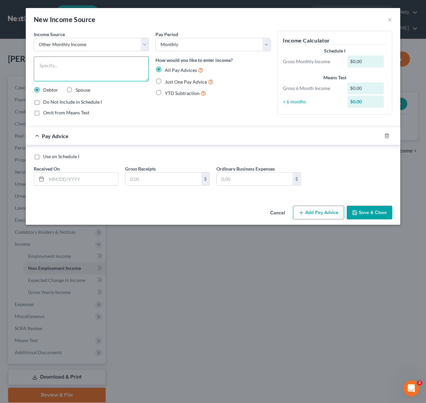
click at [62, 72] on textarea at bounding box center [91, 69] width 115 height 25
type textarea "Food Selling"
click at [165, 81] on label "Just One Pay Advice" at bounding box center [189, 82] width 49 height 8
click at [168, 81] on input "Just One Pay Advice" at bounding box center [170, 80] width 4 height 4
radio input "true"
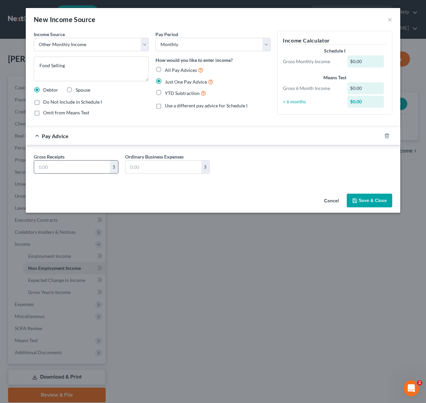
click at [78, 166] on input "text" at bounding box center [72, 167] width 76 height 13
type input "1,200"
click at [373, 200] on button "Save & Close" at bounding box center [370, 201] width 46 height 14
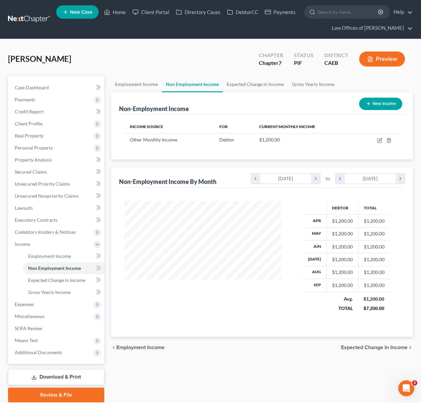
scroll to position [334551, 334502]
click at [54, 91] on link "Case Dashboard" at bounding box center [56, 88] width 95 height 12
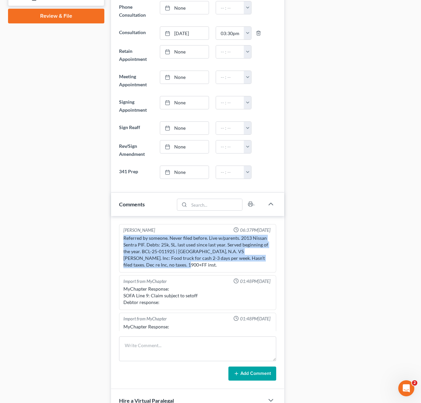
drag, startPoint x: 122, startPoint y: 238, endPoint x: 233, endPoint y: 268, distance: 115.0
click at [233, 268] on div "Scott Bell 06:37PM, 09/02/2025 Referred by someone. Never filed before. Live w/…" at bounding box center [198, 248] width 158 height 49
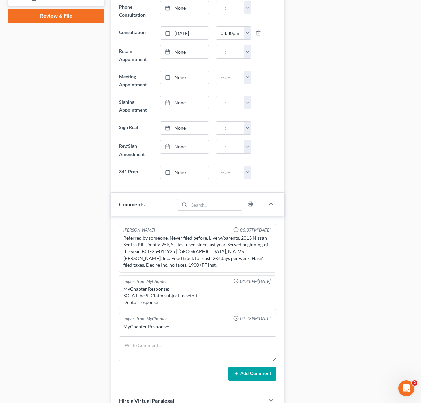
click at [370, 136] on div "Docs Tasks Events Timer 0% Completed Nothing here yet! Paystubs Income Document…" at bounding box center [352, 210] width 129 height 930
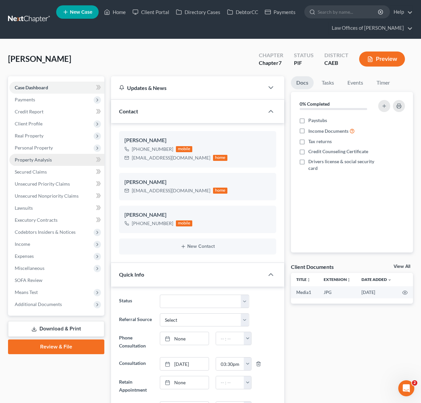
click at [54, 162] on link "Property Analysis" at bounding box center [56, 160] width 95 height 12
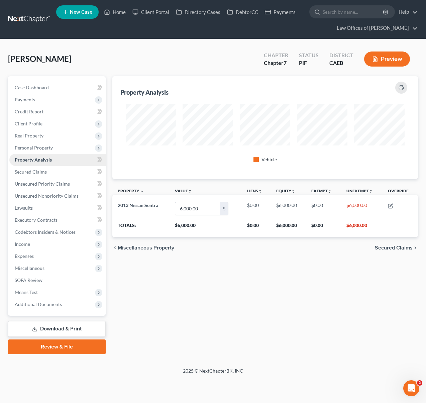
scroll to position [103, 306]
click at [56, 89] on link "Case Dashboard" at bounding box center [57, 88] width 96 height 12
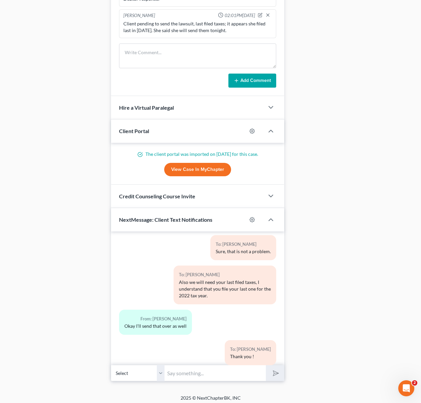
scroll to position [626, 0]
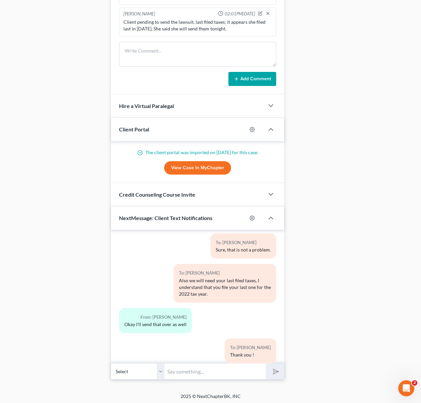
click at [189, 375] on input "text" at bounding box center [215, 371] width 101 height 16
type input "Sure. Which bank(s) do you bank with ?"
click at [266, 364] on button "submit" at bounding box center [275, 372] width 18 height 16
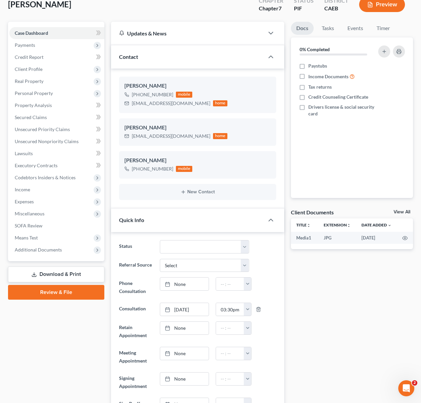
scroll to position [0, 0]
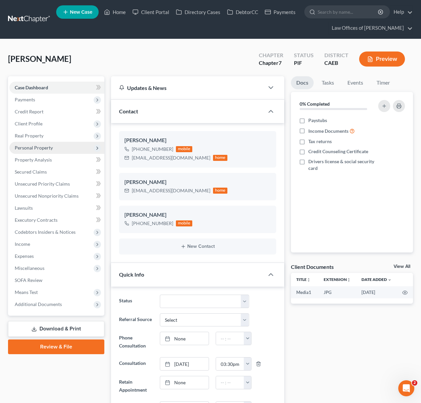
click at [54, 149] on span "Personal Property" at bounding box center [56, 148] width 95 height 12
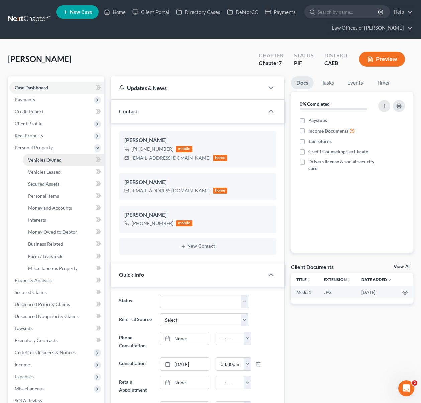
click at [62, 161] on link "Vehicles Owned" at bounding box center [64, 160] width 82 height 12
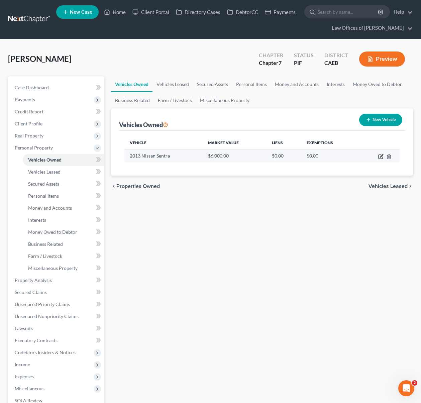
click at [381, 158] on icon "button" at bounding box center [381, 156] width 5 height 5
select select "0"
select select "13"
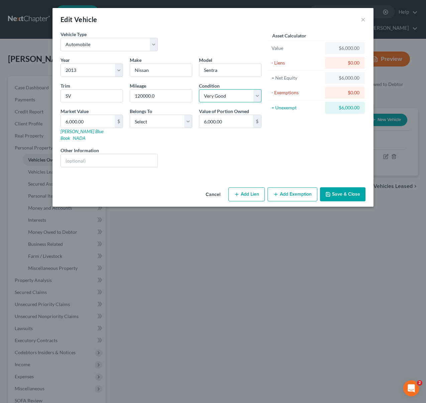
click at [257, 96] on select "Select Excellent Very Good Good Fair Poor" at bounding box center [230, 95] width 63 height 13
click at [199, 89] on select "Select Excellent Very Good Good Fair Poor" at bounding box center [230, 95] width 63 height 13
click at [255, 96] on select "Select Excellent Very Good Good Fair Poor" at bounding box center [230, 95] width 63 height 13
select select "3"
click at [199, 89] on select "Select Excellent Very Good Good Fair Poor" at bounding box center [230, 95] width 63 height 13
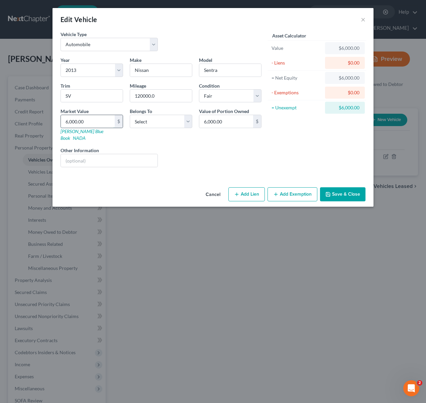
click at [95, 116] on input "6,000.00" at bounding box center [88, 121] width 54 height 13
type input "5"
type input "5.00"
type input "58"
type input "58.00"
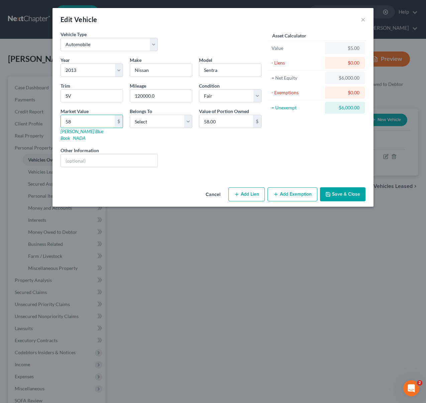
type input "580"
type input "580.00"
type input "5800"
type input "5,800.00"
type input "5,800"
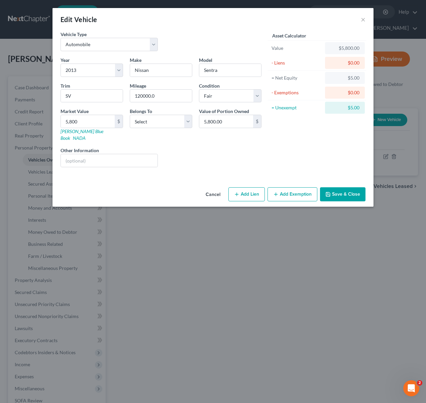
click at [288, 191] on button "Add Exemption" at bounding box center [293, 194] width 50 height 14
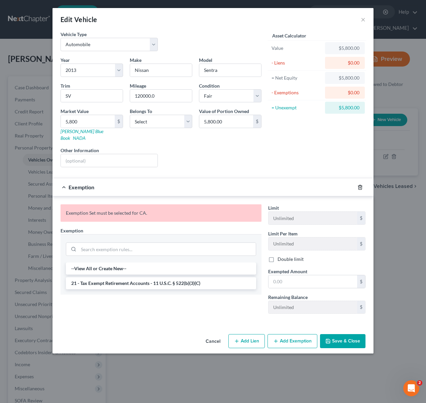
click at [359, 185] on icon "button" at bounding box center [360, 187] width 5 height 5
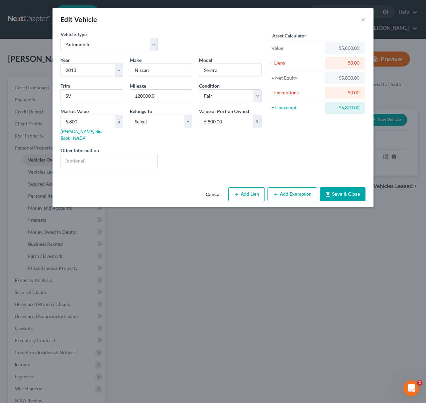
click at [337, 187] on button "Save & Close" at bounding box center [343, 194] width 46 height 14
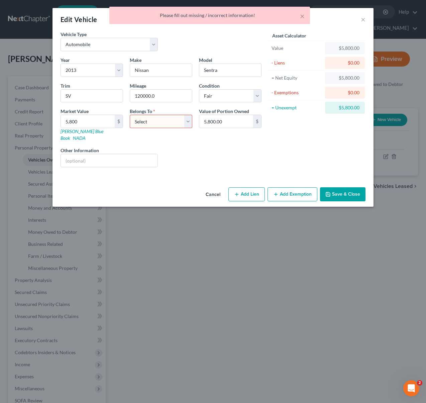
click at [189, 120] on select "Select Debtor 1 Only Debtor 2 Only Debtor 1 And Debtor 2 Only At Least One Of T…" at bounding box center [161, 121] width 63 height 13
select select "0"
click at [130, 115] on select "Select Debtor 1 Only Debtor 2 Only Debtor 1 And Debtor 2 Only At Least One Of T…" at bounding box center [161, 121] width 63 height 13
click at [338, 189] on button "Save & Close" at bounding box center [343, 194] width 46 height 14
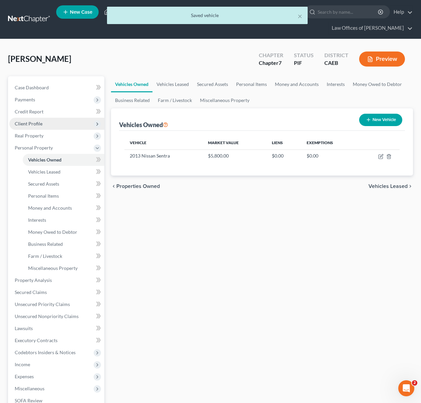
click at [54, 123] on span "Client Profile" at bounding box center [56, 124] width 95 height 12
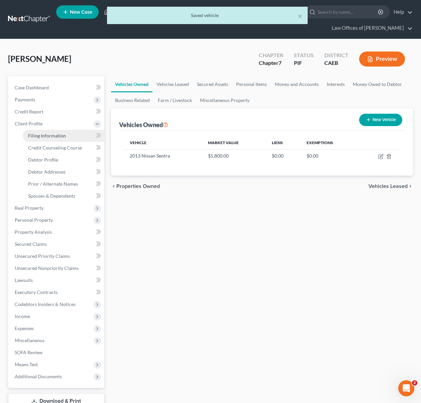
click at [57, 135] on span "Filing Information" at bounding box center [47, 136] width 38 height 6
select select "1"
select select "0"
select select "4"
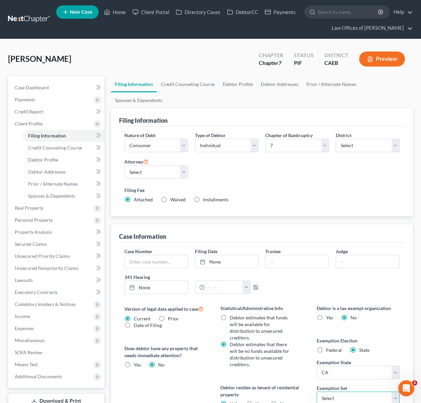
click at [394, 392] on select "Select 703 704" at bounding box center [358, 398] width 83 height 13
select select "0"
click at [317, 392] on select "Select 703 704" at bounding box center [358, 398] width 83 height 13
click at [256, 401] on label "Yes Yes" at bounding box center [259, 404] width 7 height 7
click at [258, 401] on input "Yes Yes" at bounding box center [260, 403] width 4 height 4
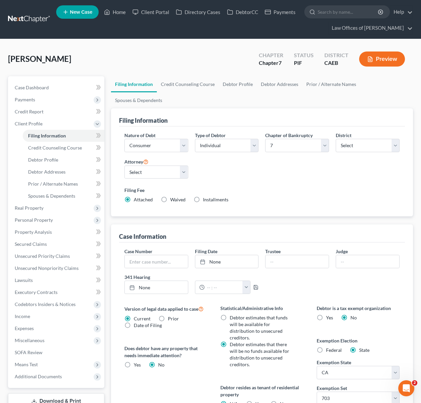
radio input "true"
radio input "false"
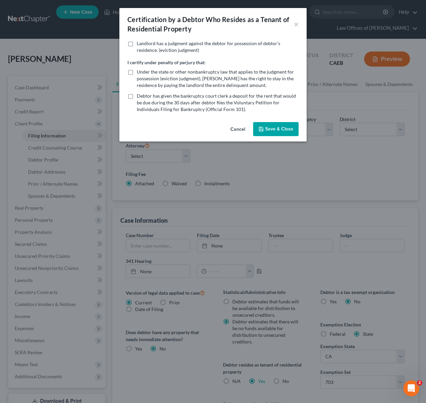
click at [280, 128] on button "Save & Close" at bounding box center [276, 129] width 46 height 14
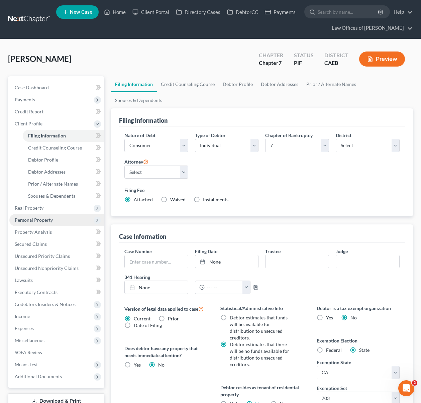
click at [55, 221] on span "Personal Property" at bounding box center [56, 220] width 95 height 12
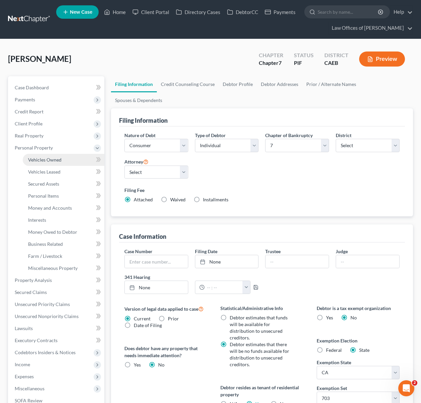
click at [67, 161] on link "Vehicles Owned" at bounding box center [64, 160] width 82 height 12
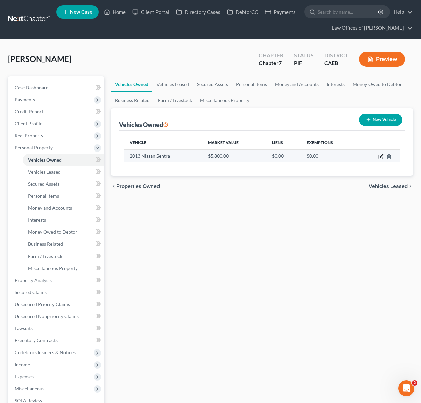
click at [381, 155] on icon "button" at bounding box center [381, 156] width 5 height 5
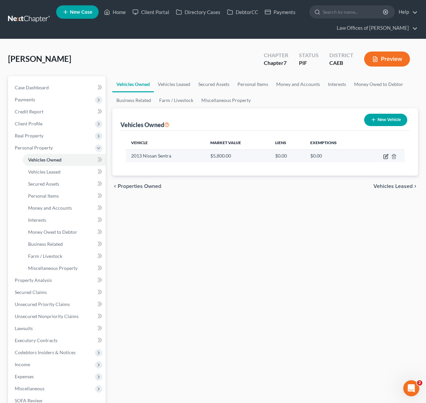
select select "0"
select select "13"
select select "3"
select select "0"
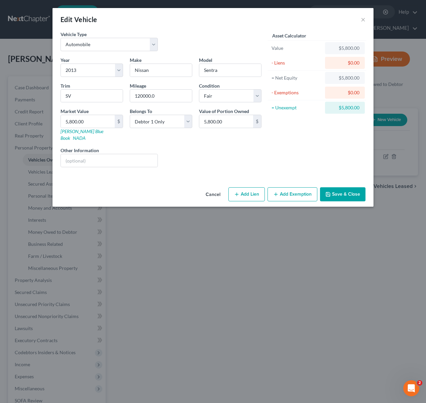
click at [297, 187] on button "Add Exemption" at bounding box center [293, 194] width 50 height 14
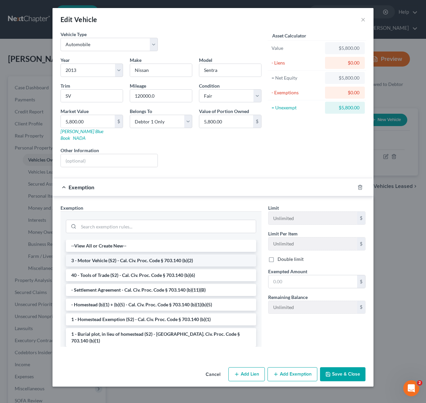
click at [187, 255] on li "3 - Motor Vehicle (S2) - Cal. Civ. Proc. Code § 703.140 (b)(2)" at bounding box center [161, 261] width 190 height 12
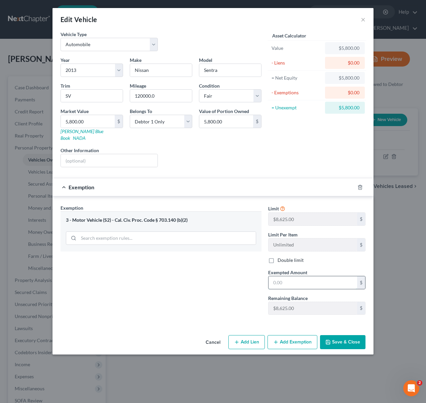
click at [302, 276] on input "text" at bounding box center [313, 282] width 89 height 13
type input "5,800"
click at [334, 337] on button "Save & Close" at bounding box center [343, 342] width 46 height 14
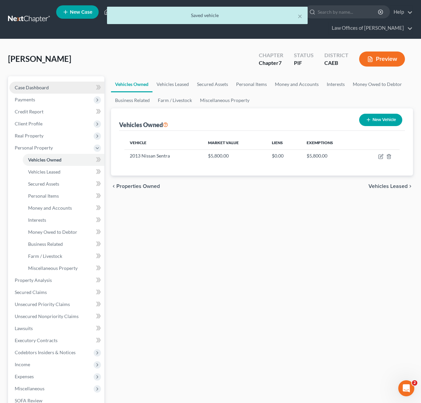
click at [66, 88] on link "Case Dashboard" at bounding box center [56, 88] width 95 height 12
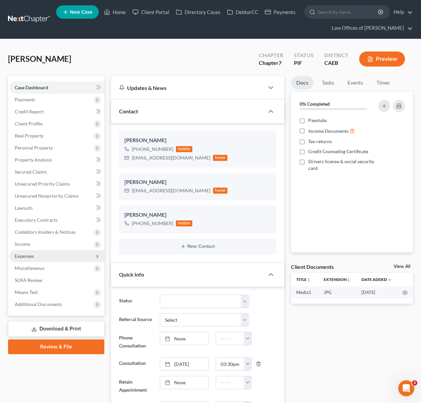
click at [38, 255] on span "Expenses" at bounding box center [56, 256] width 95 height 12
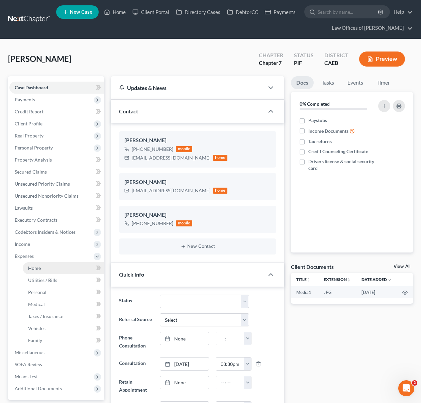
click at [42, 265] on link "Home" at bounding box center [64, 268] width 82 height 12
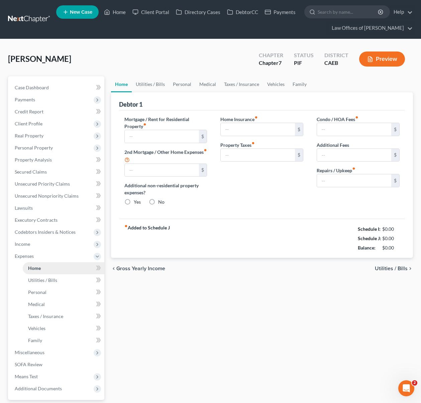
radio input "true"
click at [54, 269] on link "Home" at bounding box center [64, 268] width 82 height 12
click at [272, 83] on link "Vehicles" at bounding box center [275, 84] width 25 height 16
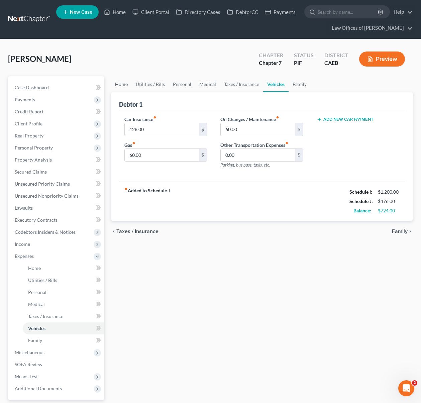
click at [121, 84] on link "Home" at bounding box center [121, 84] width 21 height 16
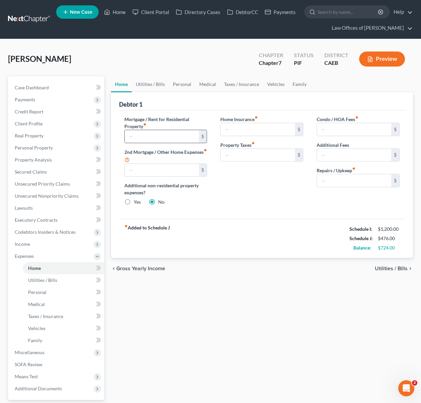
drag, startPoint x: 152, startPoint y: 137, endPoint x: 187, endPoint y: 135, distance: 34.8
click at [154, 137] on input "text" at bounding box center [162, 136] width 74 height 13
type input "300"
click at [150, 81] on link "Utilities / Bills" at bounding box center [150, 84] width 37 height 16
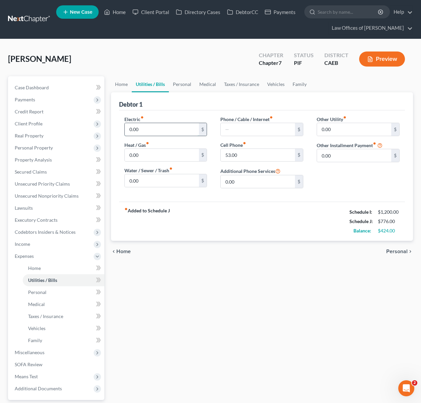
click at [157, 132] on input "0.00" at bounding box center [162, 129] width 74 height 13
type input "170"
type input "40"
type input "60"
click at [121, 86] on link "Home" at bounding box center [121, 84] width 21 height 16
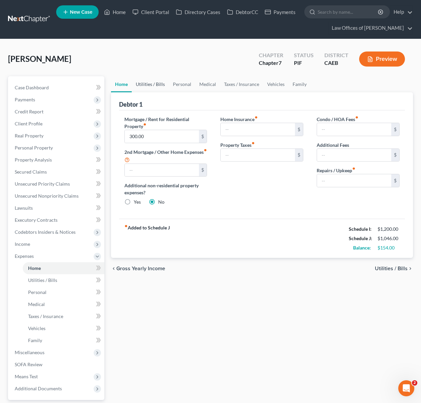
click at [142, 84] on link "Utilities / Bills" at bounding box center [150, 84] width 37 height 16
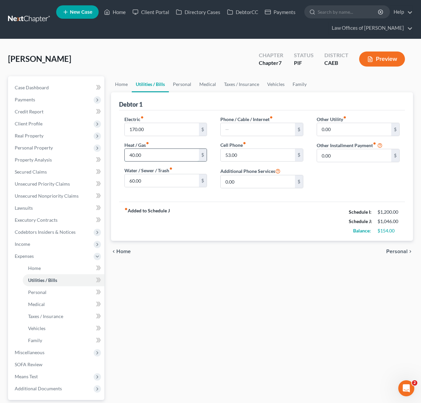
click at [146, 156] on input "40.00" at bounding box center [162, 155] width 74 height 13
click at [121, 85] on link "Home" at bounding box center [121, 84] width 21 height 16
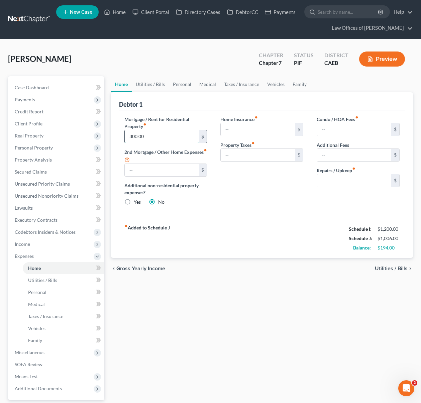
click at [163, 138] on input "300.00" at bounding box center [162, 136] width 74 height 13
type input "200."
click at [187, 82] on link "Personal" at bounding box center [182, 84] width 26 height 16
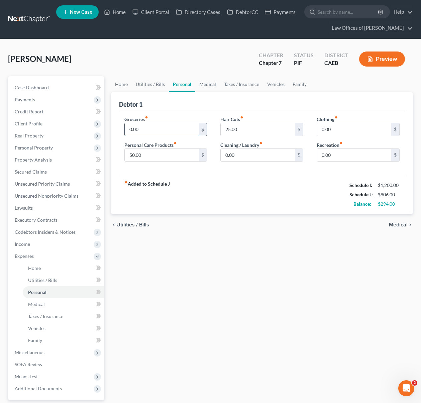
click at [159, 129] on input "0.00" at bounding box center [162, 129] width 74 height 13
type input "200."
click at [271, 81] on link "Vehicles" at bounding box center [275, 84] width 25 height 16
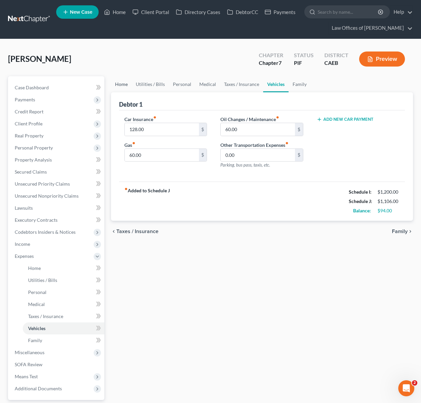
click at [120, 86] on link "Home" at bounding box center [121, 84] width 21 height 16
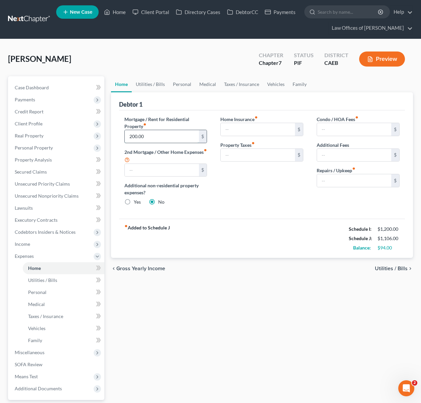
click at [161, 137] on input "200.00" at bounding box center [162, 136] width 74 height 13
type input "300."
click at [166, 170] on input "text" at bounding box center [162, 170] width 74 height 13
click at [151, 87] on link "Utilities / Bills" at bounding box center [150, 84] width 37 height 16
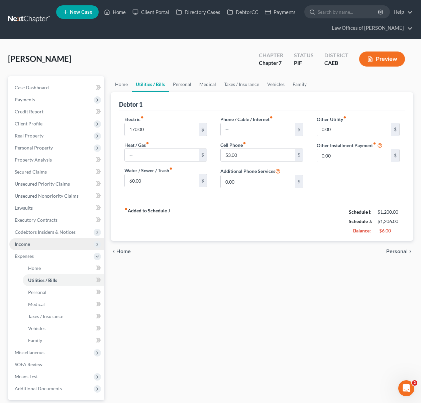
click at [39, 247] on span "Income" at bounding box center [56, 244] width 95 height 12
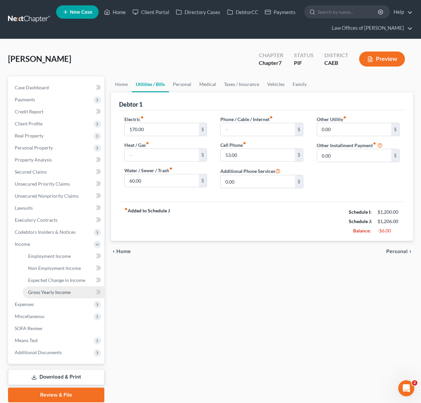
click at [64, 291] on span "Gross Yearly Income" at bounding box center [49, 292] width 43 height 6
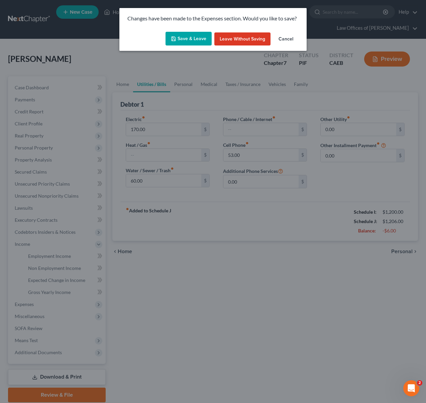
click at [189, 39] on button "Save & Leave" at bounding box center [189, 39] width 46 height 14
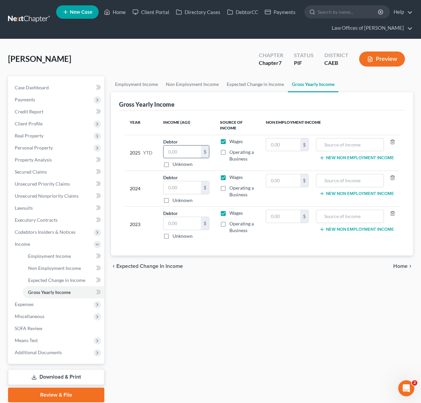
click at [183, 153] on input "text" at bounding box center [182, 152] width 37 height 13
type input "8,800."
click at [116, 12] on link "Home" at bounding box center [115, 12] width 28 height 12
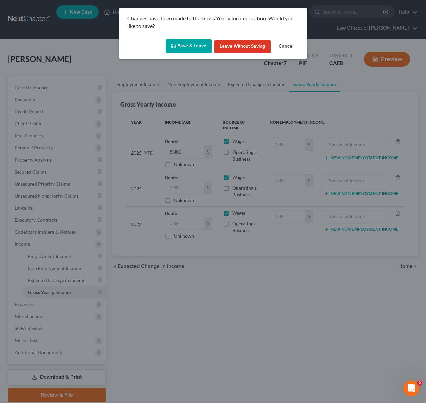
click at [199, 41] on button "Save & Leave" at bounding box center [189, 46] width 46 height 14
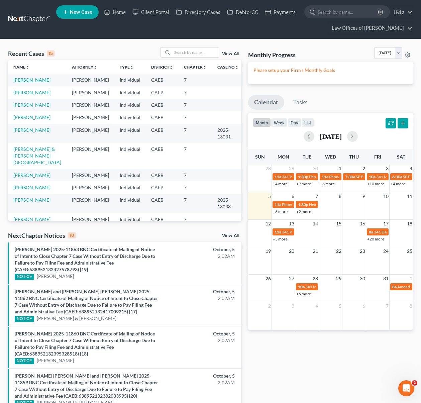
click at [43, 81] on link "[PERSON_NAME]" at bounding box center [31, 80] width 37 height 6
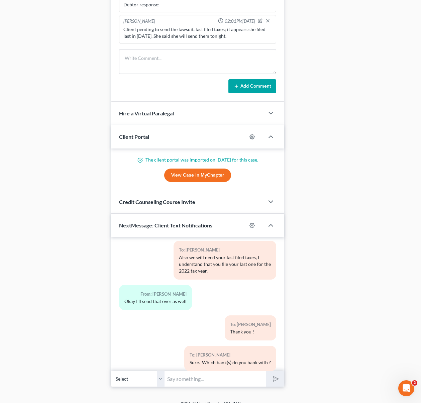
scroll to position [628, 0]
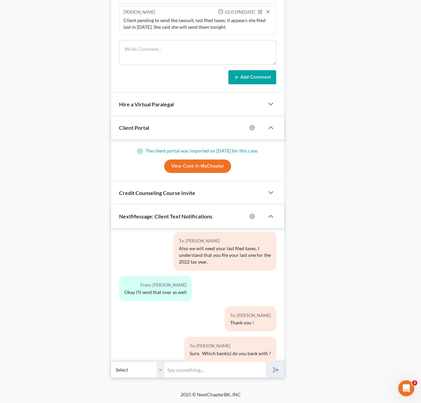
click at [210, 365] on input "text" at bounding box center [215, 370] width 101 height 16
click at [257, 371] on input "And did you have any jobs in [DATE] &" at bounding box center [215, 370] width 101 height 16
drag, startPoint x: 253, startPoint y: 371, endPoint x: 186, endPoint y: 350, distance: 70.5
click at [121, 355] on div "12:06PM[DATE] To: [PERSON_NAME] Law Office of [PERSON_NAME] looks forward to se…" at bounding box center [198, 303] width 174 height 150
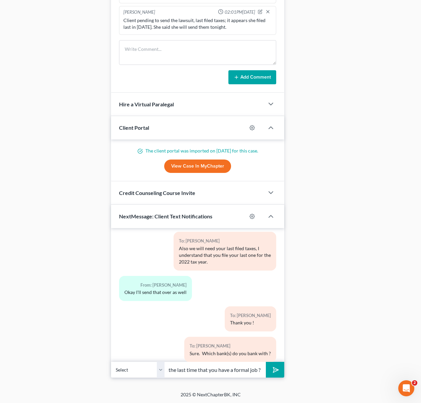
type input "When was the last time that you have a formal job ?"
click at [266, 362] on button "submit" at bounding box center [275, 370] width 18 height 16
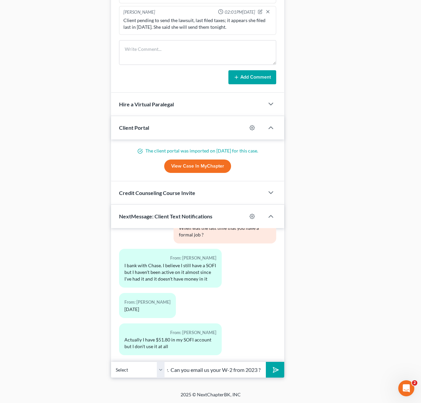
scroll to position [0, 22]
type input "Oh Okay. Can you email us your W-2 from 2023 ?"
click at [266, 362] on button "submit" at bounding box center [275, 370] width 18 height 16
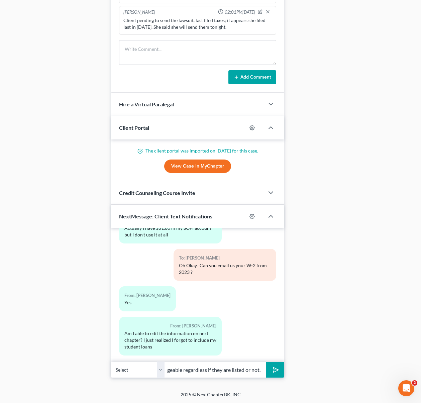
scroll to position [0, 107]
type input "No worries, the student loans are not dischargeable regardless if they are list…"
click at [266, 362] on button "submit" at bounding box center [275, 370] width 18 height 16
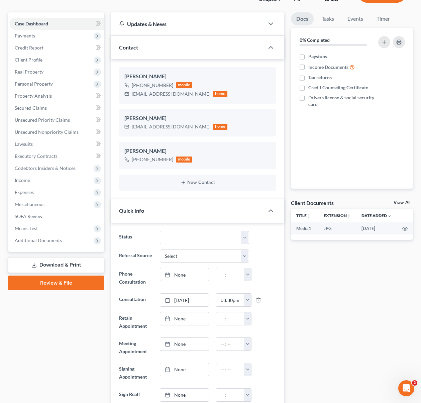
scroll to position [47, 0]
